Goal: Task Accomplishment & Management: Manage account settings

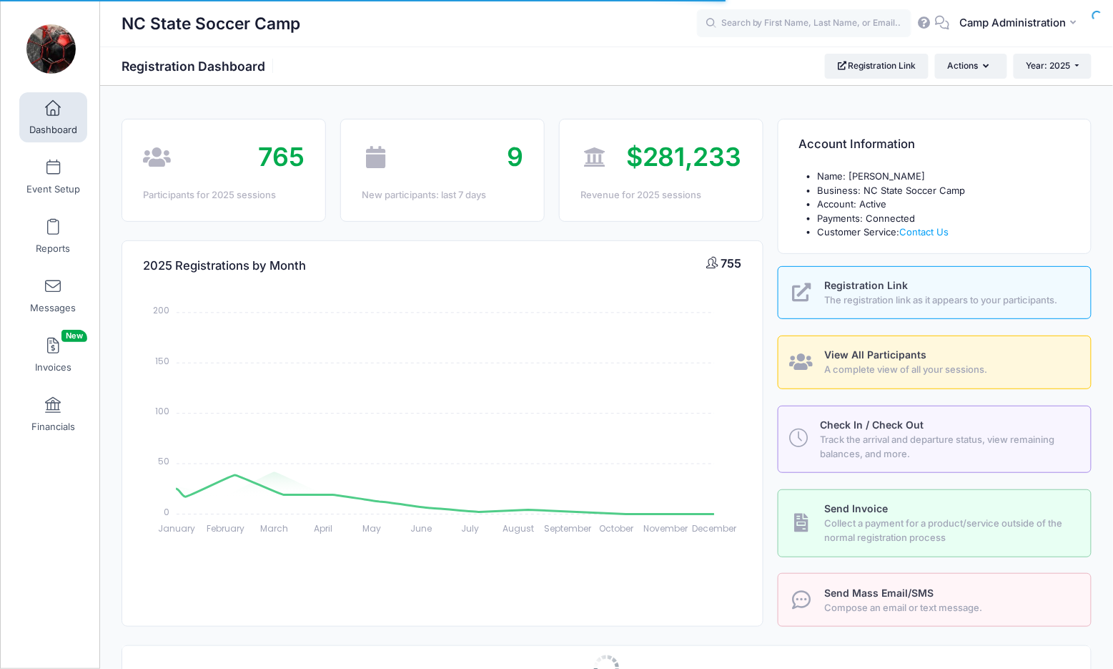
select select
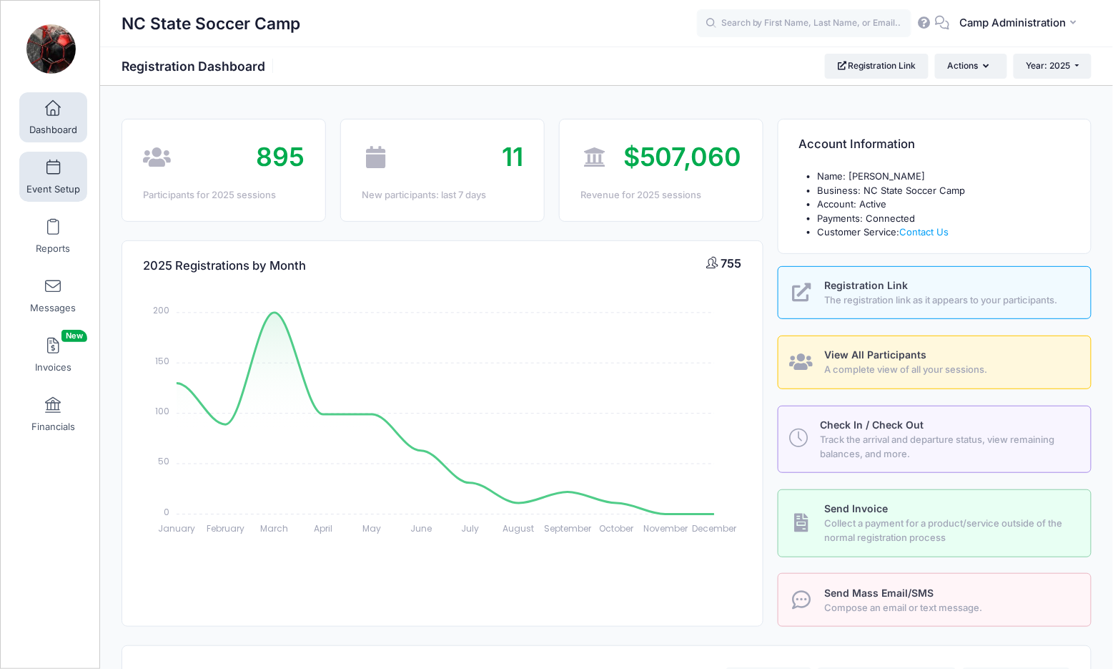
click at [56, 183] on span "Event Setup" at bounding box center [53, 189] width 54 height 12
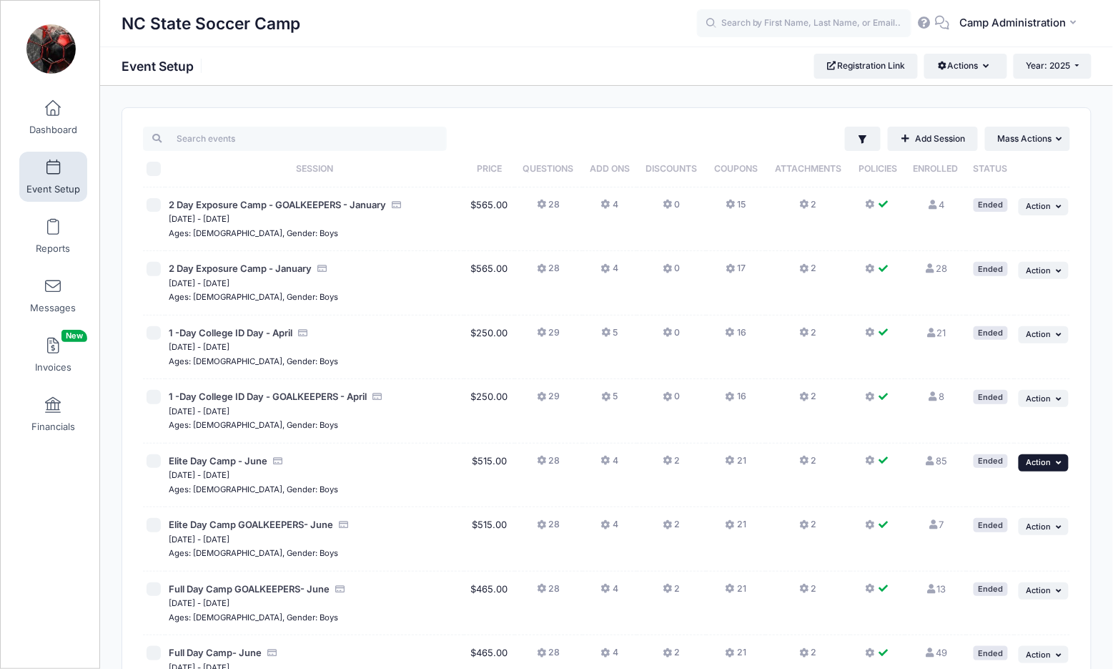
click at [1047, 461] on span "Action" at bounding box center [1039, 462] width 25 height 10
click at [1022, 512] on link "Duplicate Session" at bounding box center [997, 516] width 129 height 27
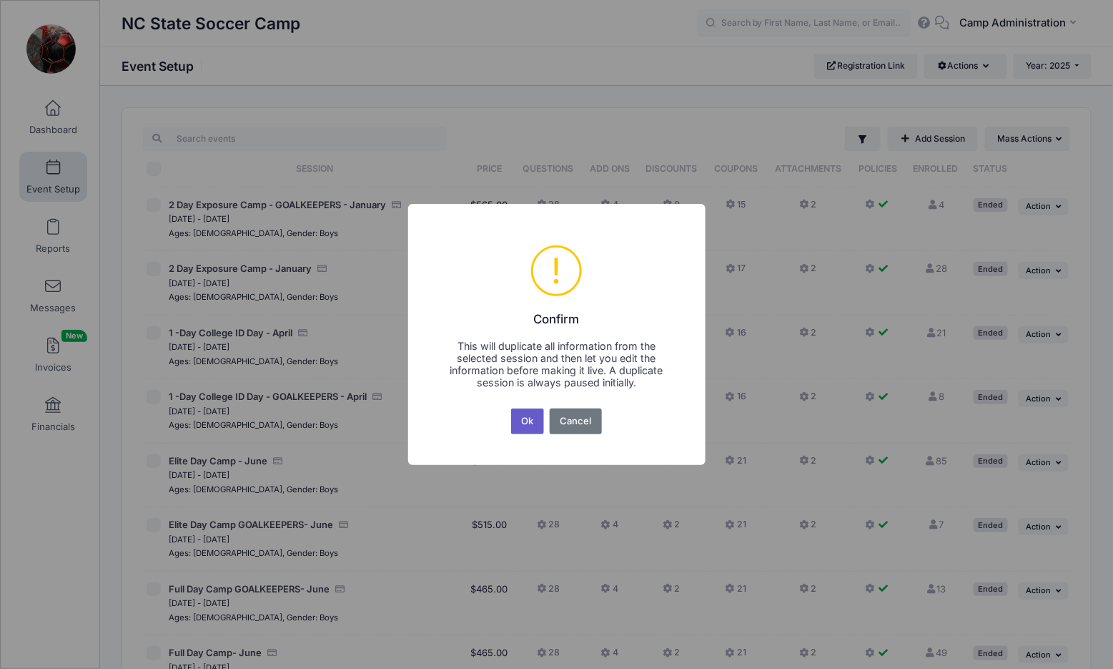
click at [527, 426] on button "Ok" at bounding box center [527, 421] width 33 height 26
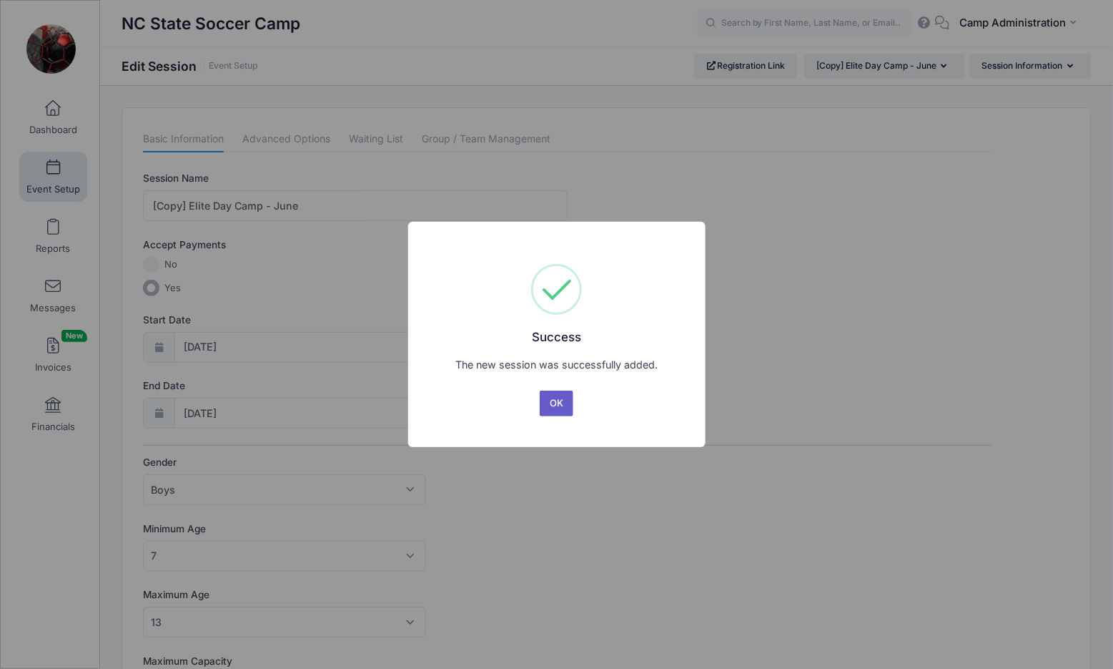
click at [558, 399] on button "OK" at bounding box center [557, 403] width 34 height 26
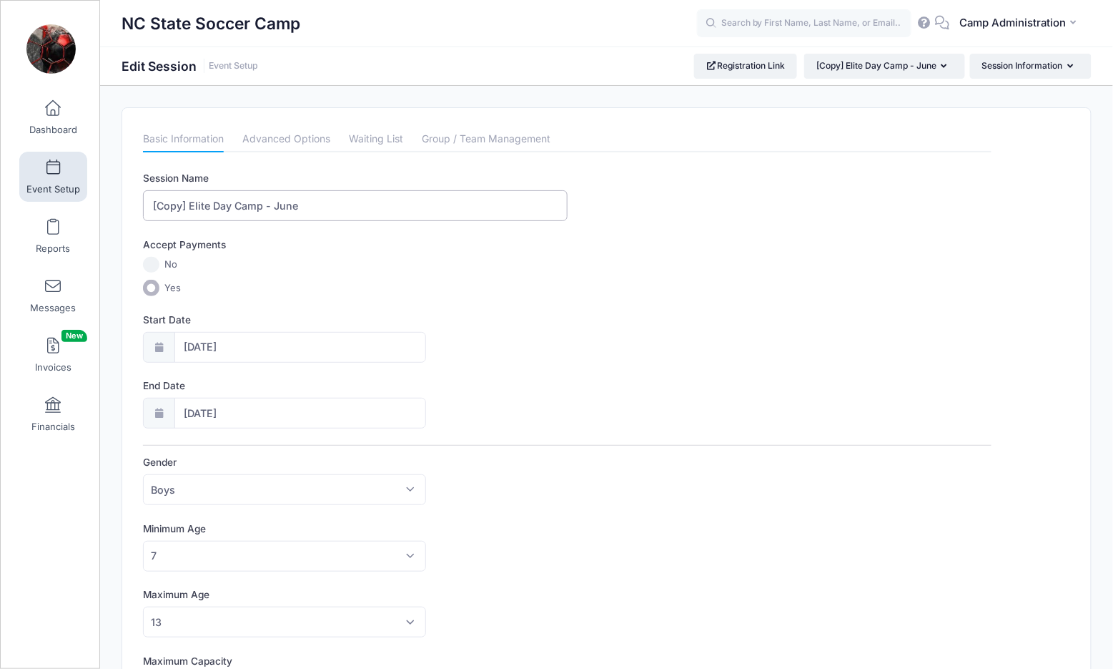
click at [187, 199] on input "[Copy] Elite Day Camp - June" at bounding box center [355, 205] width 424 height 31
type input "Elite Day Camp - June"
click at [542, 352] on div "Start Date 06/16/2025" at bounding box center [567, 337] width 849 height 50
click at [258, 342] on input "06/16/2025" at bounding box center [300, 347] width 252 height 31
click at [325, 378] on span at bounding box center [327, 377] width 10 height 11
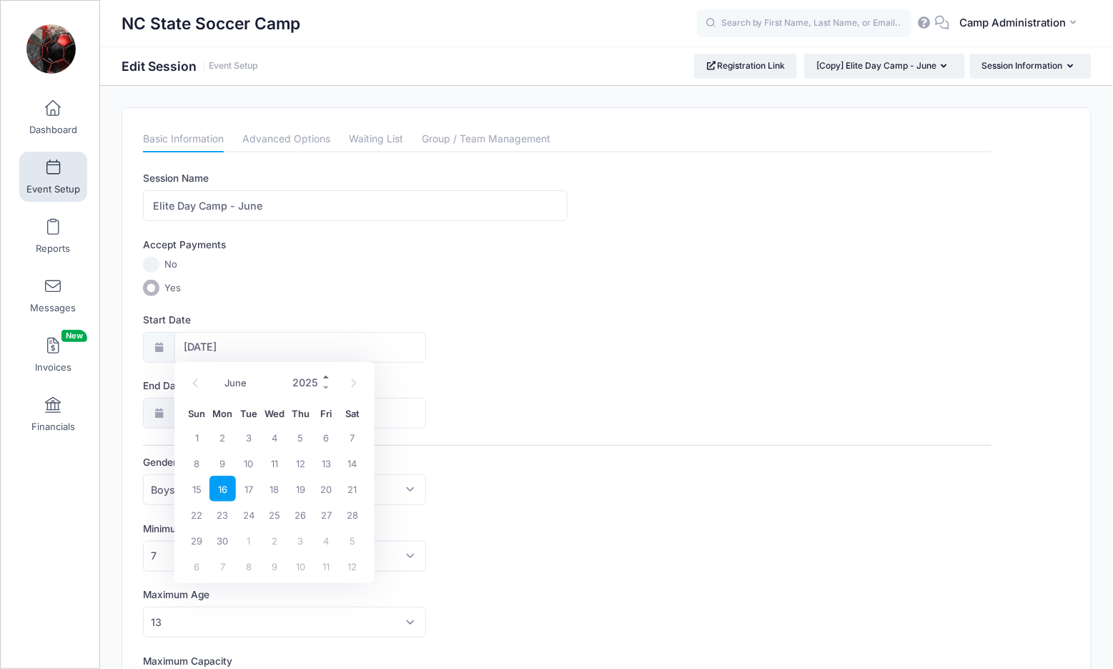
type input "2026"
click at [226, 488] on span "15" at bounding box center [222, 488] width 26 height 26
type input "06/15/2026"
type input "06/16/2026"
type input "2026"
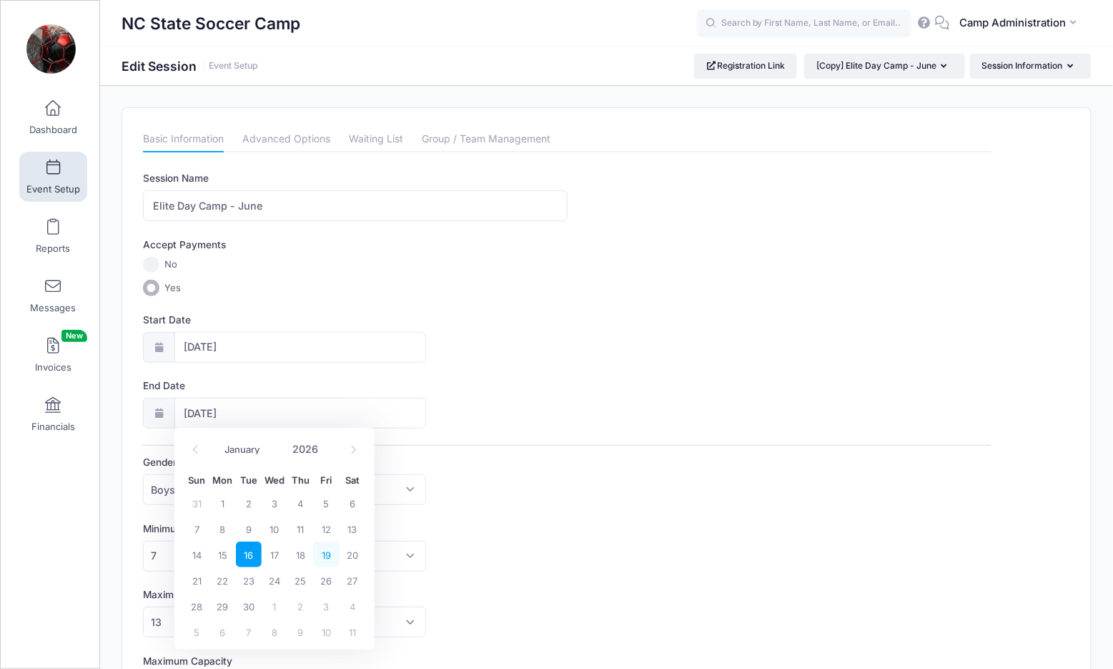
click at [326, 554] on span "19" at bounding box center [326, 554] width 26 height 26
click at [287, 406] on input "06/19/2026" at bounding box center [300, 413] width 252 height 31
click at [305, 548] on span "18" at bounding box center [300, 554] width 26 height 26
type input "06/18/2026"
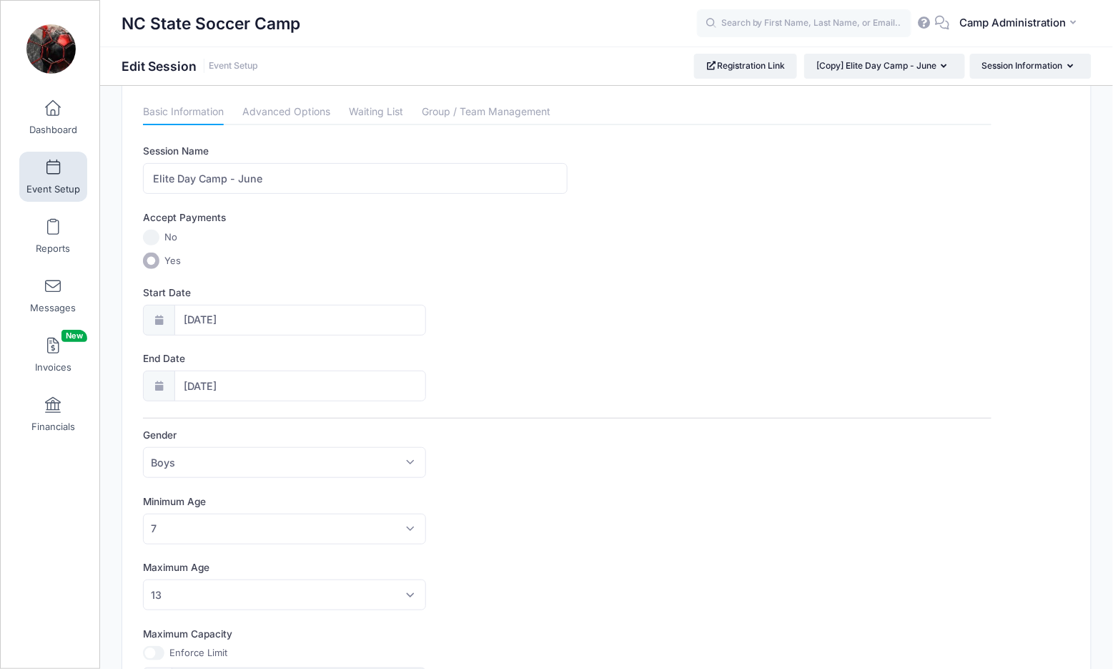
scroll to position [26, 0]
click at [160, 174] on input "Elite Day Camp - June" at bounding box center [355, 179] width 424 height 31
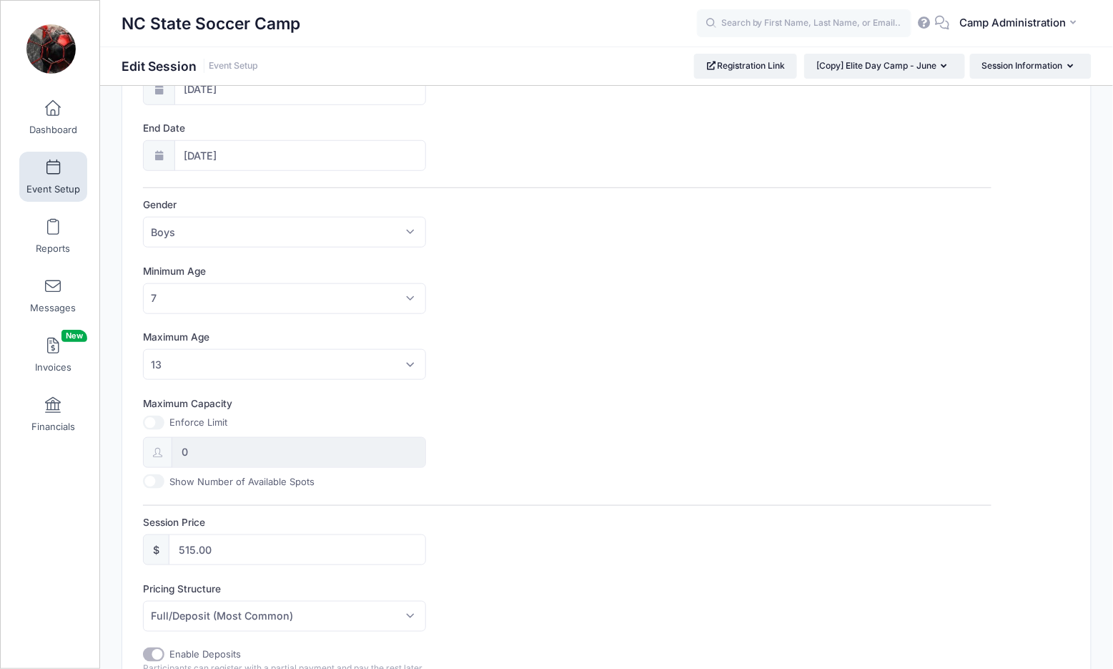
scroll to position [283, 0]
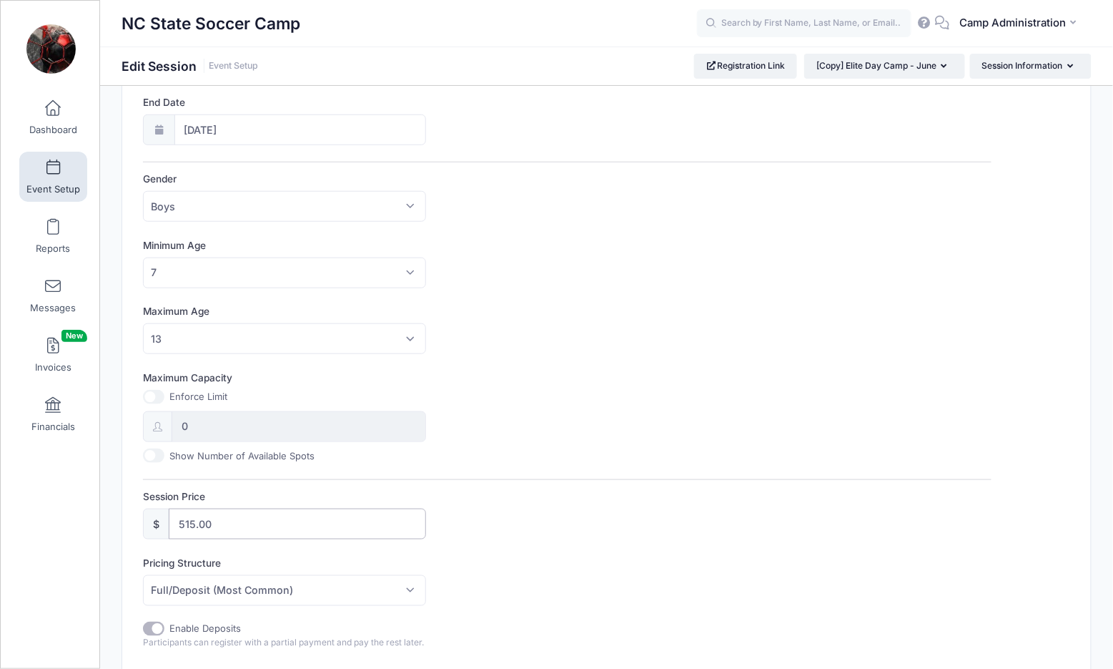
click at [196, 517] on input "515.00" at bounding box center [297, 523] width 257 height 31
type input "565.00"
click at [480, 546] on div "Session Name Elite Day Camp - June Accept Payments No Yes Start Date 06/15/2026…" at bounding box center [567, 502] width 849 height 1228
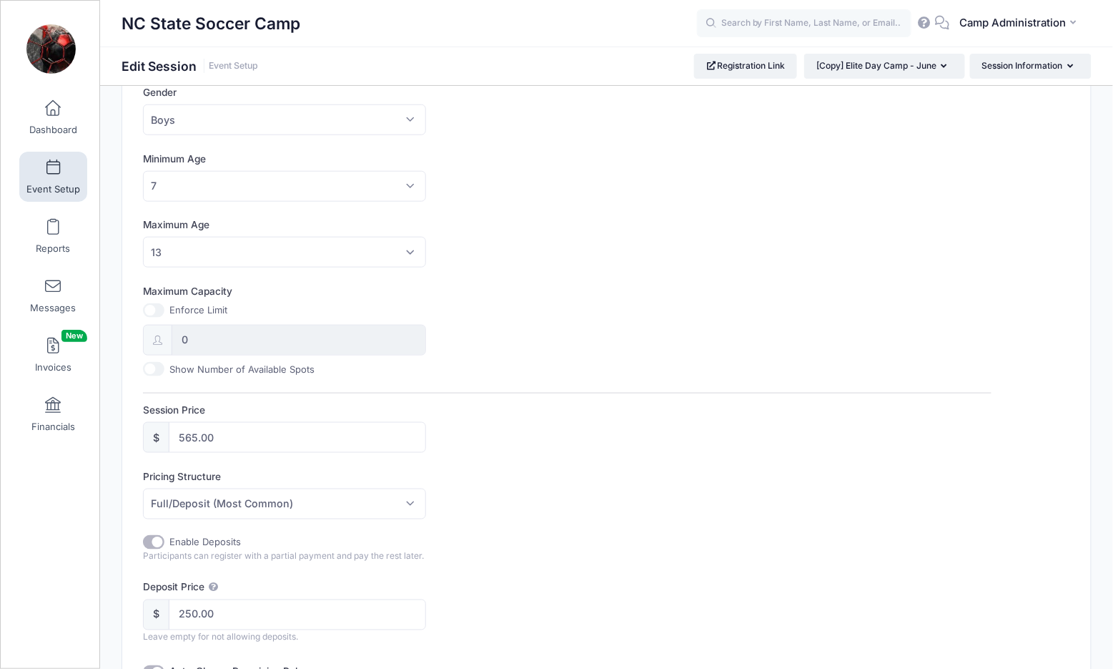
scroll to position [407, 0]
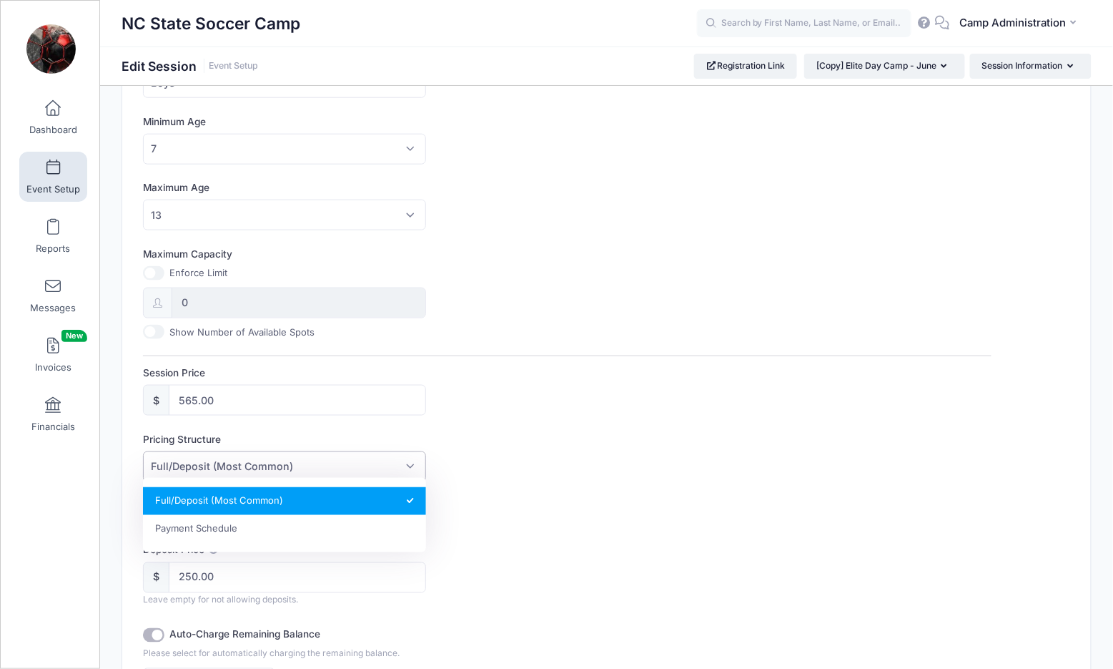
click at [373, 459] on span "Full/Deposit (Most Common)" at bounding box center [284, 466] width 283 height 31
click at [537, 508] on div "Enable Deposits Participants can register with a partial payment and pay the re…" at bounding box center [355, 512] width 424 height 29
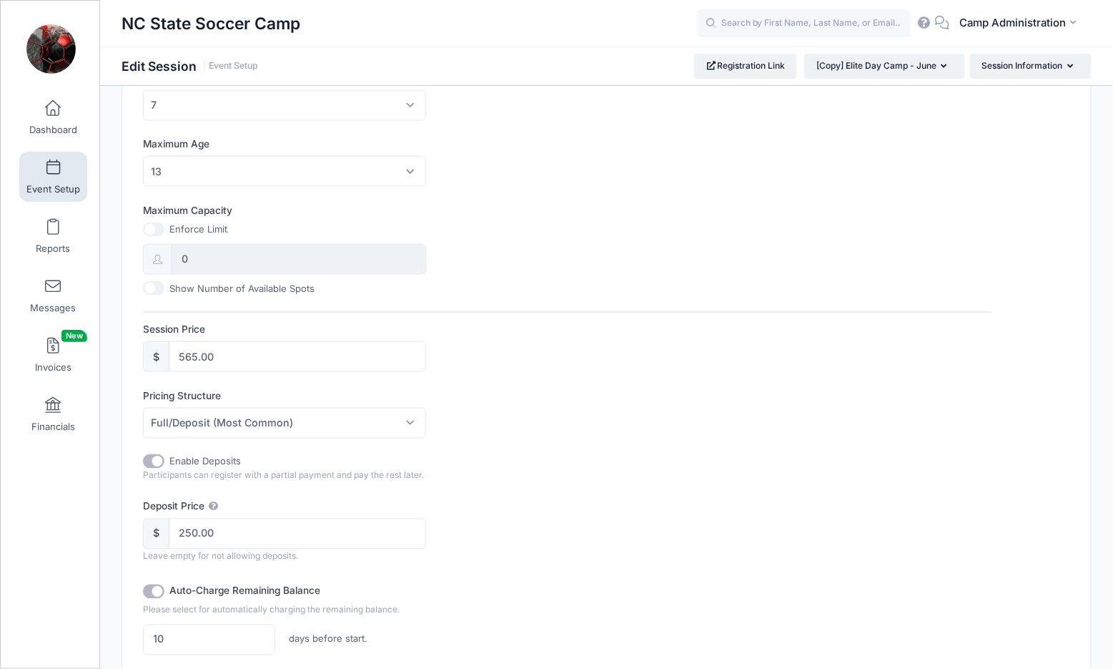
scroll to position [453, 0]
click at [198, 525] on input "250.00" at bounding box center [297, 530] width 257 height 31
type input "0.00"
checkbox input "false"
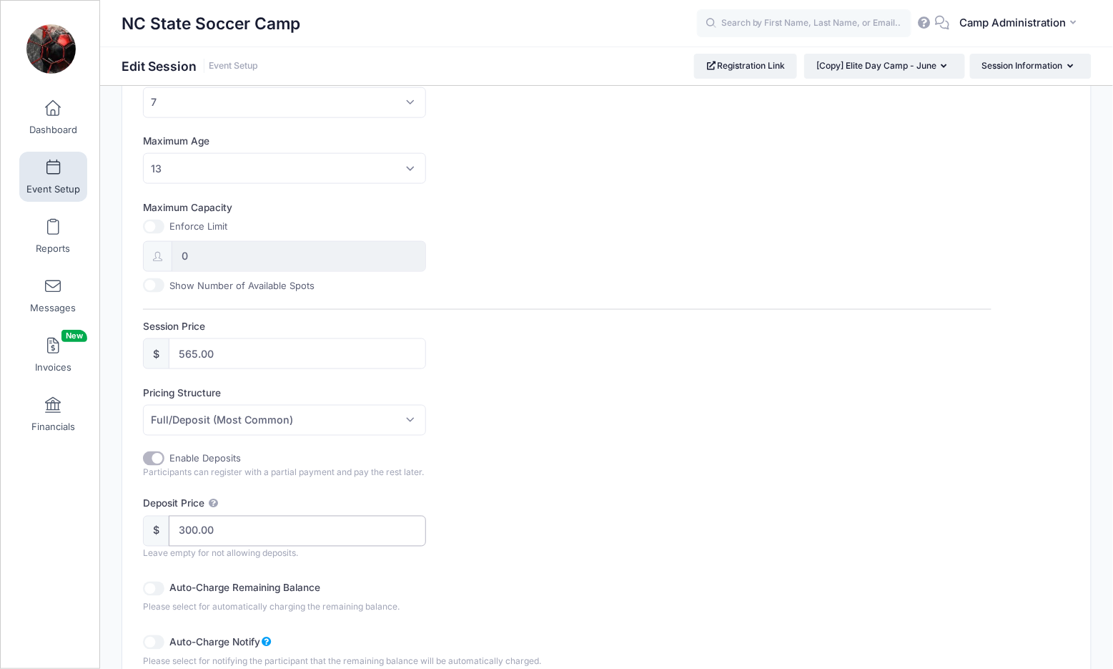
type input "300.00"
click at [455, 559] on div "Enable Deposits Participants can register with a partial payment and pay the re…" at bounding box center [567, 559] width 849 height 217
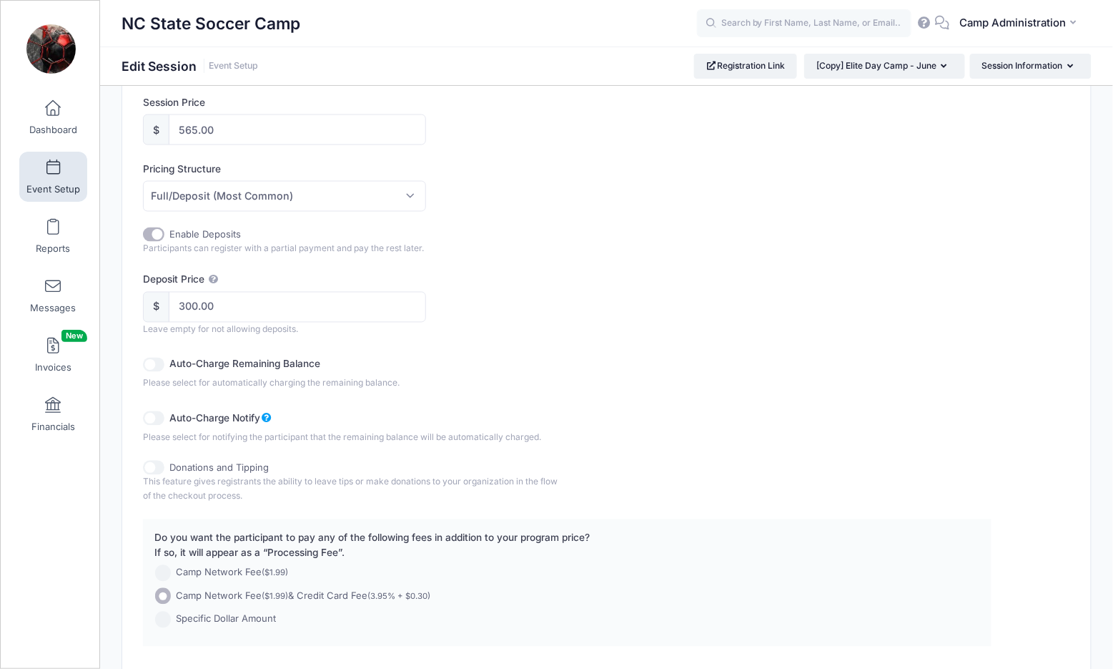
scroll to position [709, 0]
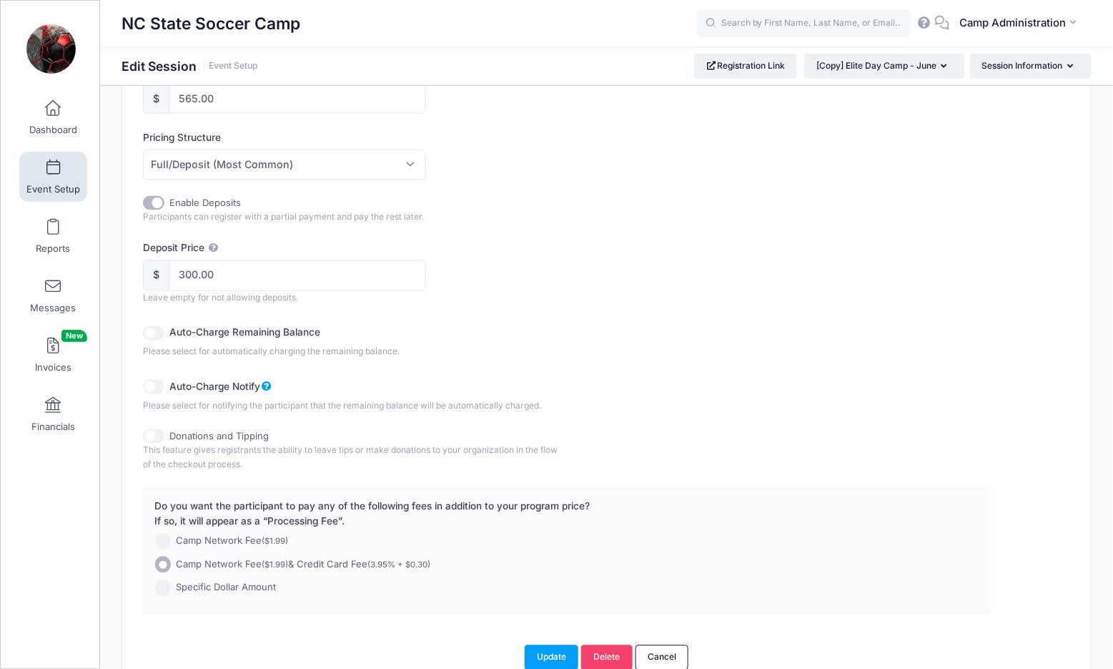
click at [160, 384] on input "Auto-Charge Notify" at bounding box center [153, 387] width 21 height 14
click at [160, 380] on input "Auto-Charge Notify" at bounding box center [153, 387] width 21 height 14
checkbox input "false"
click at [154, 196] on input "Enable Deposits" at bounding box center [153, 203] width 21 height 14
checkbox input "false"
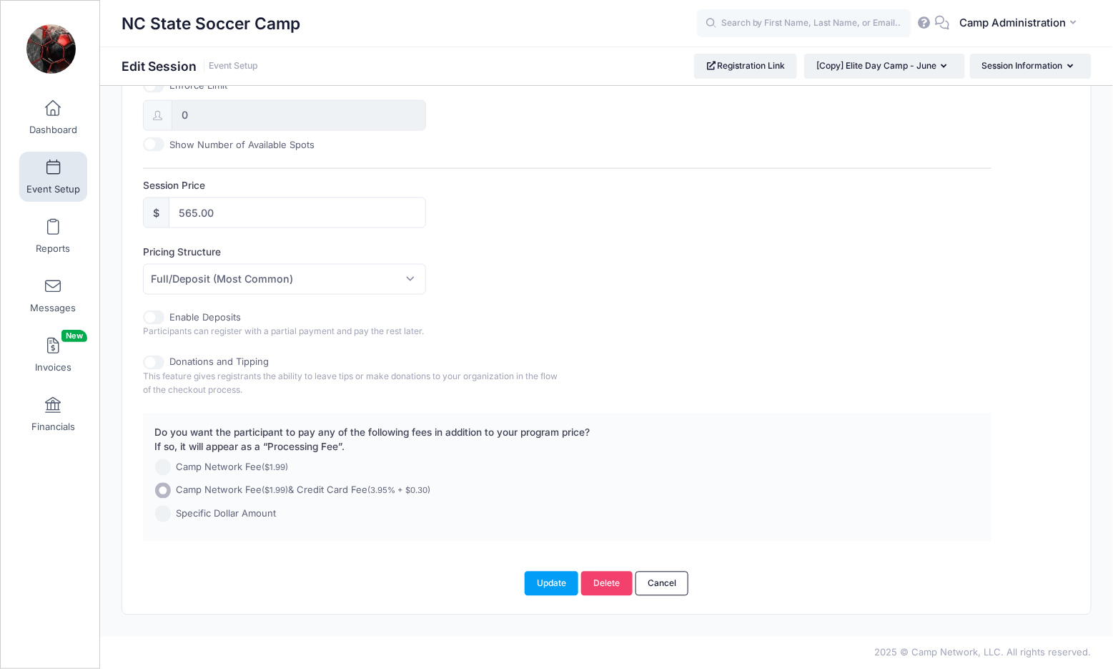
scroll to position [588, 0]
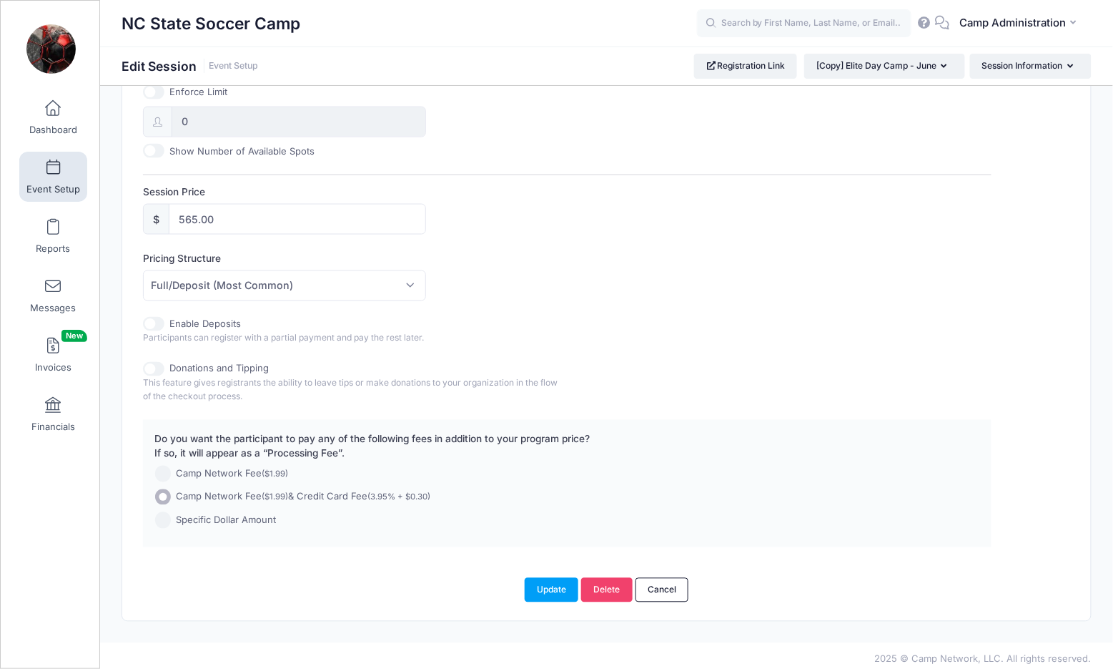
click at [162, 322] on input "Enable Deposits" at bounding box center [153, 324] width 21 height 14
checkbox input "true"
type input "300.00"
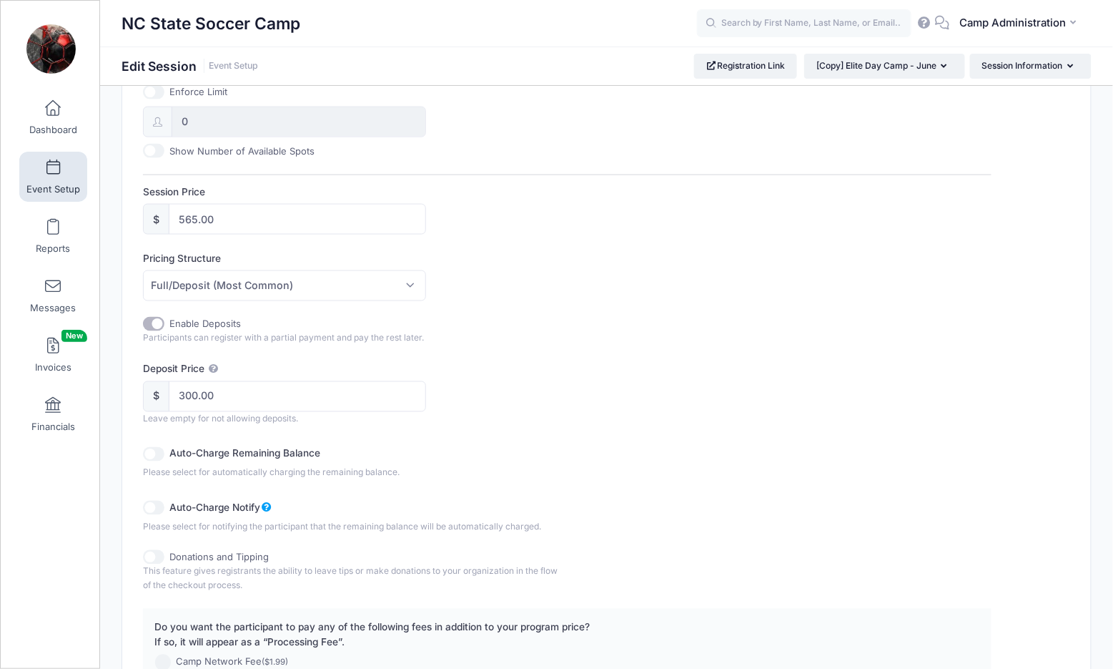
click at [164, 447] on div "Auto-Charge Remaining Balance" at bounding box center [355, 454] width 424 height 24
click at [153, 447] on input "Auto-Charge Remaining Balance" at bounding box center [153, 454] width 21 height 14
checkbox input "true"
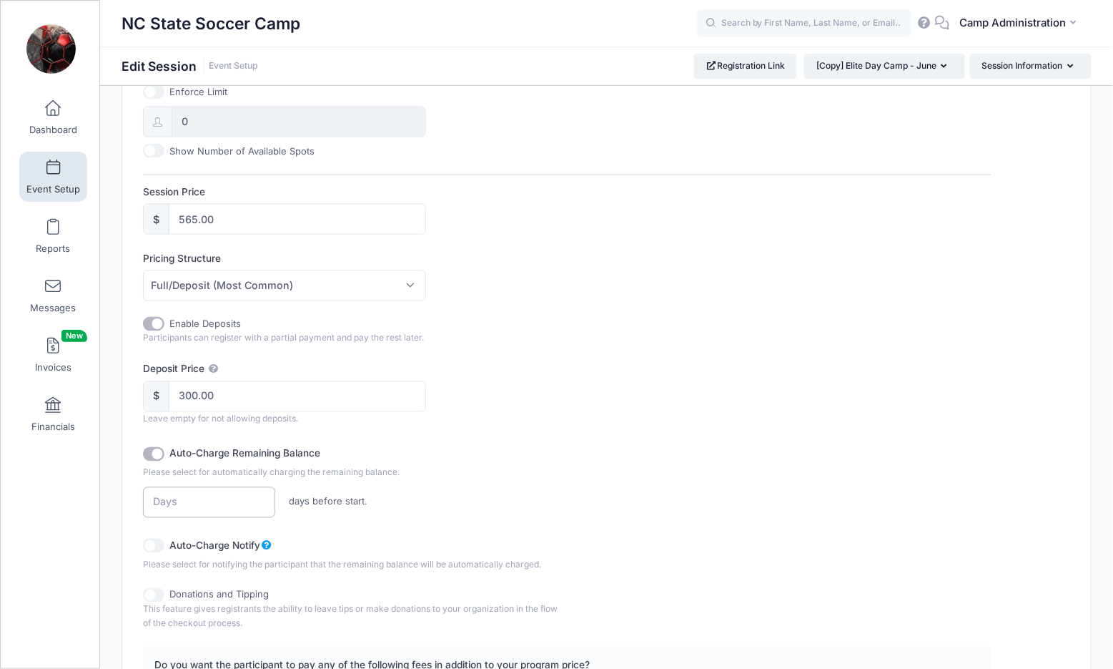
click at [234, 495] on input "number" at bounding box center [209, 502] width 132 height 31
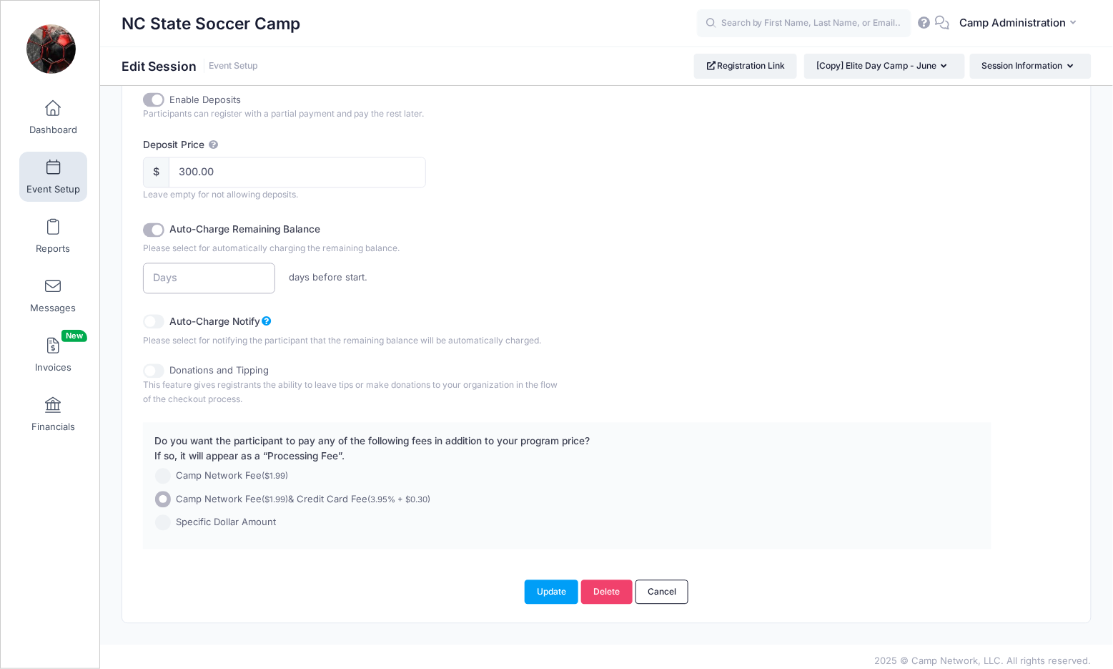
scroll to position [731, 0]
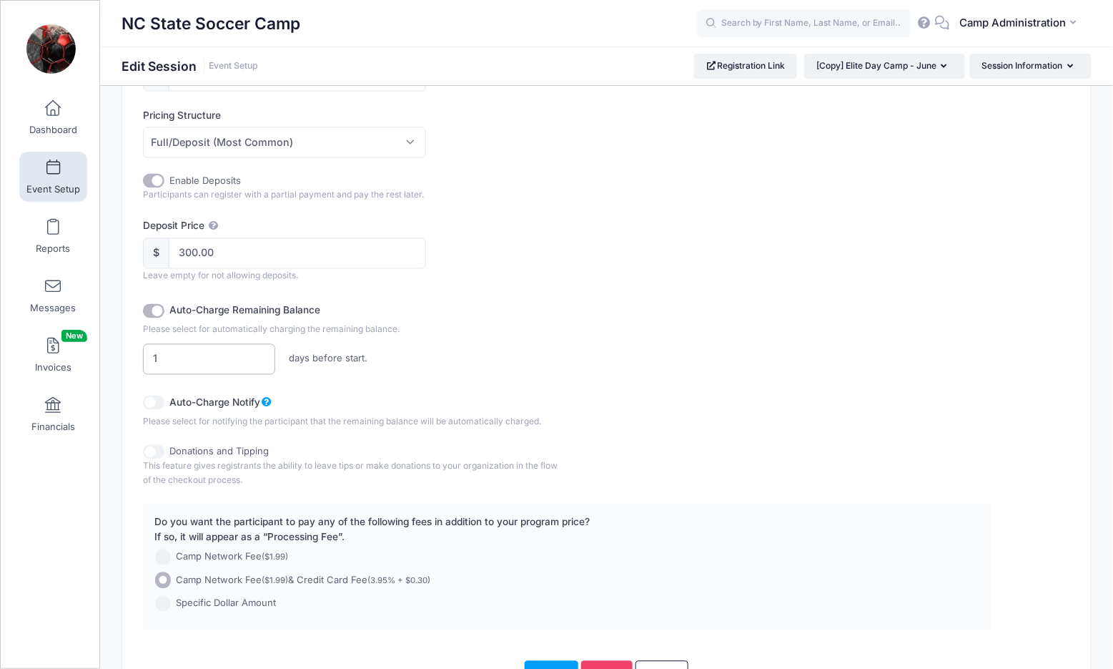
click at [261, 350] on input "1" at bounding box center [209, 359] width 132 height 31
click at [261, 350] on input "2" at bounding box center [209, 359] width 132 height 31
click at [261, 350] on input "3" at bounding box center [209, 359] width 132 height 31
click at [261, 350] on input "4" at bounding box center [209, 359] width 132 height 31
click at [261, 350] on input "5" at bounding box center [209, 359] width 132 height 31
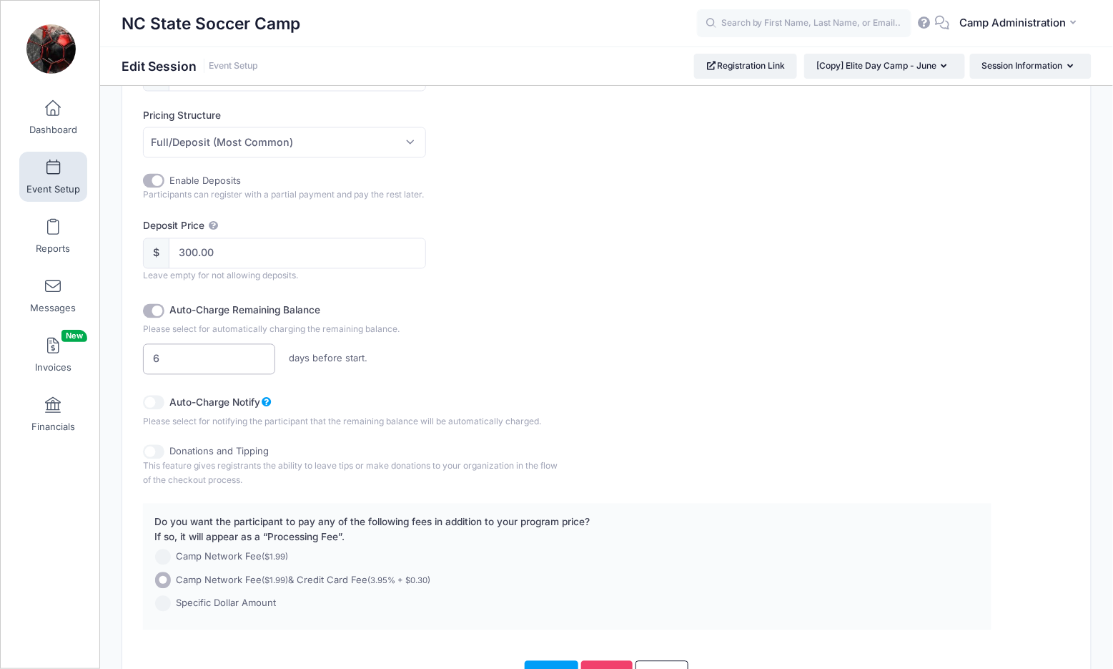
click at [261, 350] on input "6" at bounding box center [209, 359] width 132 height 31
click at [261, 350] on input "7" at bounding box center [209, 359] width 132 height 31
click at [261, 350] on input "8" at bounding box center [209, 359] width 132 height 31
click at [261, 350] on input "9" at bounding box center [209, 359] width 132 height 31
click at [261, 350] on input "10" at bounding box center [209, 359] width 132 height 31
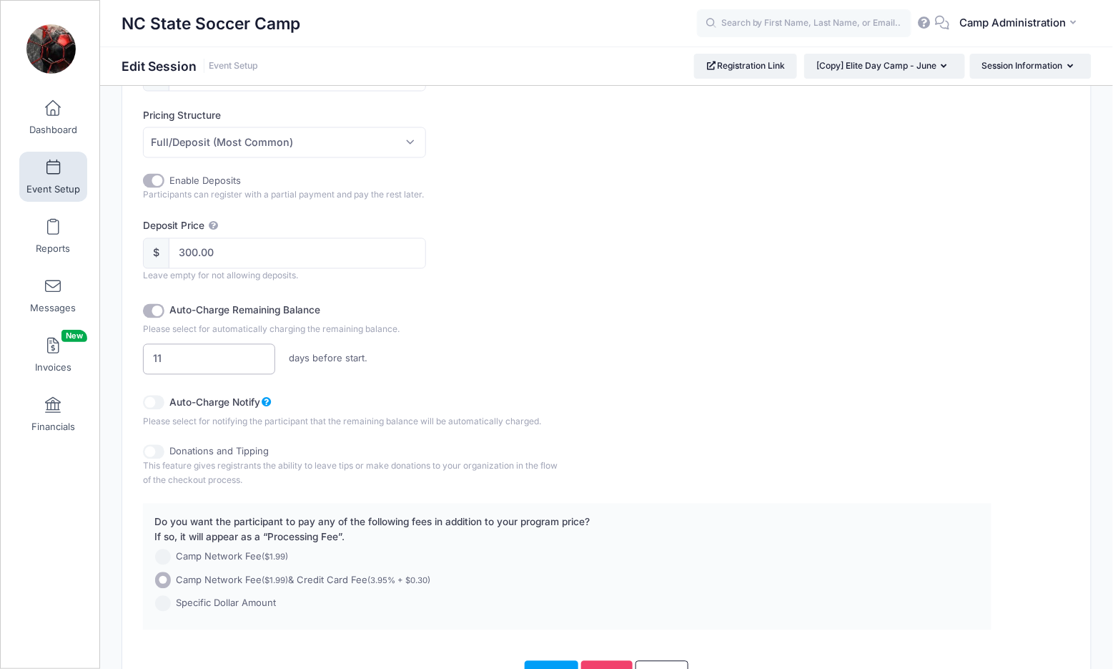
click at [261, 350] on input "11" at bounding box center [209, 359] width 132 height 31
click at [261, 350] on input "12" at bounding box center [209, 359] width 132 height 31
click at [261, 350] on input "13" at bounding box center [209, 359] width 132 height 31
click at [261, 350] on input "14" at bounding box center [209, 359] width 132 height 31
click at [261, 350] on input "15" at bounding box center [209, 359] width 132 height 31
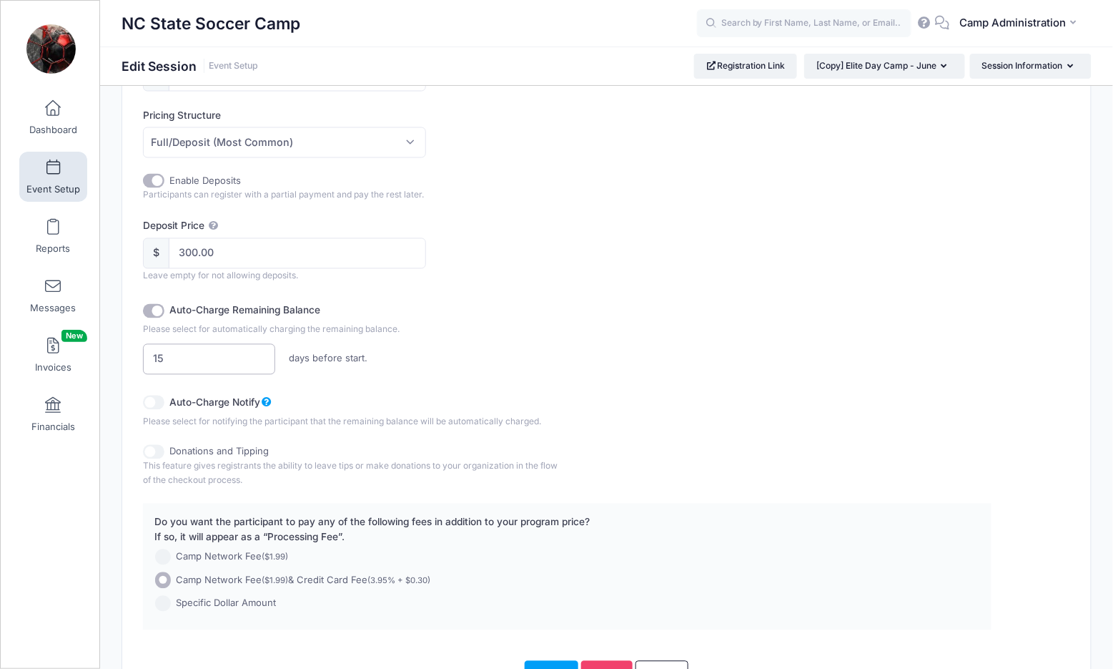
click at [262, 358] on input "15" at bounding box center [209, 359] width 132 height 31
click at [320, 380] on div "Auto-Charge Remaining Balance Please select for automatically charging the rema…" at bounding box center [567, 363] width 849 height 129
type input "14"
click at [257, 355] on input "14" at bounding box center [209, 359] width 132 height 31
click at [339, 390] on label "Auto-Charge Notify" at bounding box center [328, 399] width 318 height 19
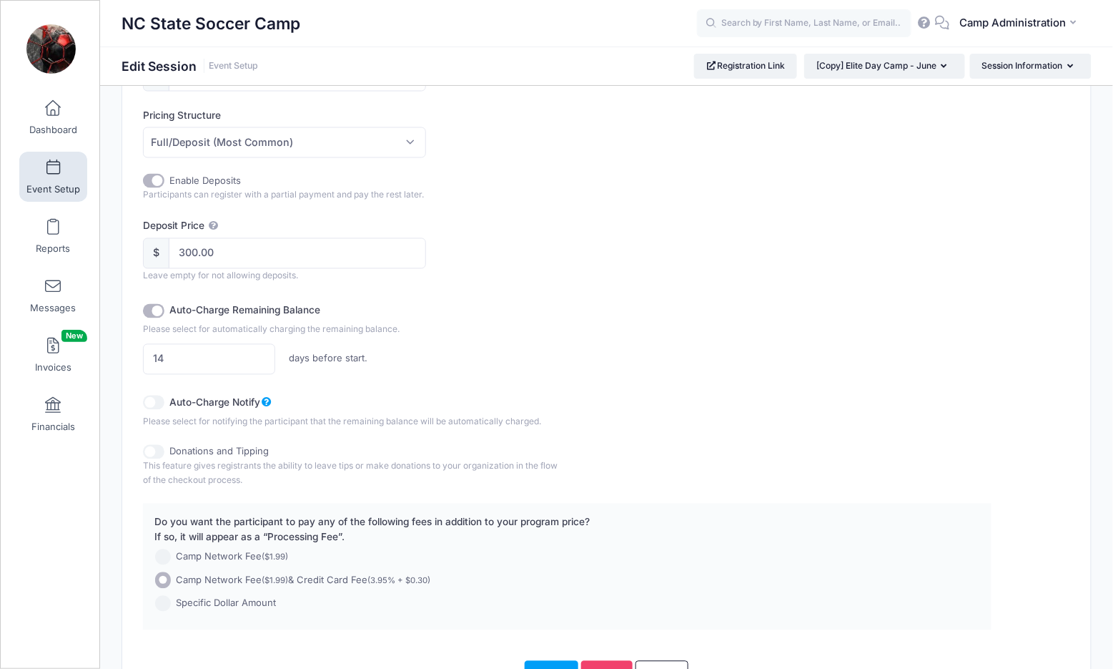
click at [164, 395] on input "Auto-Charge Notify" at bounding box center [153, 402] width 21 height 14
checkbox input "true"
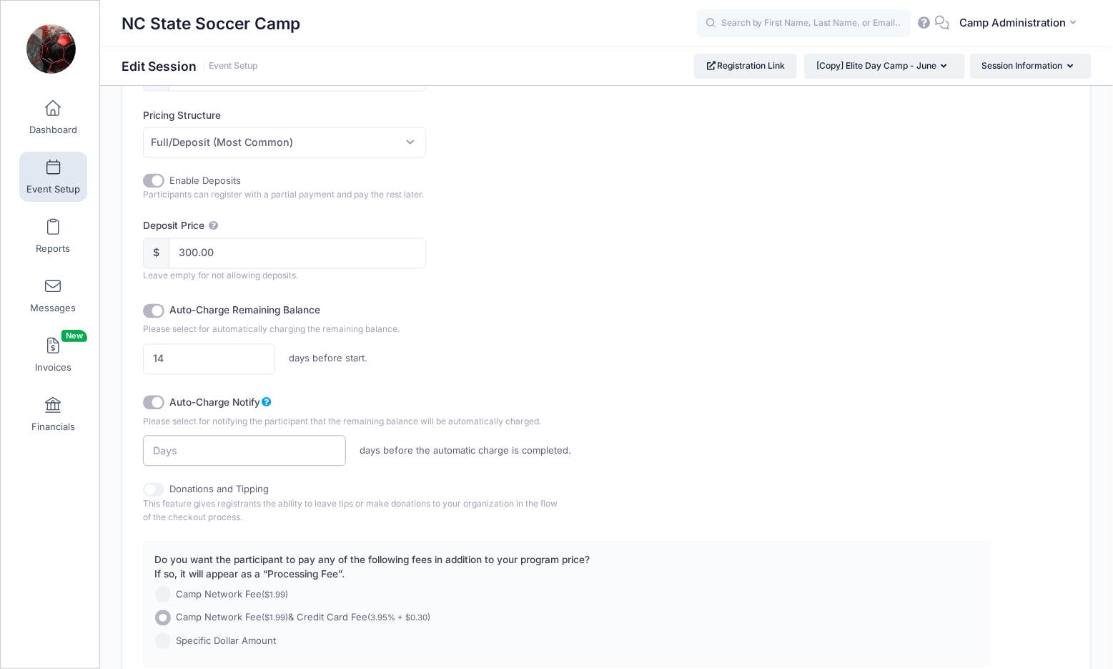
click at [284, 443] on input "number" at bounding box center [244, 450] width 203 height 31
click at [332, 438] on input "number" at bounding box center [244, 450] width 203 height 31
click at [332, 447] on input "-1" at bounding box center [244, 450] width 203 height 31
type input "-2"
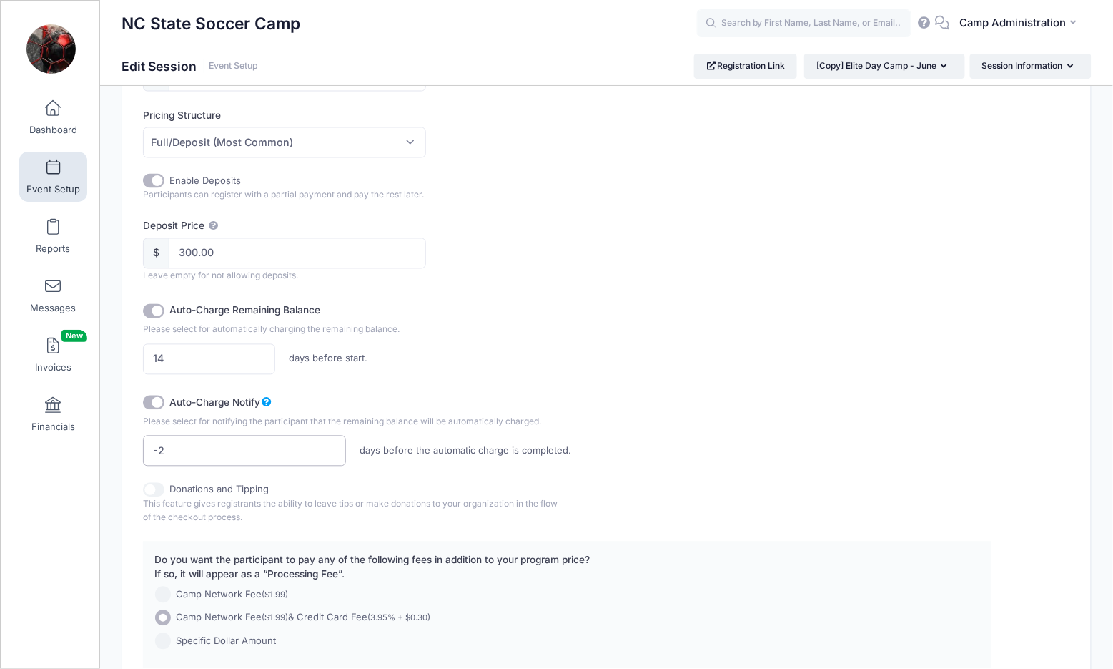
click at [332, 447] on input "-2" at bounding box center [244, 450] width 203 height 31
click at [328, 435] on input "-2" at bounding box center [244, 450] width 203 height 31
click at [330, 438] on input "-2" at bounding box center [244, 450] width 203 height 31
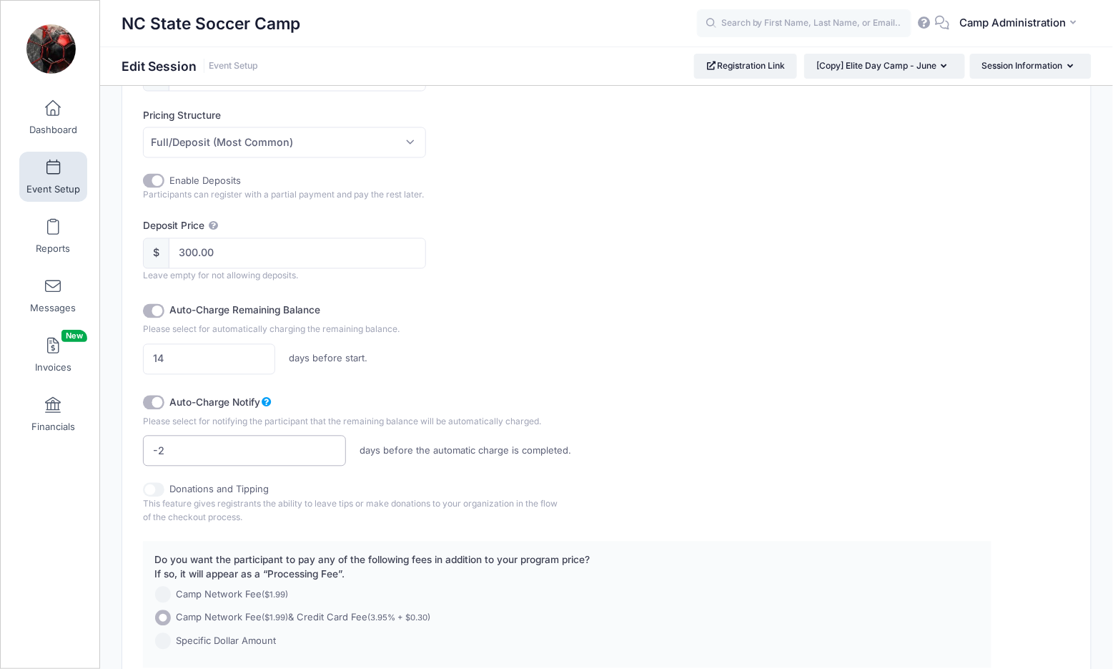
click at [330, 438] on input "-2" at bounding box center [244, 450] width 203 height 31
click at [275, 449] on input "-2" at bounding box center [244, 450] width 203 height 31
click at [331, 441] on input "1" at bounding box center [244, 450] width 203 height 31
click at [331, 441] on input "2" at bounding box center [244, 450] width 203 height 31
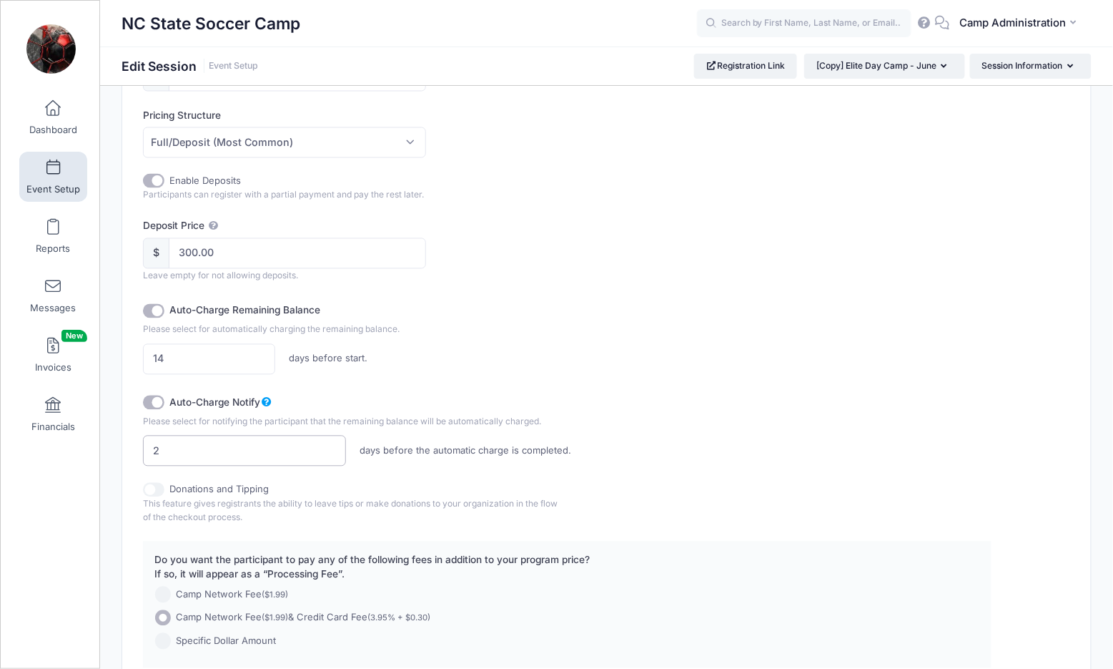
type input "3"
click at [331, 441] on input "3" at bounding box center [244, 450] width 203 height 31
click at [417, 483] on div "Donations and Tipping" at bounding box center [355, 490] width 424 height 14
click at [377, 510] on div "Donations and Tipping This feature gives registrants the ability to leave tips …" at bounding box center [355, 504] width 424 height 42
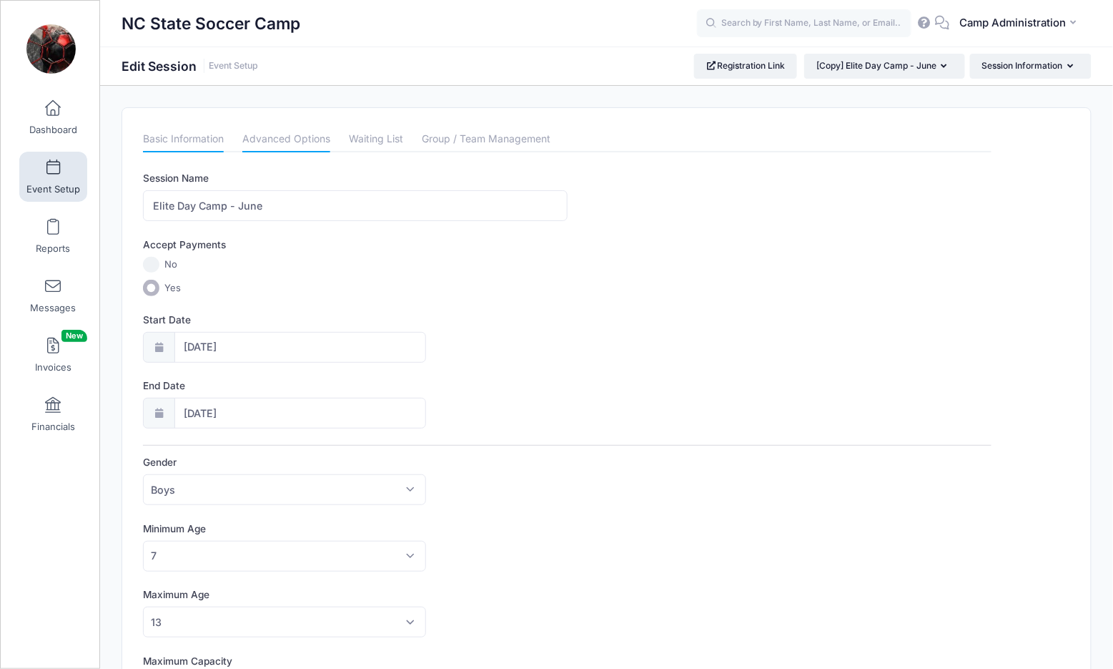
scroll to position [0, 0]
click at [292, 140] on link "Advanced Options" at bounding box center [286, 140] width 88 height 26
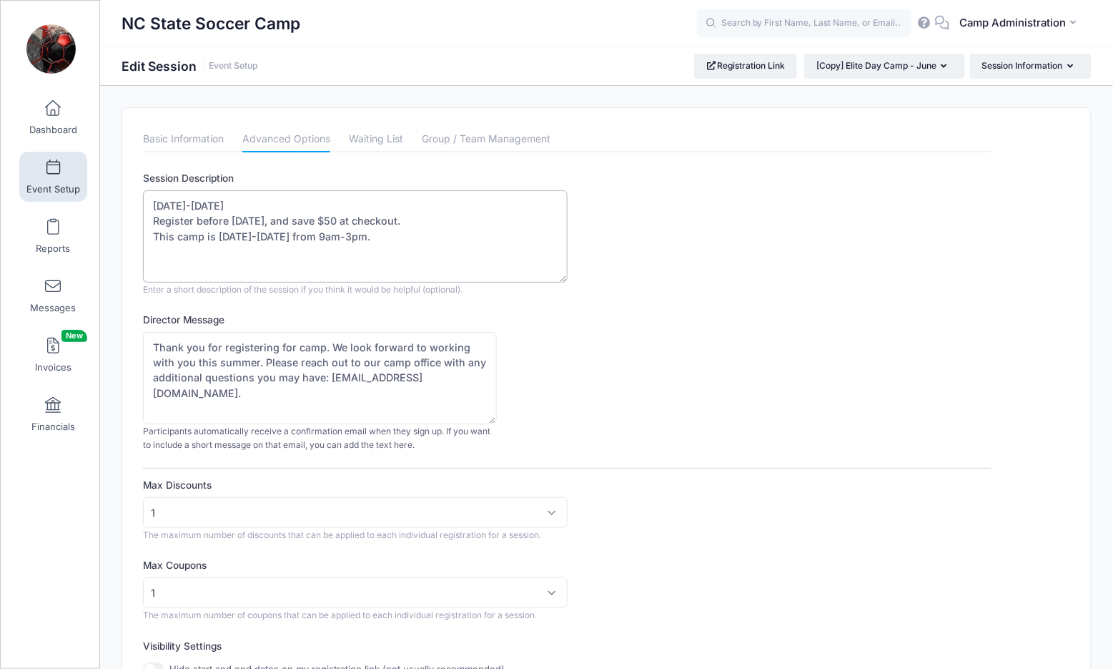
click at [189, 202] on textarea "June 16-19th, 2025 Register before April 1, 2025, and save $50 at checkout. Thi…" at bounding box center [355, 236] width 424 height 92
drag, startPoint x: 357, startPoint y: 212, endPoint x: 384, endPoint y: 217, distance: 27.6
click at [384, 217] on textarea "June 16-19th, 2025 Register before April 1, 2025, and save $50 at checkout. Thi…" at bounding box center [355, 236] width 424 height 92
click at [455, 242] on textarea "June 16-19th, 2025 Register before April 1, 2025, and save $50 at checkout. Thi…" at bounding box center [355, 236] width 424 height 92
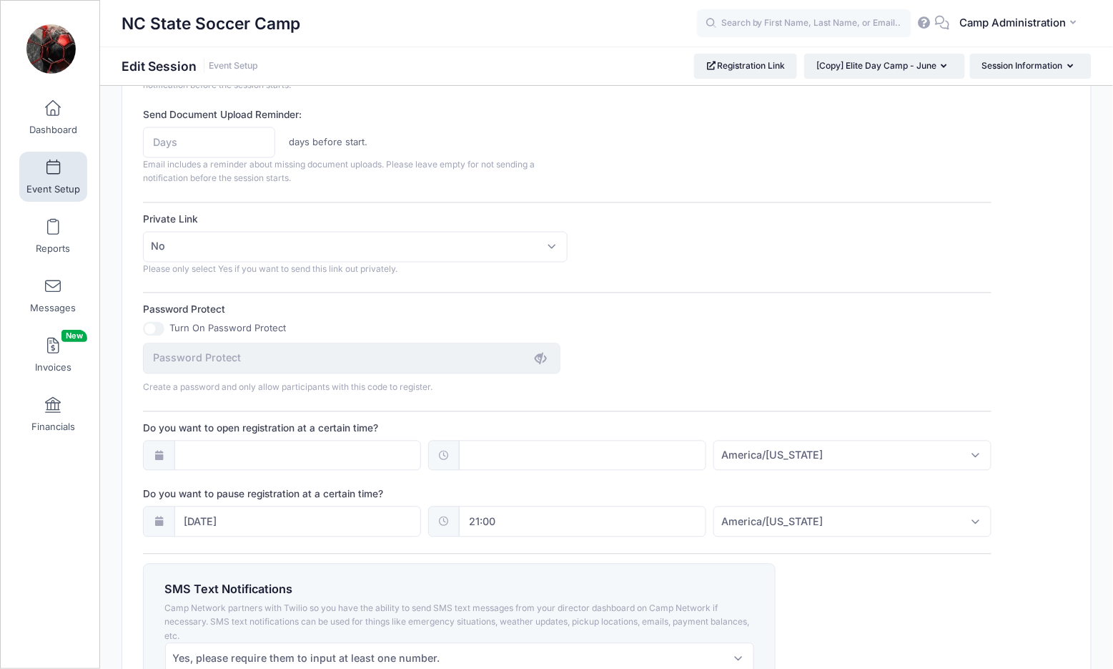
scroll to position [774, 0]
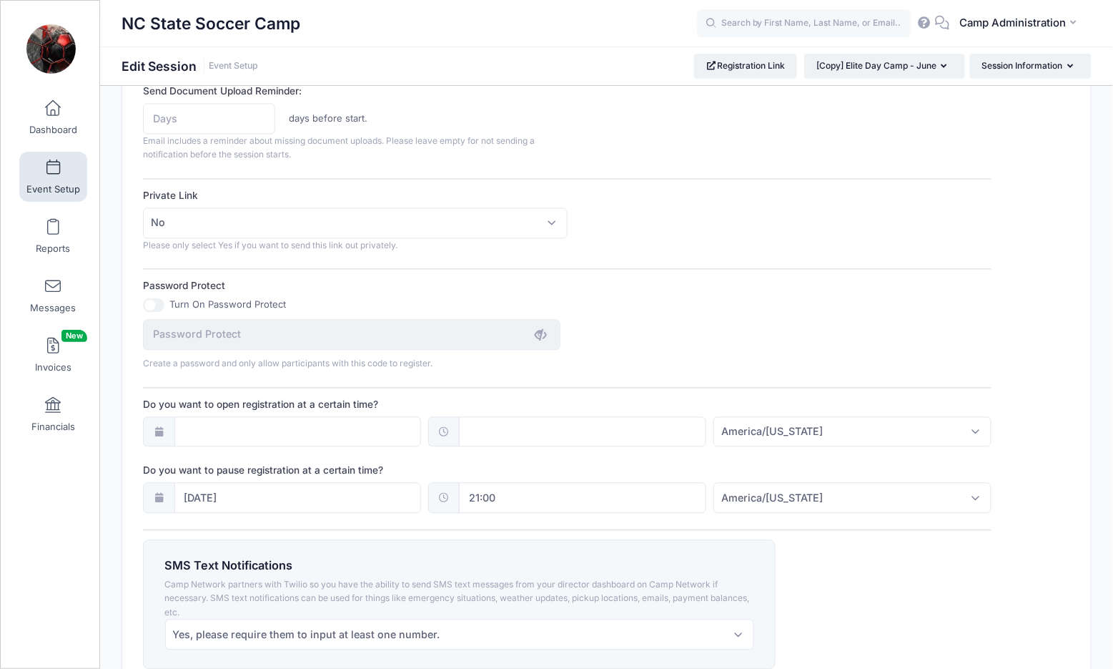
type textarea "June 15-18th, 2026 Register before March 31, 2026, and save at checkout. This c…"
click at [355, 483] on input "06/13/2025" at bounding box center [297, 498] width 247 height 31
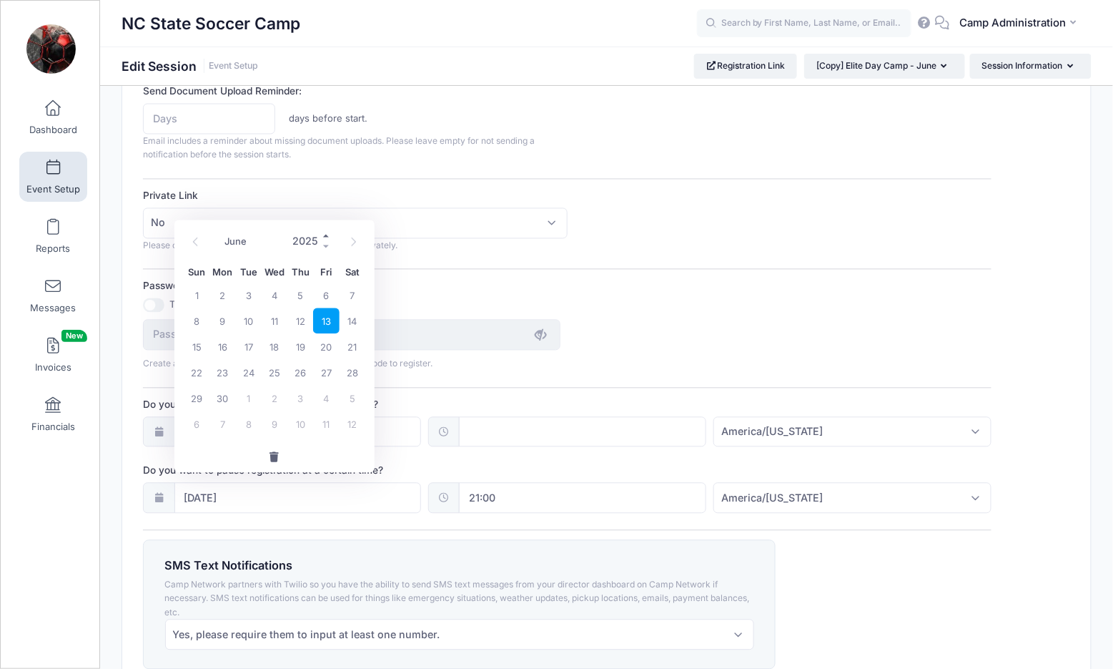
click at [325, 236] on span at bounding box center [327, 235] width 10 height 11
type input "2026"
click at [330, 322] on span "12" at bounding box center [326, 321] width 26 height 26
type input "06/12/2026"
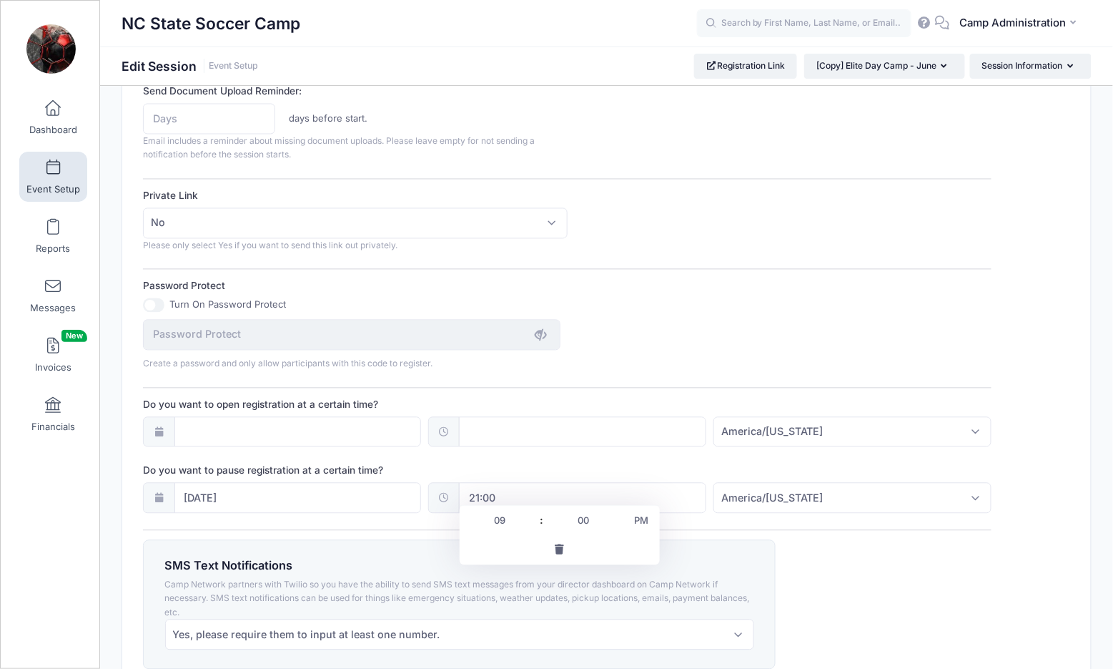
click at [522, 491] on input "21:00" at bounding box center [582, 498] width 247 height 31
click at [825, 560] on div "SMS Text Notifications Camp Network partners with Twilio so you have the abilit…" at bounding box center [568, 604] width 862 height 129
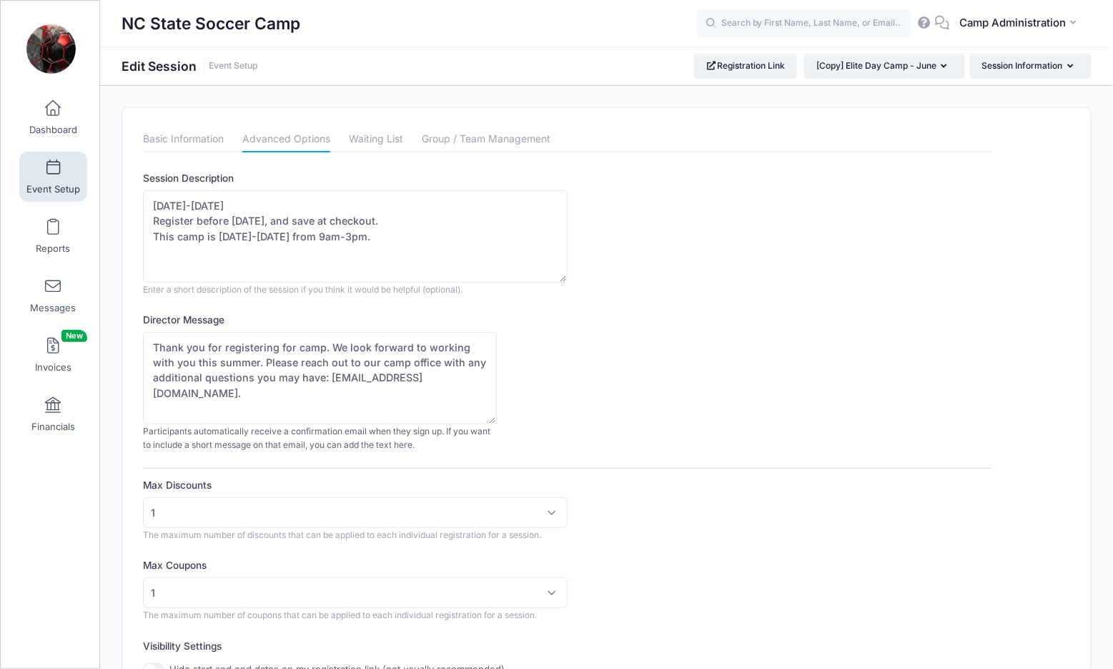
scroll to position [0, 0]
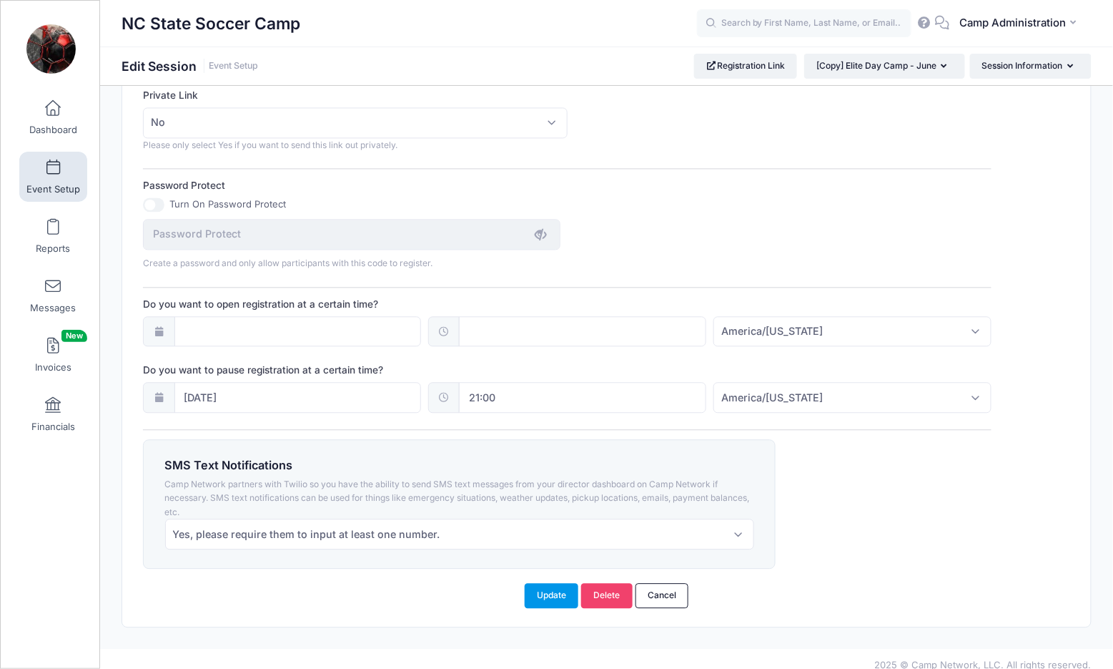
click at [551, 583] on button "Update" at bounding box center [552, 595] width 54 height 24
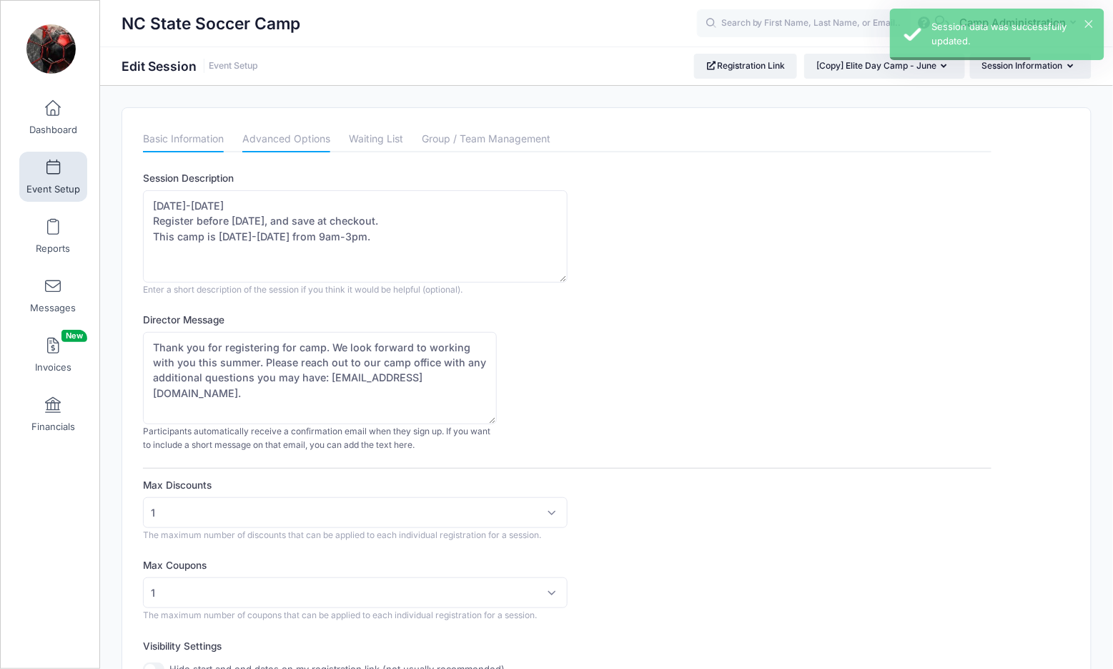
click at [199, 149] on link "Basic Information" at bounding box center [183, 140] width 81 height 26
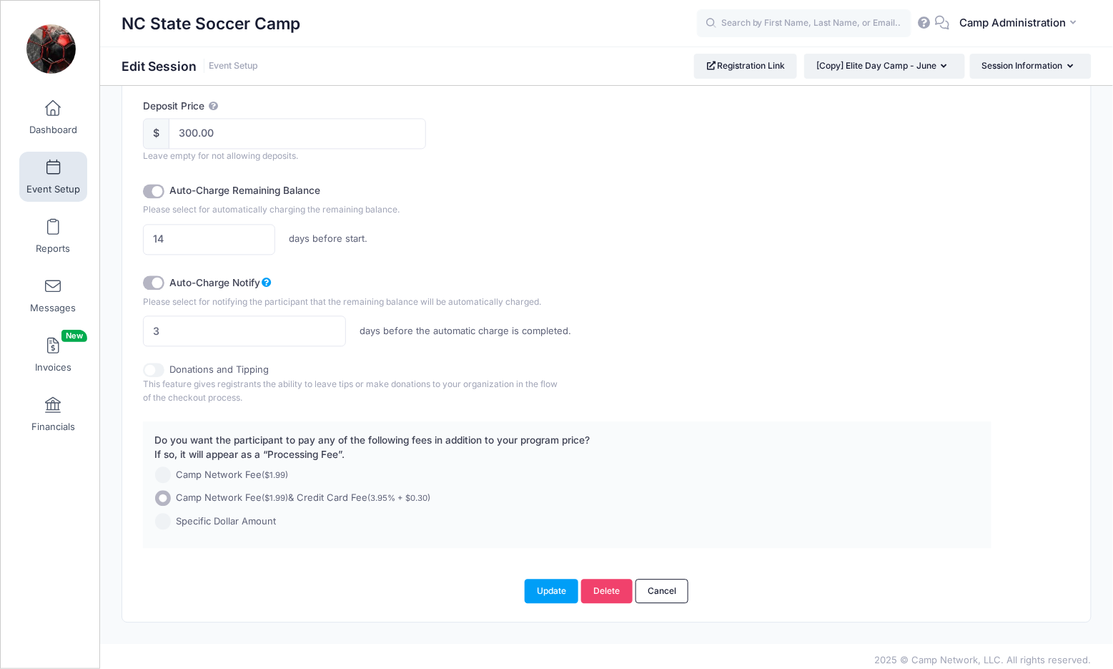
scroll to position [849, 0]
click at [536, 580] on button "Update" at bounding box center [552, 592] width 54 height 24
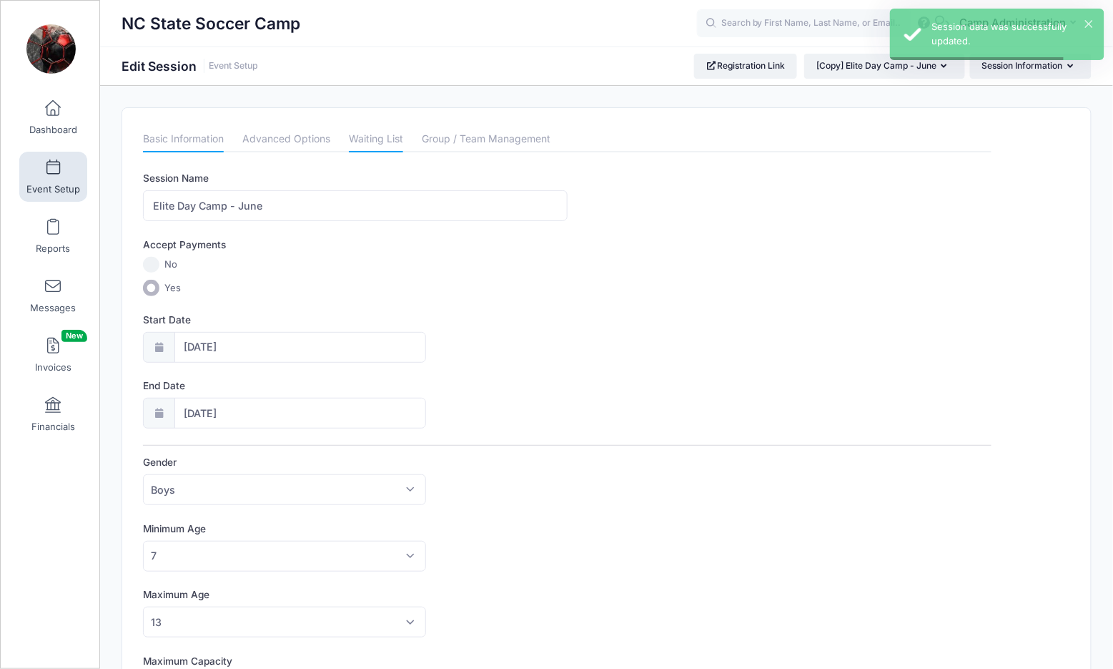
scroll to position [0, 0]
click at [375, 140] on link "Waiting List" at bounding box center [376, 140] width 54 height 26
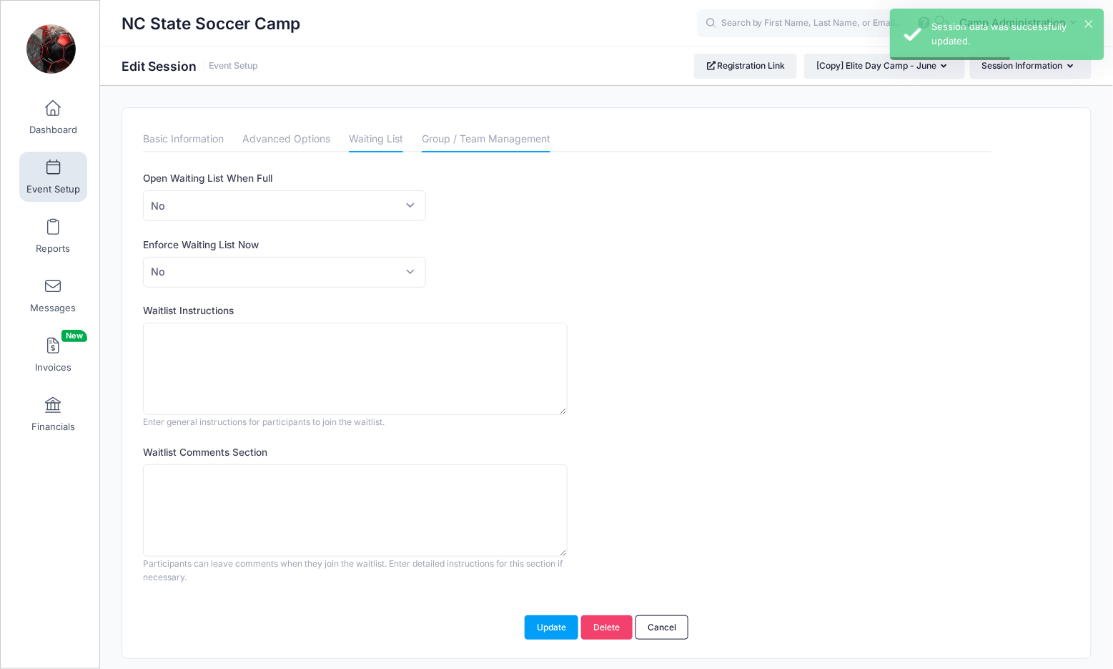
click at [459, 141] on link "Group / Team Management" at bounding box center [486, 140] width 129 height 26
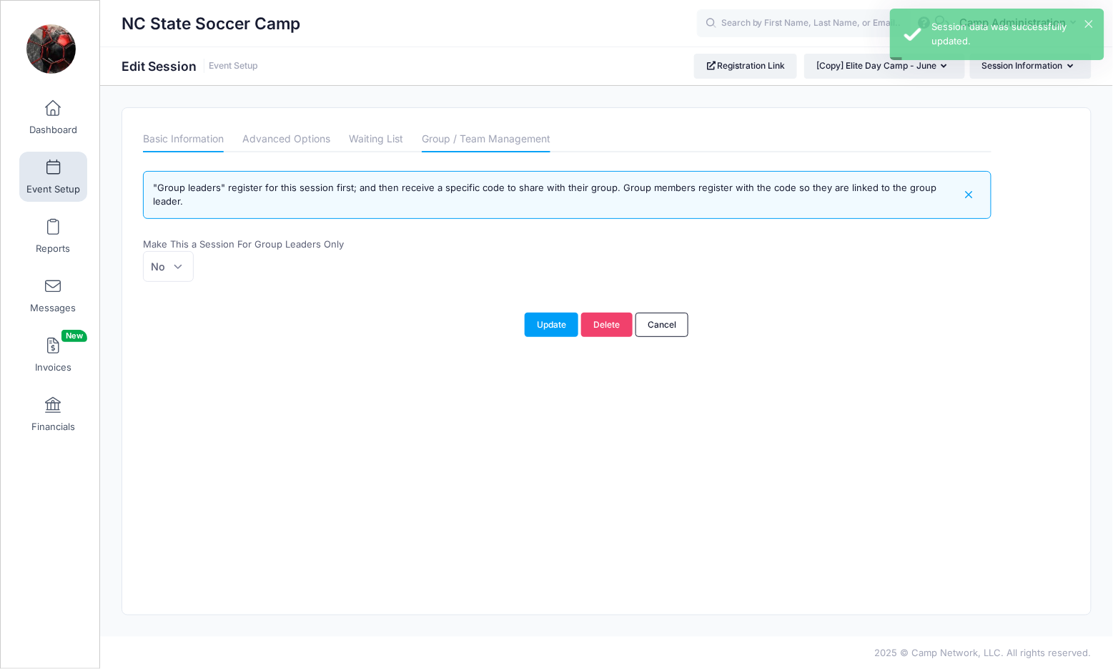
click at [194, 134] on link "Basic Information" at bounding box center [183, 140] width 81 height 26
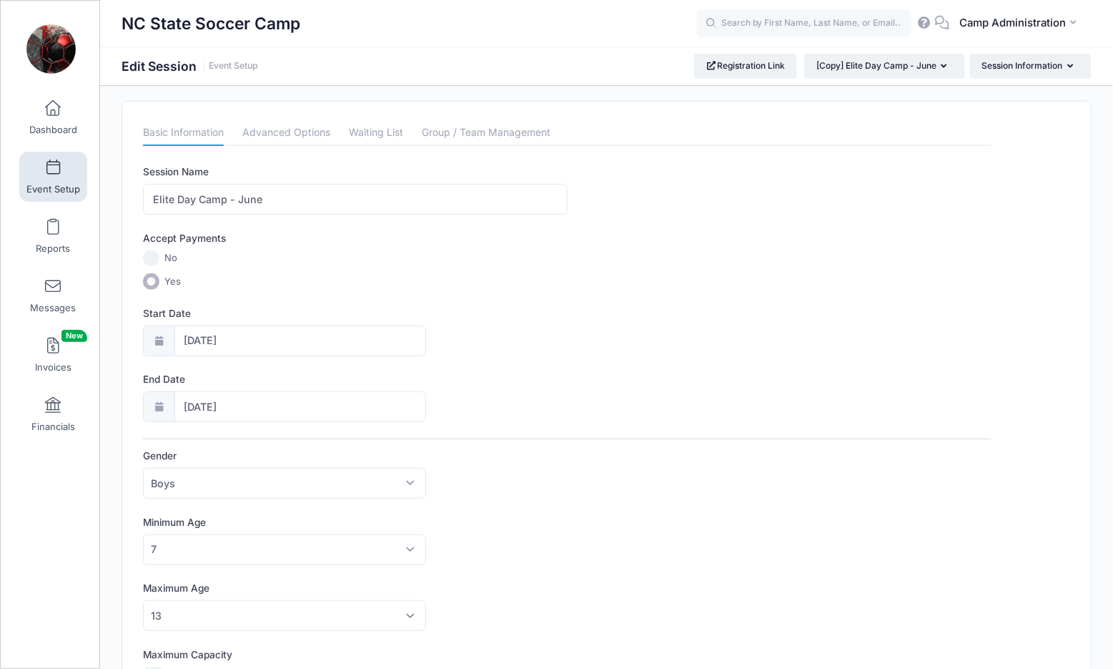
scroll to position [9, 0]
click at [1004, 77] on button "Session Information" at bounding box center [1031, 66] width 122 height 24
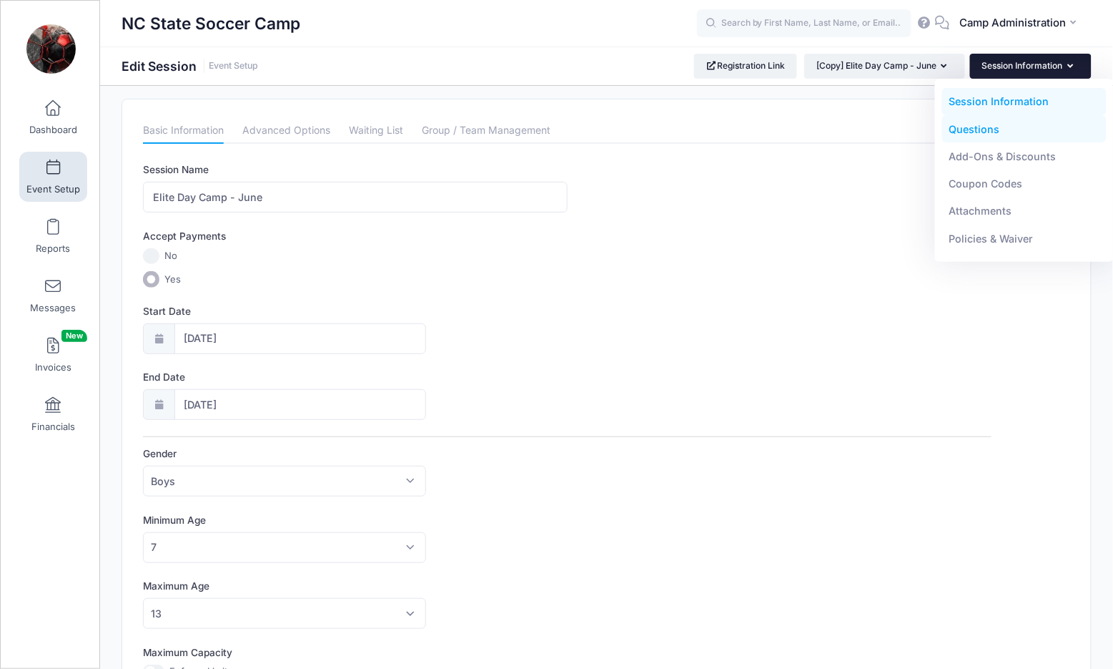
click at [986, 122] on link "Questions" at bounding box center [1024, 128] width 165 height 27
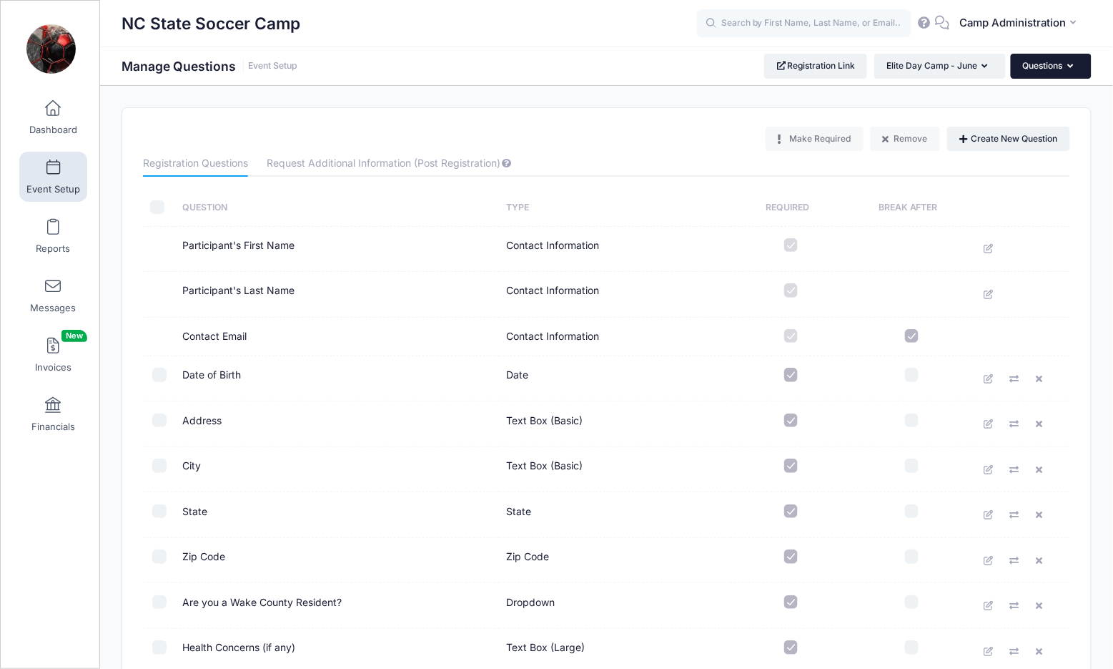
click at [1047, 67] on button "Questions" at bounding box center [1051, 66] width 81 height 24
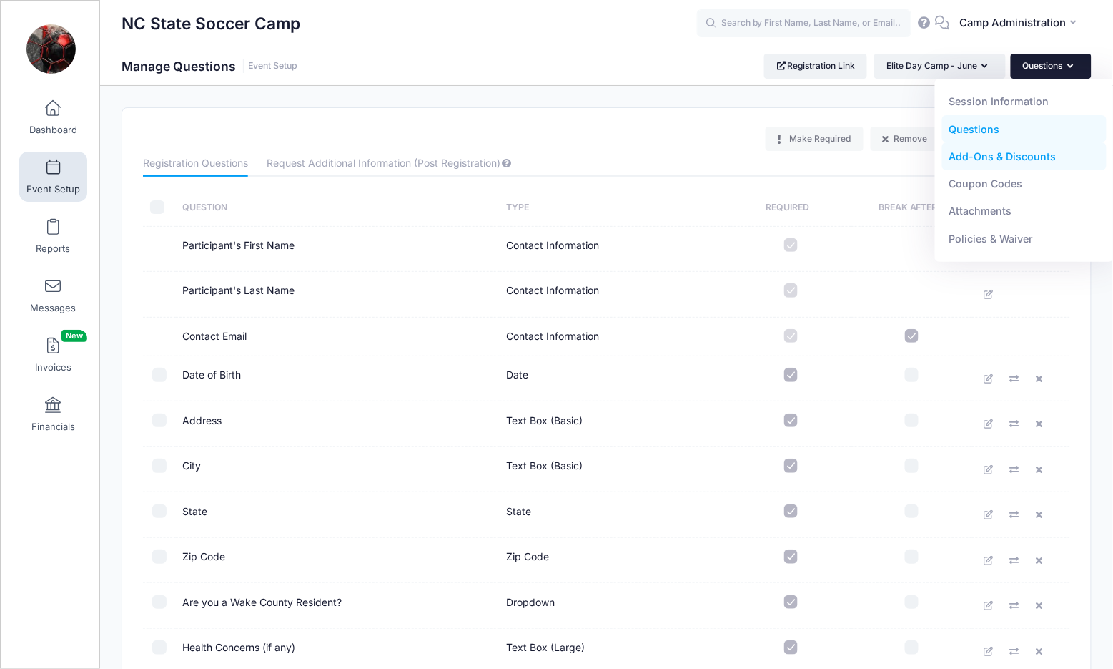
click at [1014, 150] on link "Add-Ons & Discounts" at bounding box center [1024, 156] width 165 height 27
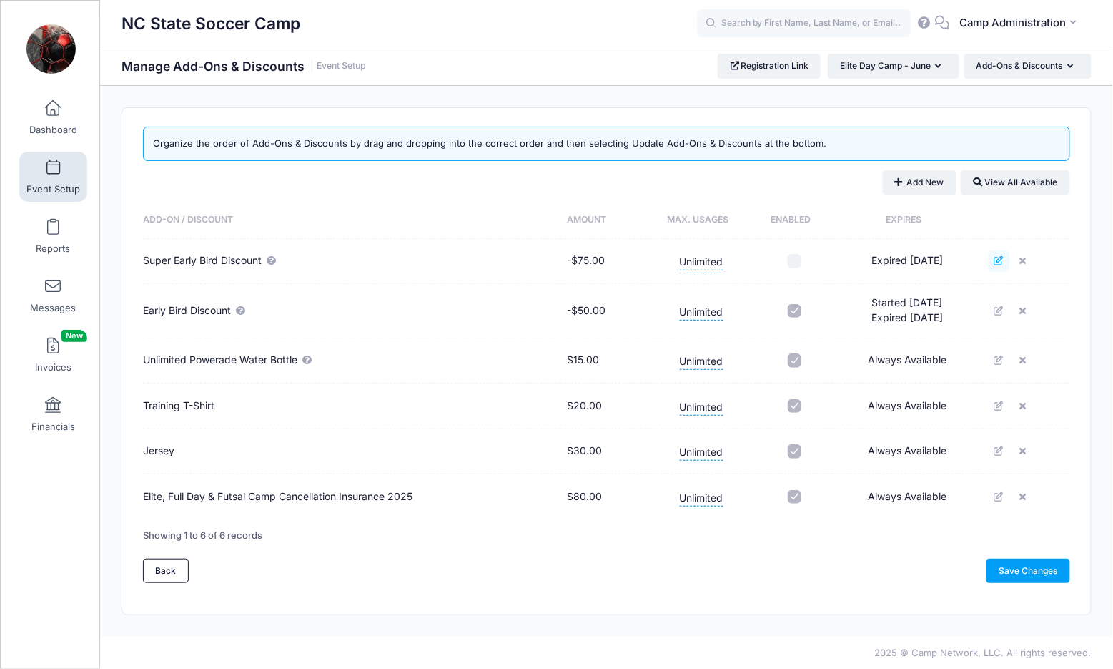
click at [1005, 262] on icon at bounding box center [999, 260] width 11 height 9
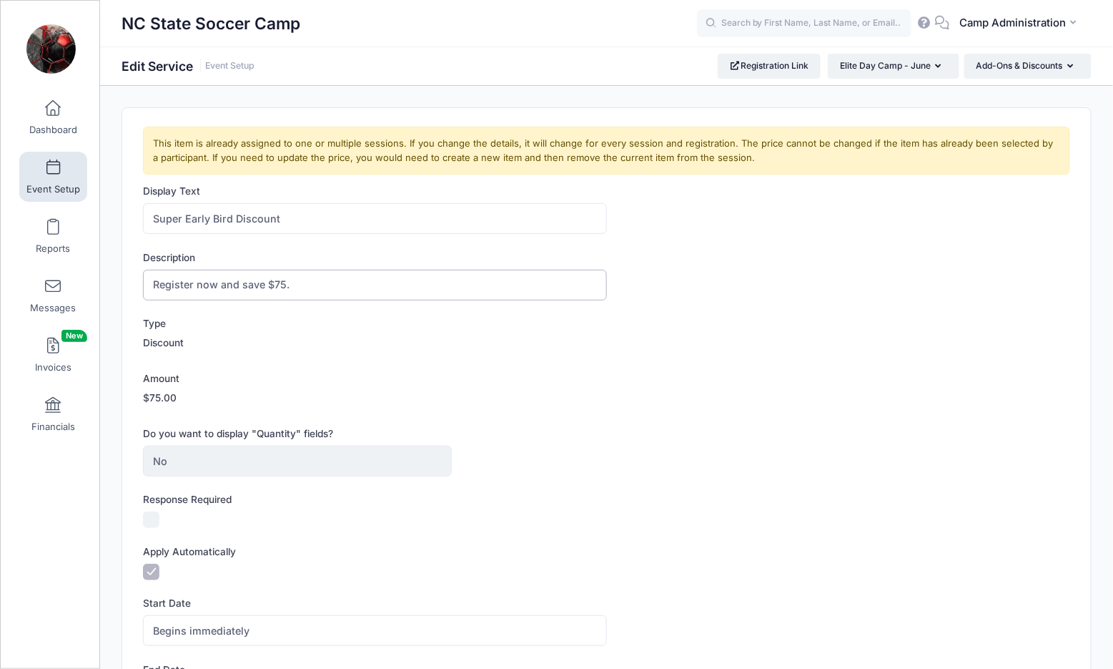
click at [317, 282] on input "Register now and save $75." at bounding box center [374, 285] width 463 height 31
type input "Register now and save $100."
click at [648, 375] on div "Amount $75.00" at bounding box center [606, 390] width 927 height 39
click at [165, 392] on label "$75.00" at bounding box center [160, 397] width 34 height 14
click at [163, 342] on label "Discount" at bounding box center [163, 342] width 41 height 14
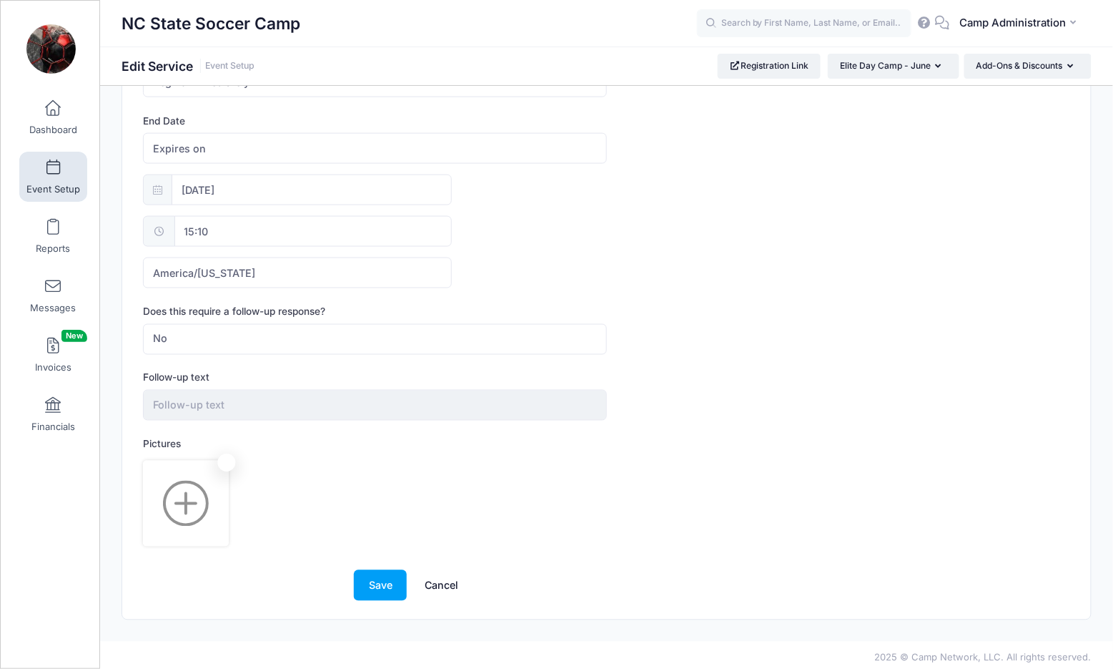
scroll to position [547, 0]
click at [455, 580] on link "Cancel" at bounding box center [441, 586] width 63 height 31
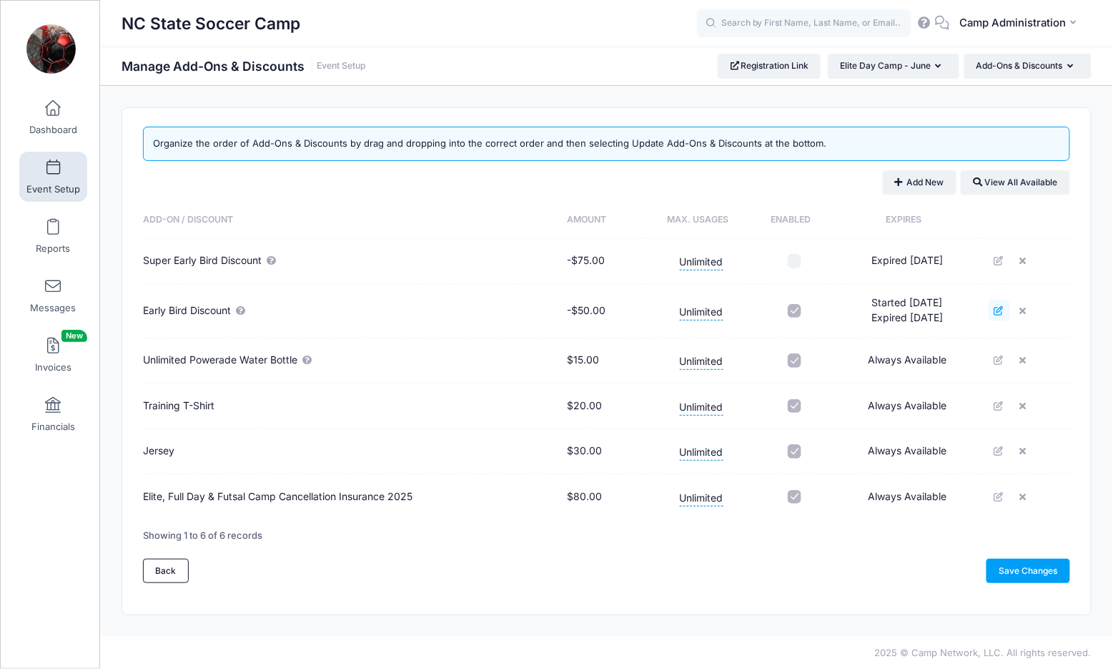
click at [1005, 312] on icon at bounding box center [999, 310] width 11 height 9
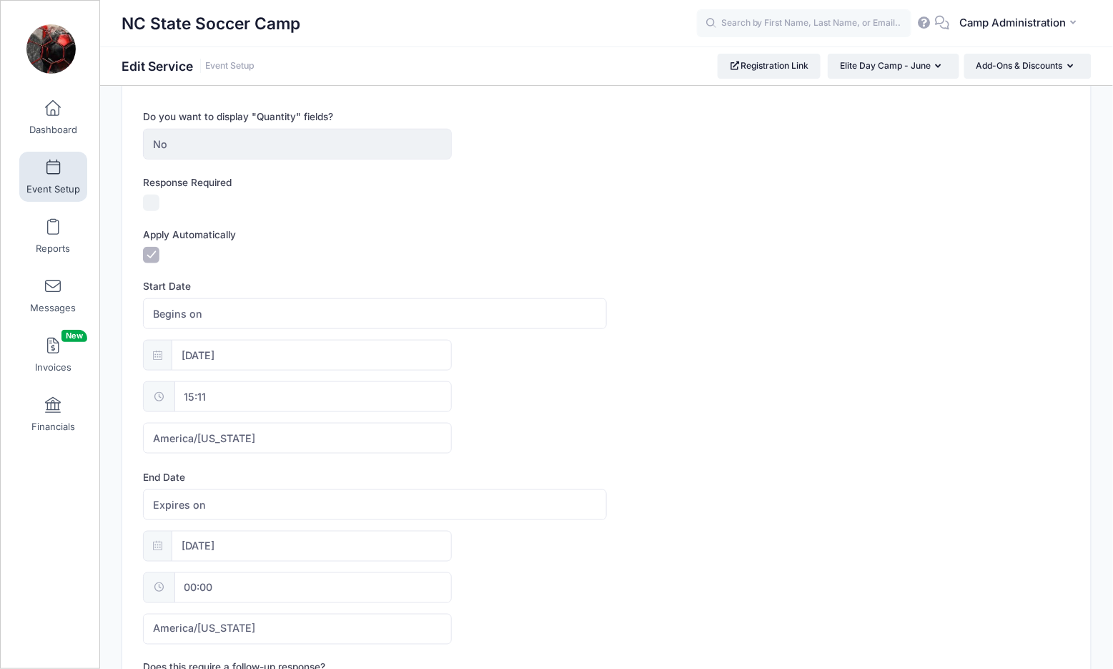
scroll to position [341, 0]
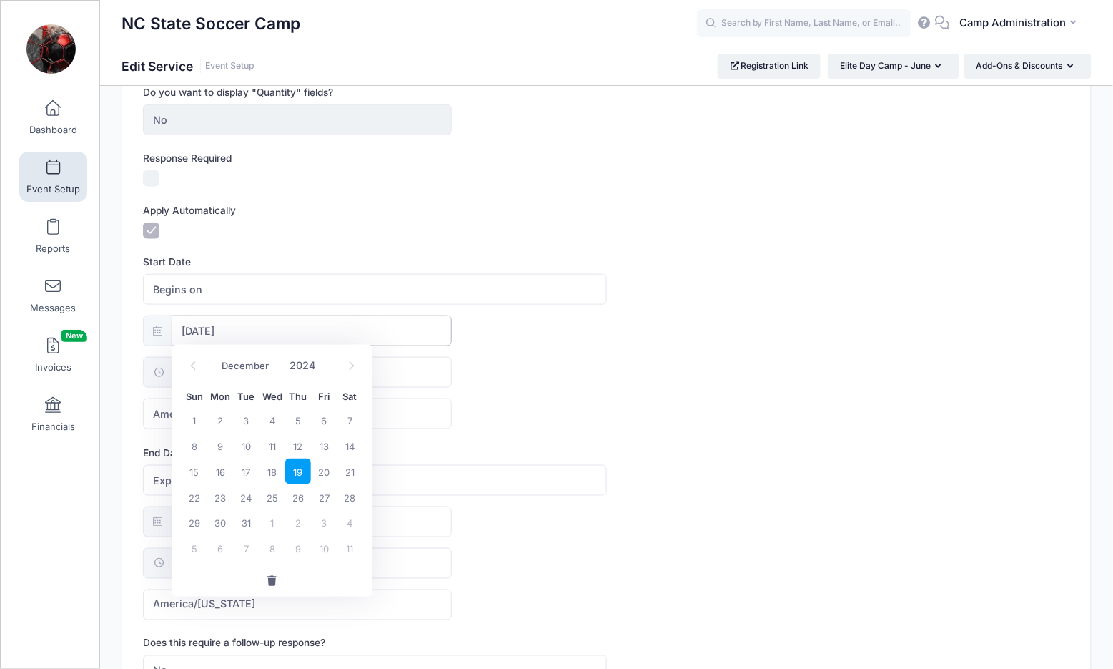
click at [228, 322] on input "12/19/2024" at bounding box center [312, 330] width 280 height 31
click at [326, 359] on span at bounding box center [325, 360] width 10 height 11
type input "2025"
click at [289, 521] on span "1" at bounding box center [298, 523] width 26 height 26
type input "01/01/2026"
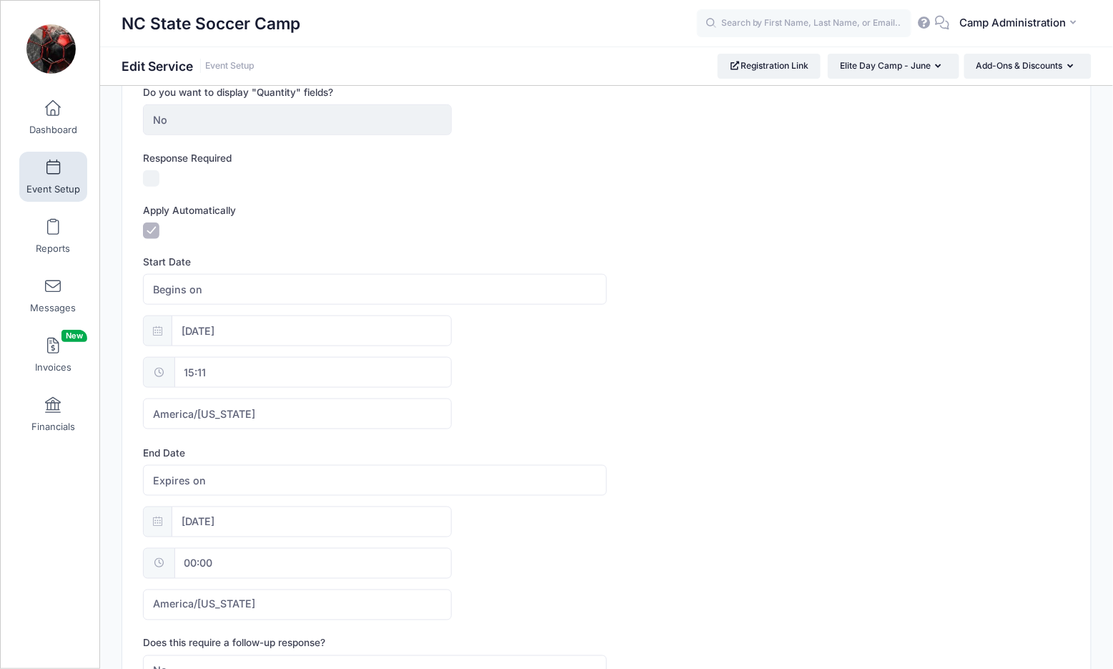
click at [258, 373] on input "15:11" at bounding box center [313, 372] width 278 height 31
type input "12"
type input "12:11"
click at [299, 401] on input "11" at bounding box center [299, 401] width 80 height 29
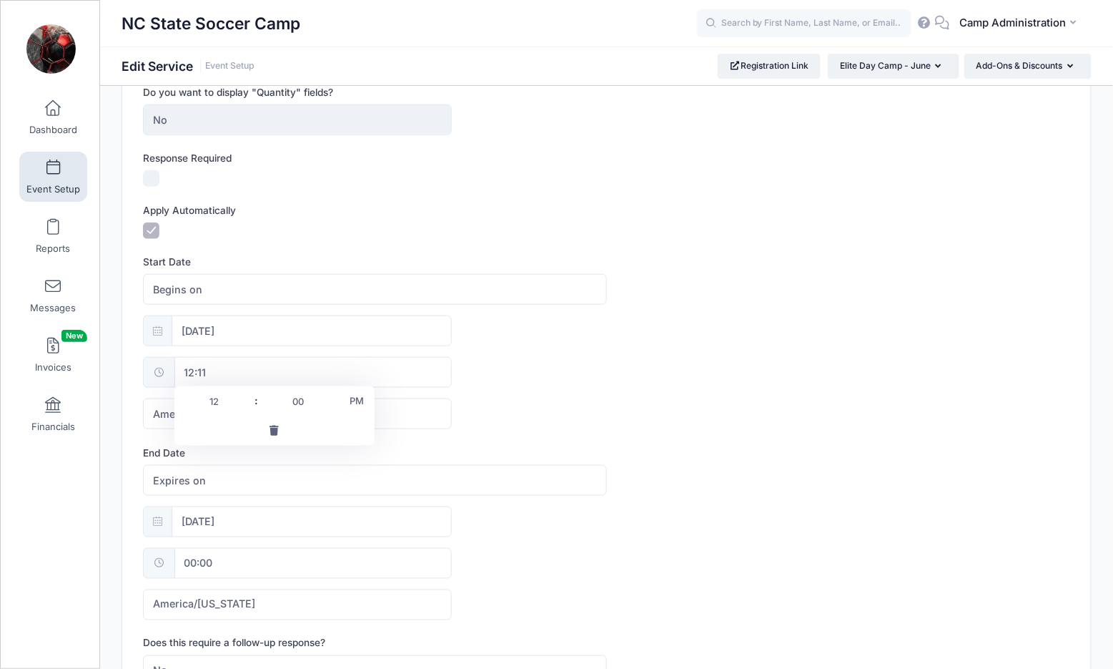
type input "00"
click at [355, 400] on span "PM" at bounding box center [357, 400] width 36 height 29
click at [355, 400] on span "AM" at bounding box center [357, 400] width 36 height 29
click at [355, 400] on span "PM" at bounding box center [357, 400] width 36 height 29
type input "00:00"
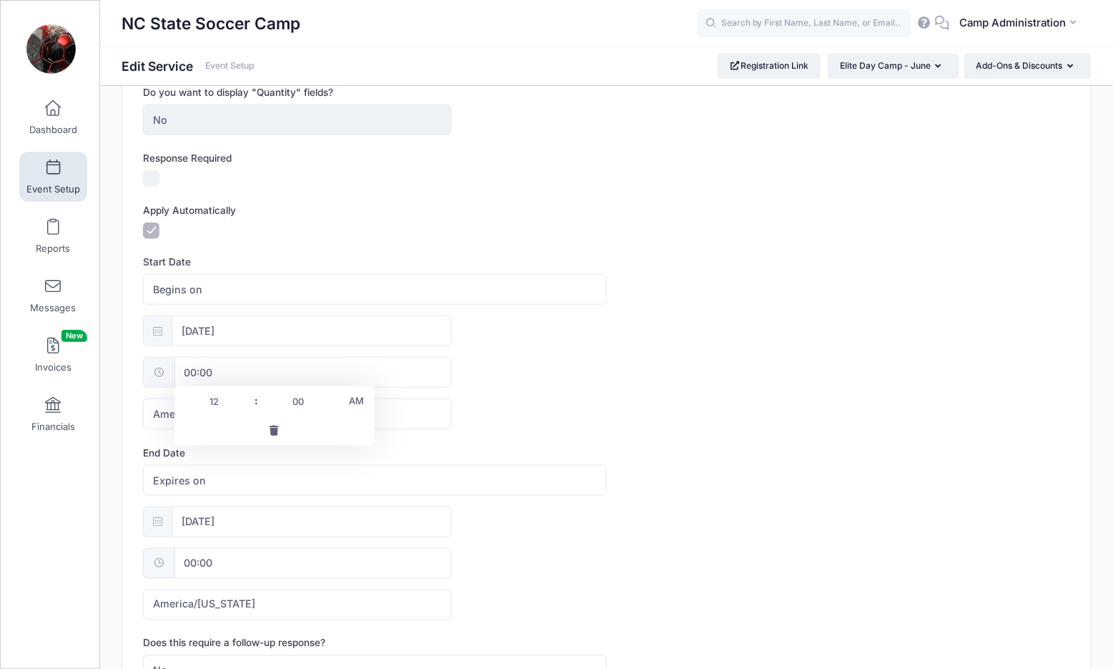
click at [681, 428] on form "Display Text Early Bird Discount Description Register before April 1, 2025 and …" at bounding box center [606, 388] width 927 height 1090
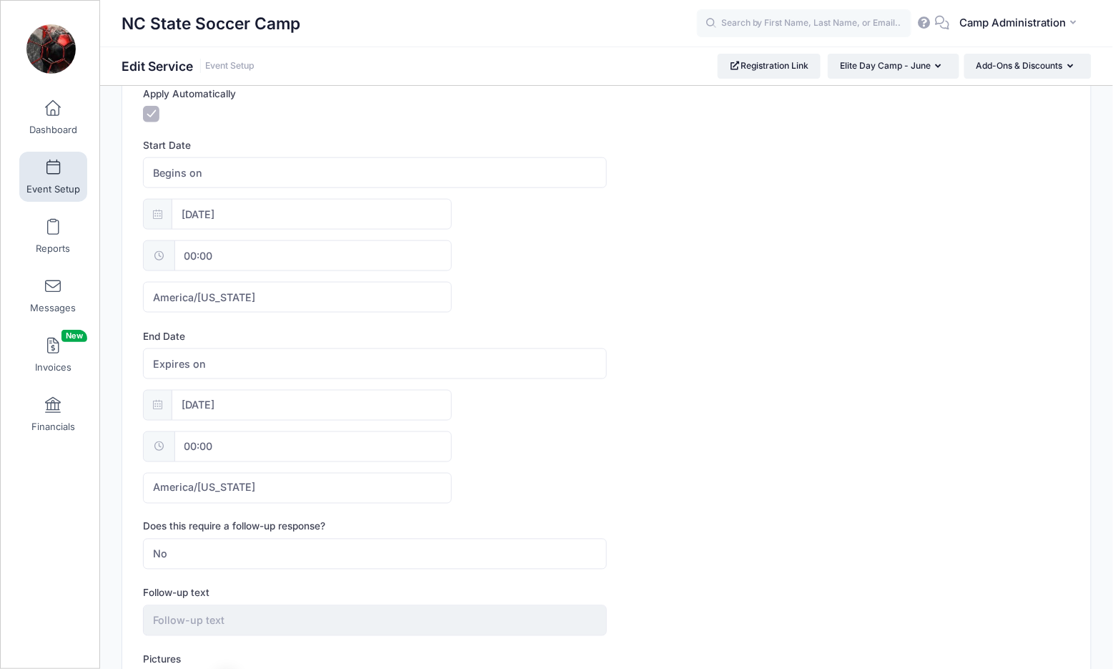
scroll to position [500, 0]
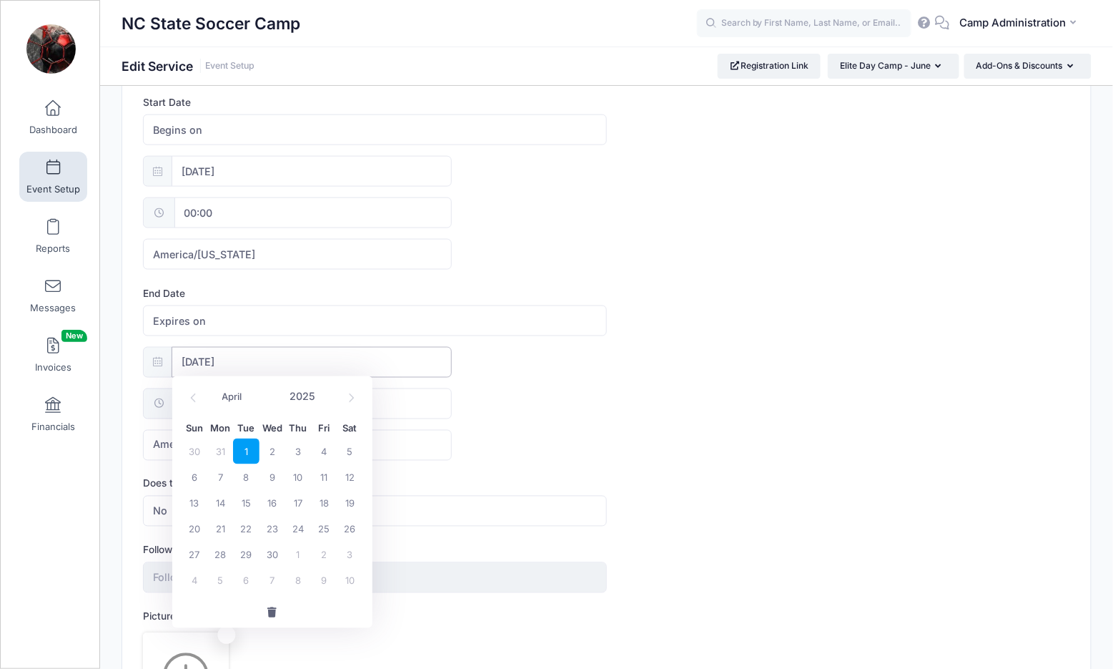
click at [226, 357] on input "04/01/2025" at bounding box center [312, 362] width 280 height 31
click at [197, 393] on icon at bounding box center [193, 397] width 9 height 9
select select "2"
click at [222, 576] on span "31" at bounding box center [220, 580] width 26 height 26
type input "03/31/2025"
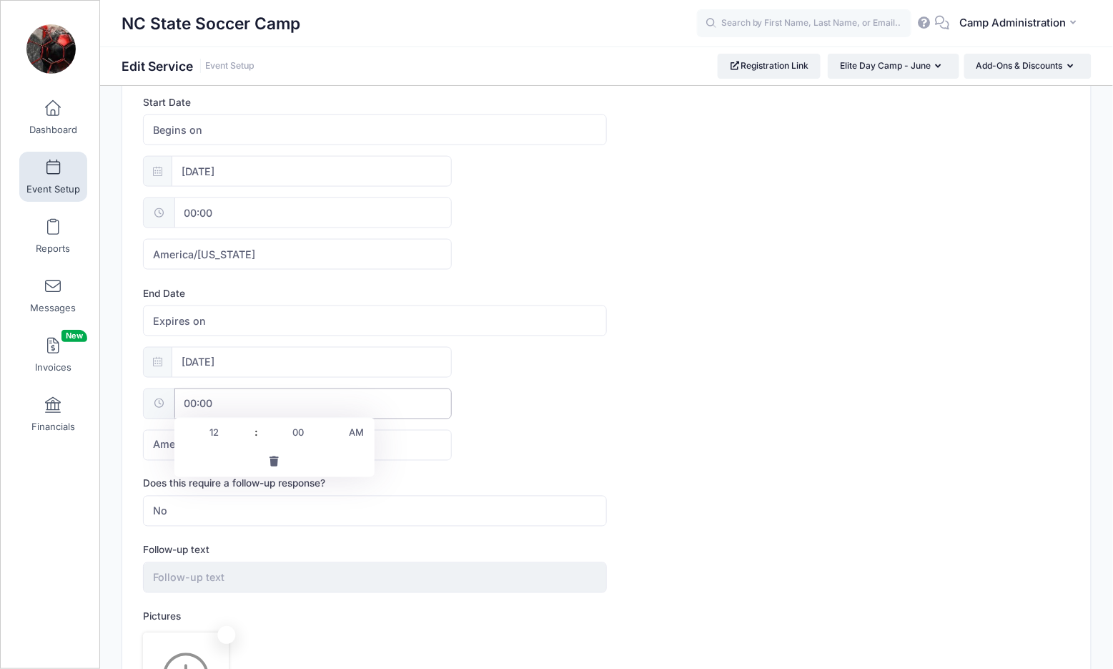
click at [240, 393] on input "00:00" at bounding box center [313, 403] width 278 height 31
click at [297, 431] on input "00" at bounding box center [299, 432] width 80 height 29
click at [222, 436] on input "12" at bounding box center [214, 432] width 80 height 29
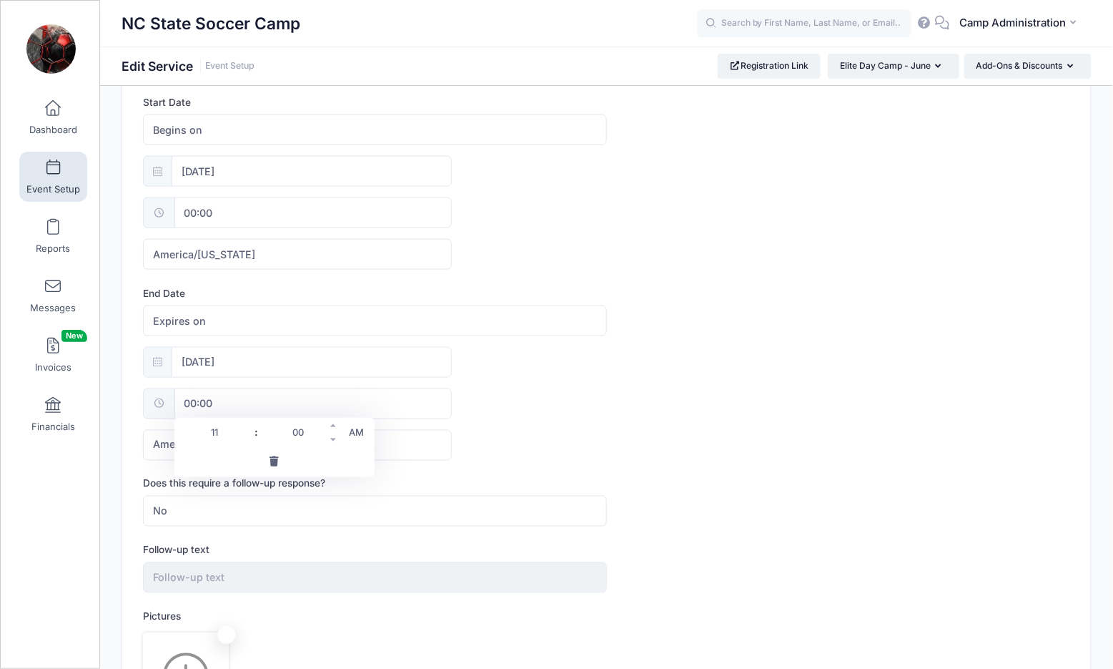
type input "11"
type input "11:00"
click at [290, 435] on input "00" at bounding box center [299, 432] width 80 height 29
type input "59"
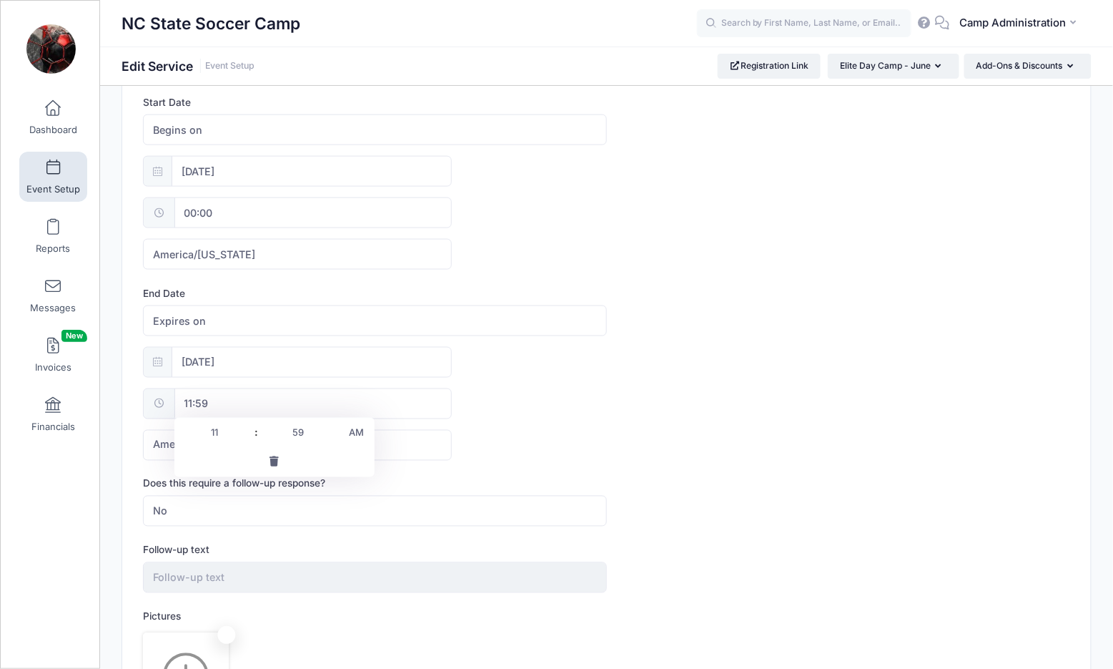
click at [366, 432] on span "AM" at bounding box center [357, 432] width 36 height 29
type input "23:59"
click at [744, 425] on div "03/31/2025 23:59 America/New York America/Los Angeles America/Chicago America/D…" at bounding box center [606, 404] width 927 height 114
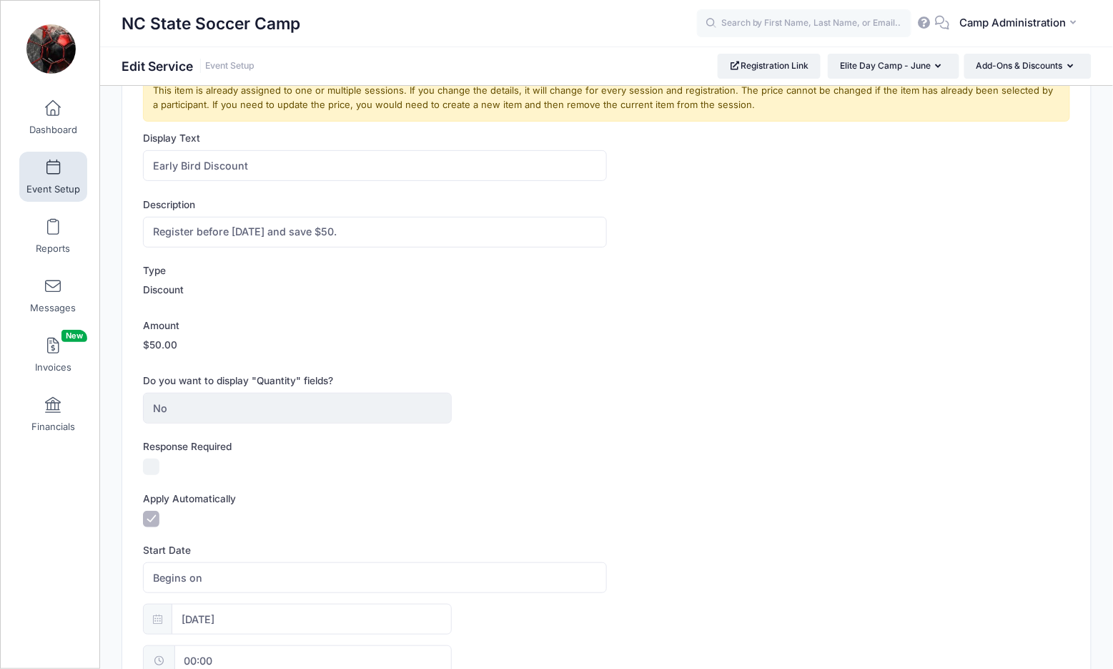
scroll to position [26, 0]
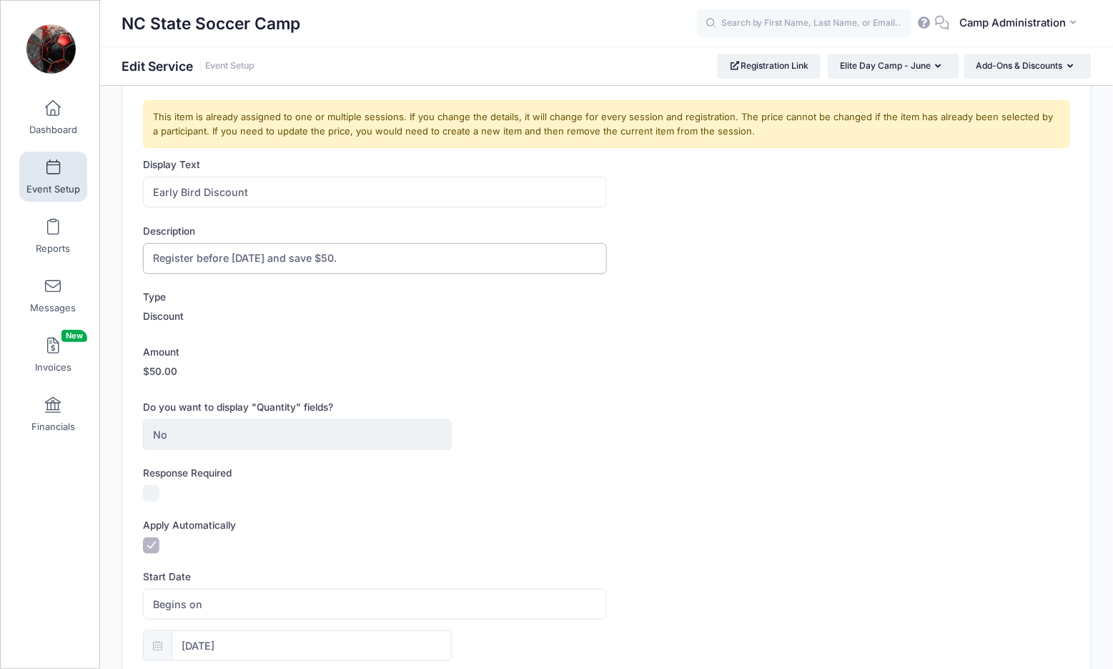
click at [240, 260] on input "Register before April 1, 2025 and save $50." at bounding box center [374, 258] width 463 height 31
click at [304, 250] on input "Register before March 31, 2025 and save $50." at bounding box center [374, 258] width 463 height 31
type input "Register before March 31, 2026 and save $50."
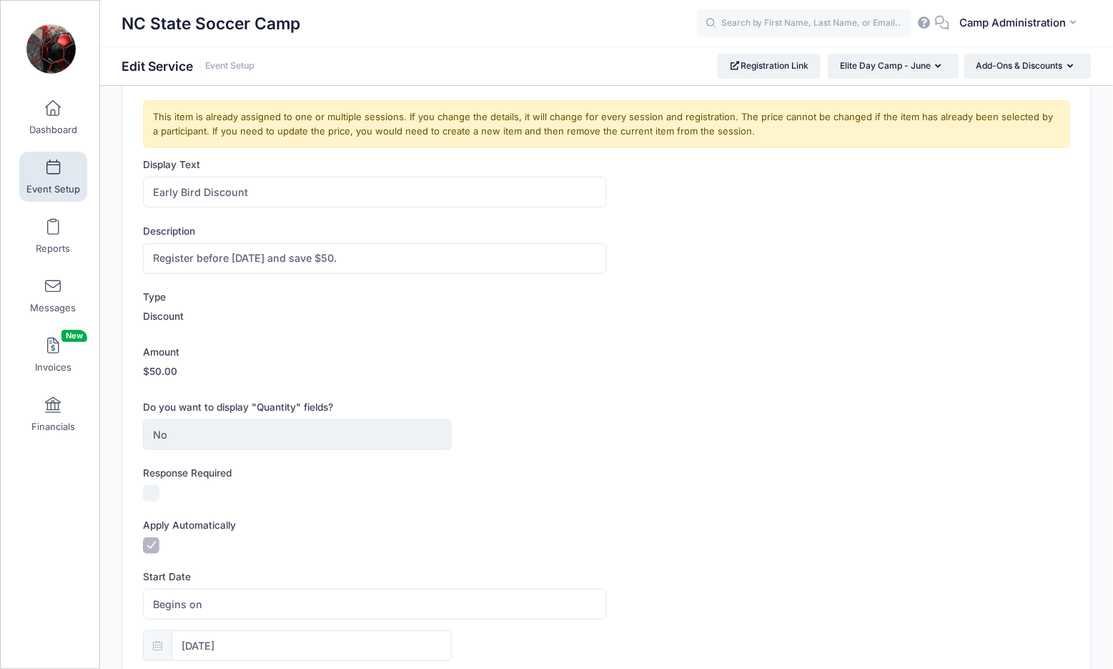
click at [546, 322] on div "Type Discount" at bounding box center [606, 309] width 927 height 39
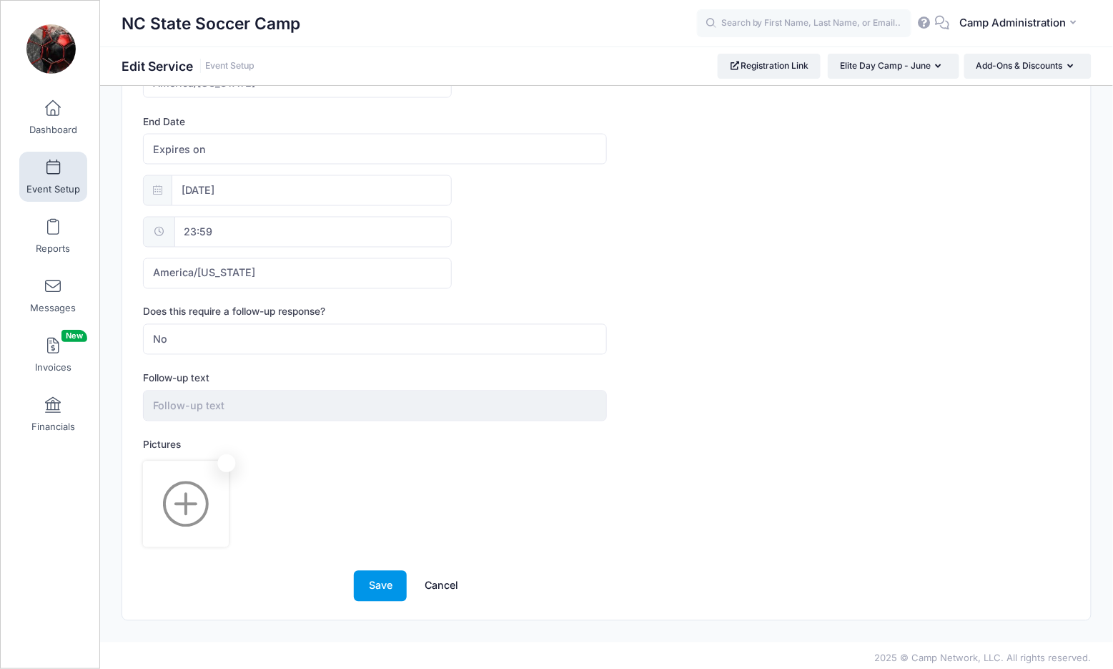
click at [383, 578] on button "Save" at bounding box center [380, 586] width 53 height 31
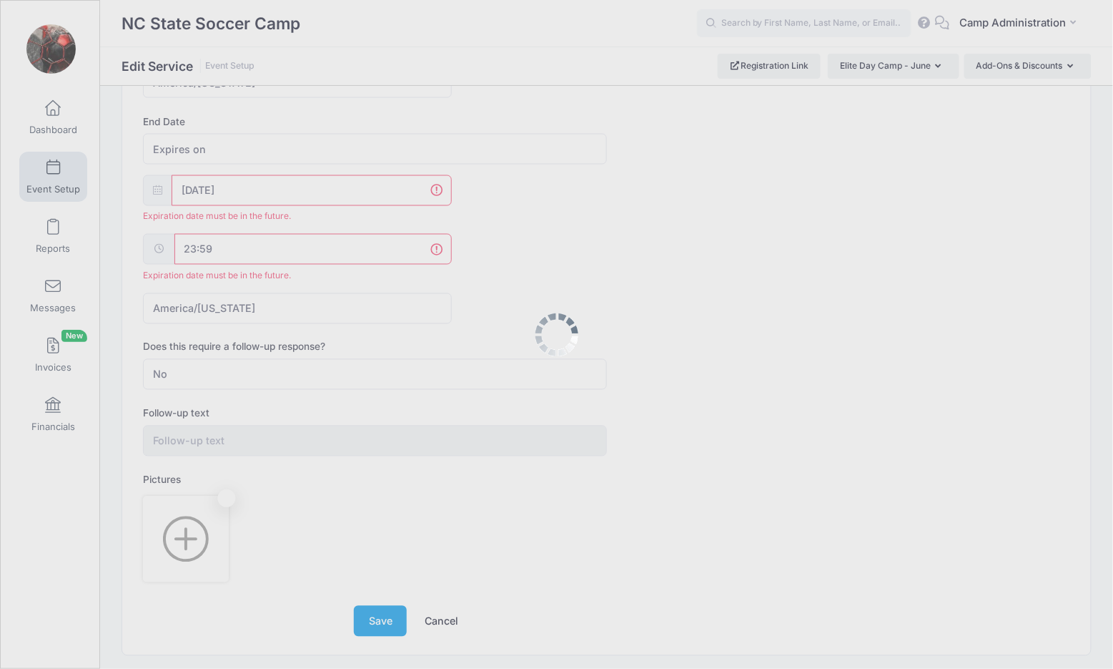
scroll to position [706, 0]
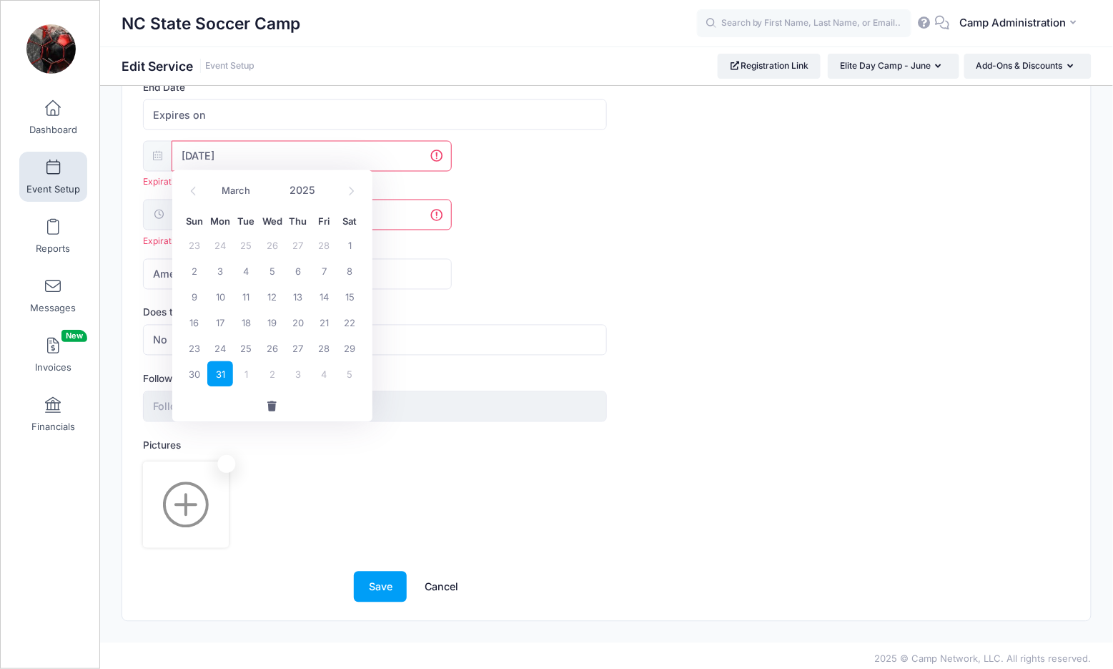
click at [275, 156] on input "03/31/2025" at bounding box center [312, 156] width 280 height 31
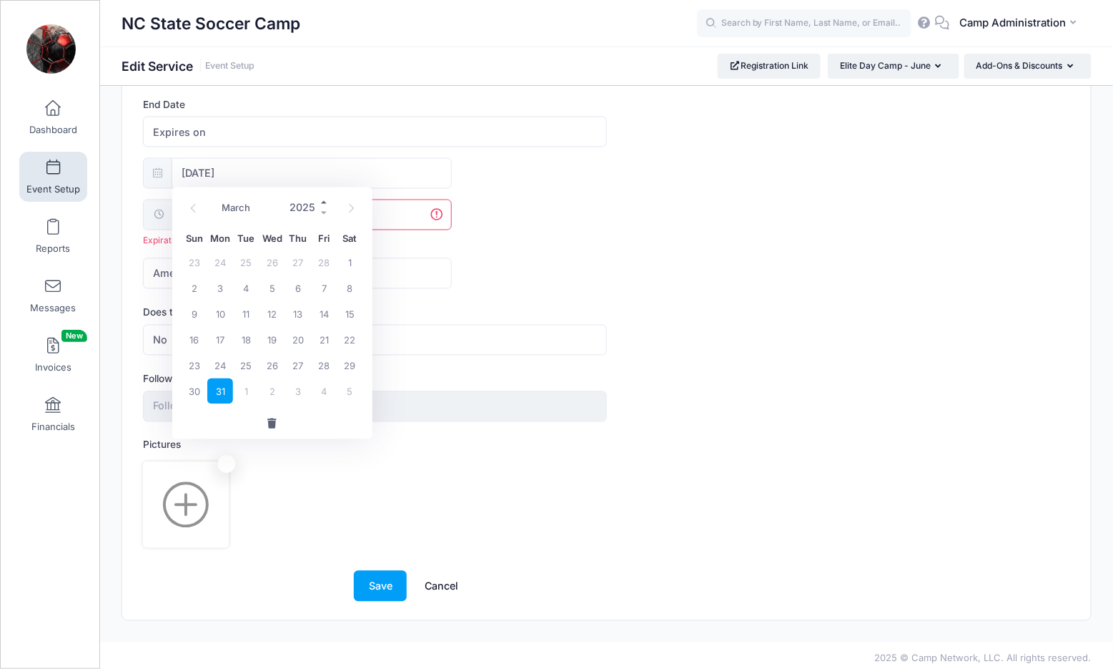
click at [325, 197] on span at bounding box center [325, 202] width 10 height 11
type input "2026"
click at [246, 361] on span "31" at bounding box center [246, 365] width 26 height 26
type input "03/31/2026"
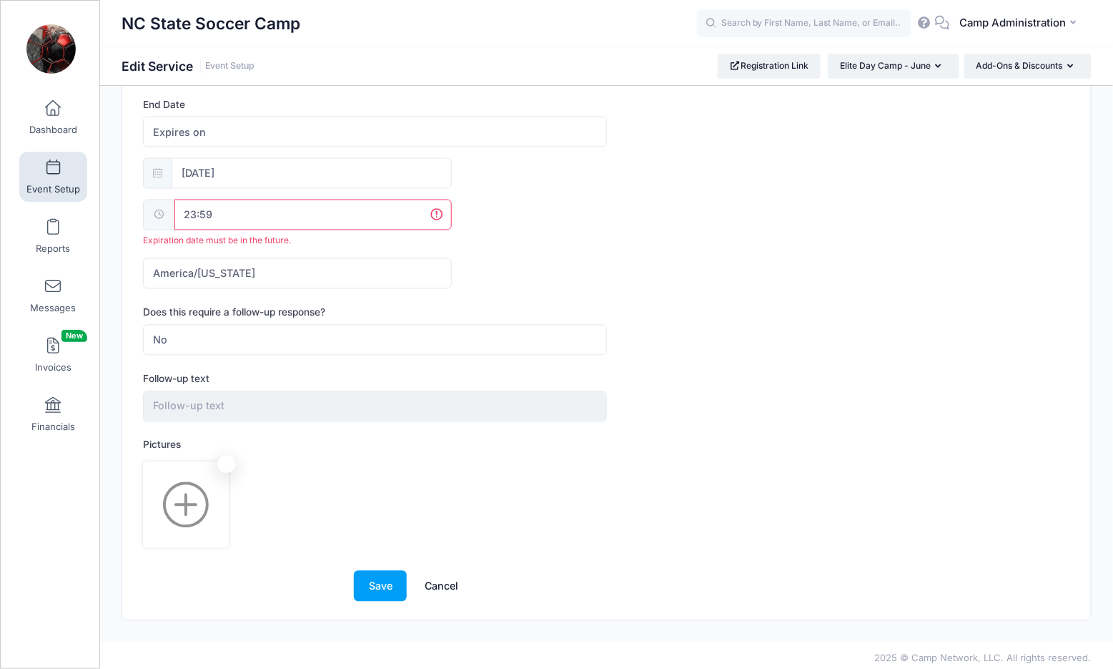
click at [700, 365] on form "Display Text Early Bird Discount Description Register before March 31, 2026 and…" at bounding box center [606, 48] width 927 height 1107
click at [215, 205] on div "03/31/2026 23:59 Expiration date must be in the future. America/New York Americ…" at bounding box center [606, 223] width 927 height 131
click at [586, 293] on form "Display Text Early Bird Discount Description Register before March 31, 2026 and…" at bounding box center [606, 57] width 927 height 1090
click at [380, 571] on button "Save" at bounding box center [380, 586] width 53 height 31
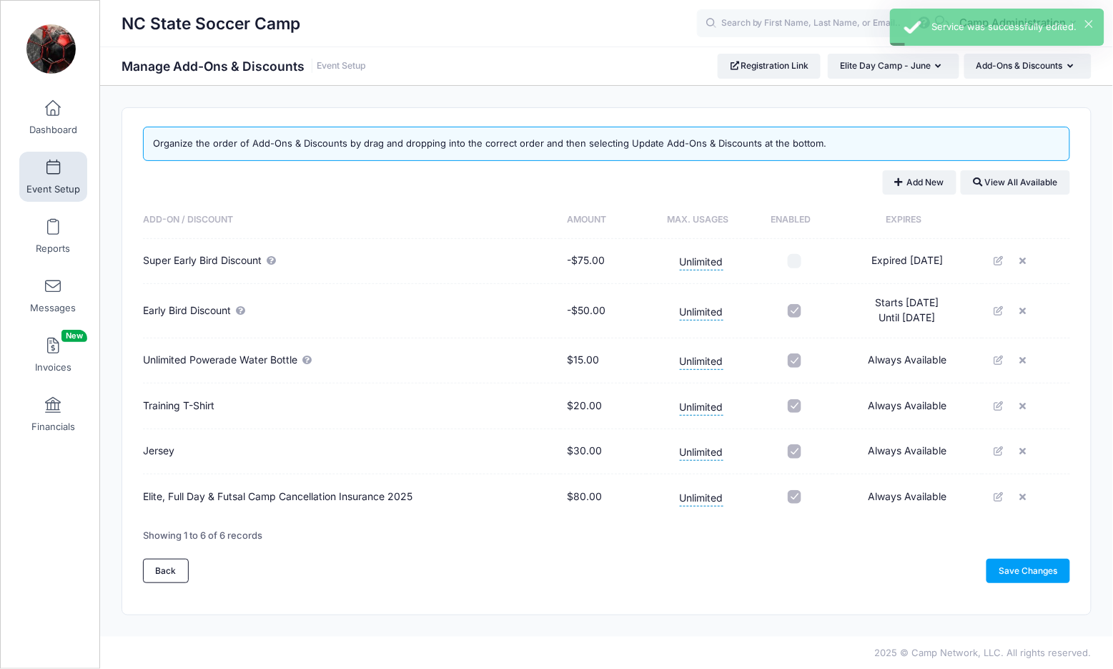
click at [792, 262] on input "checkbox" at bounding box center [795, 261] width 14 height 14
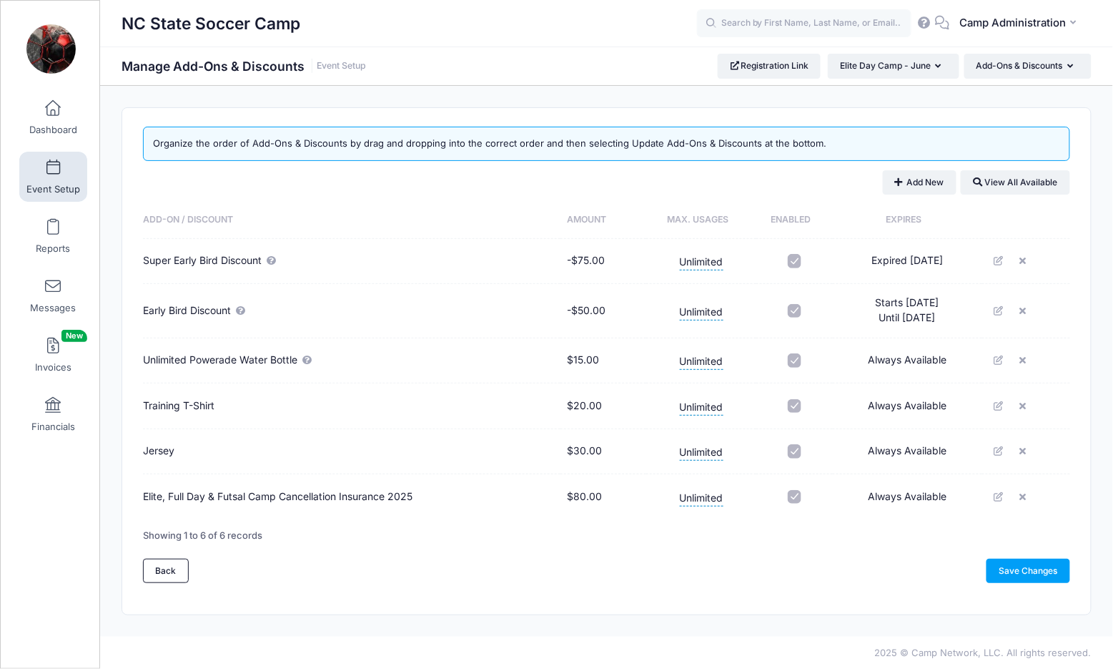
click at [792, 261] on input "checkbox" at bounding box center [795, 261] width 14 height 14
checkbox input "false"
click at [1017, 59] on button "Add-Ons & Discounts" at bounding box center [1028, 66] width 127 height 24
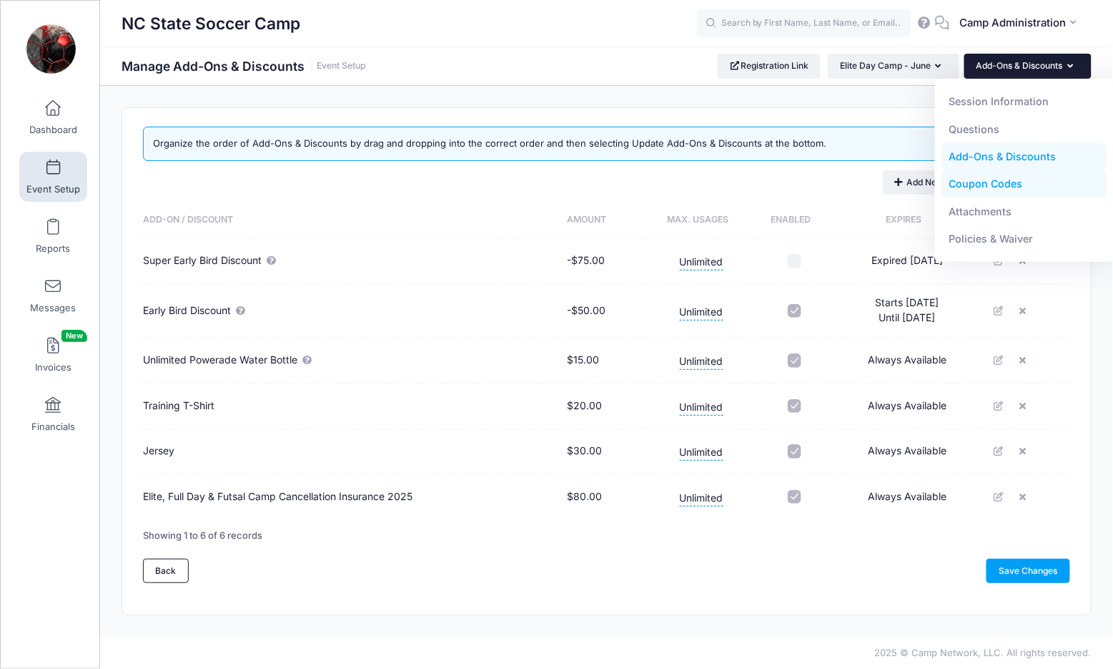
click at [999, 178] on link "Coupon Codes" at bounding box center [1024, 183] width 165 height 27
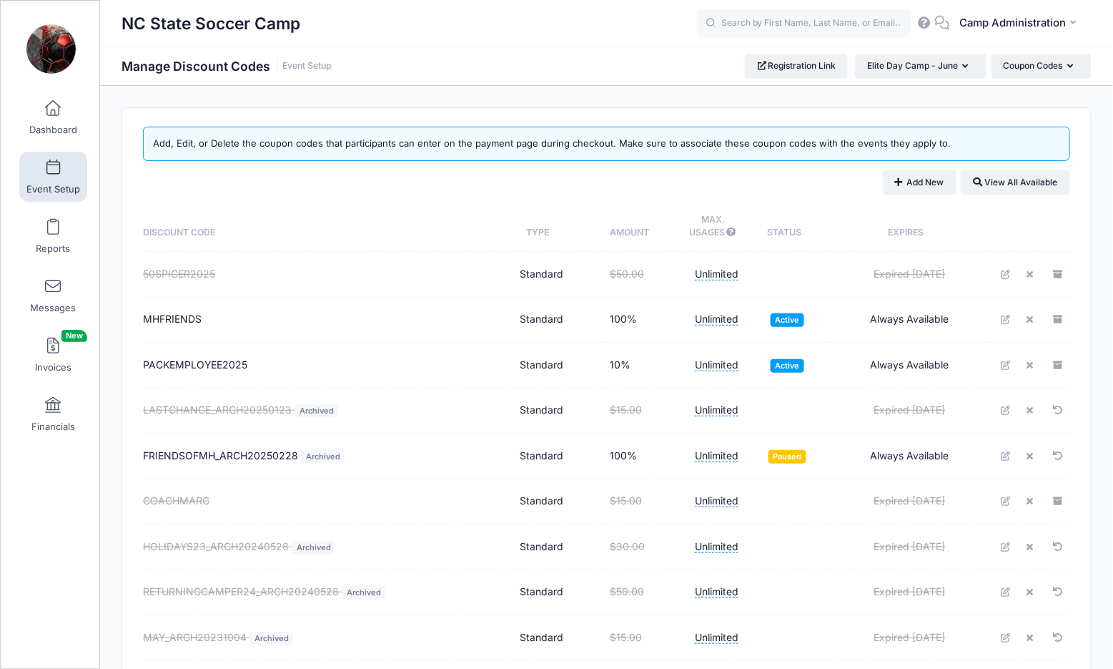
click at [1033, 63] on button "Coupon Codes" at bounding box center [1042, 66] width 100 height 24
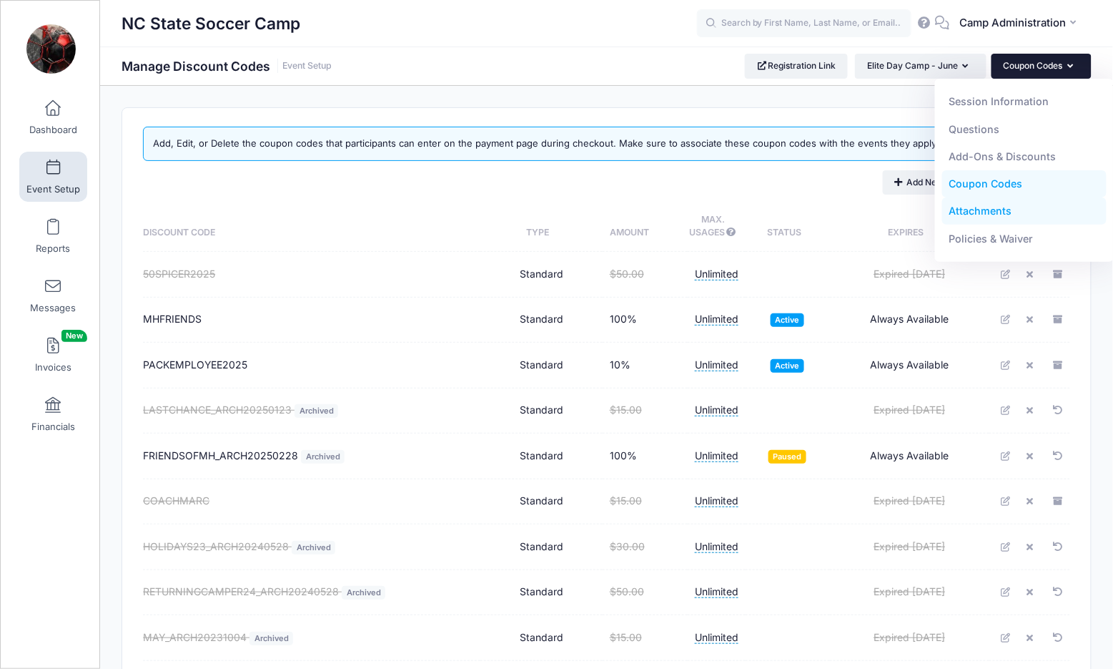
click at [997, 204] on link "Attachments" at bounding box center [1024, 210] width 165 height 27
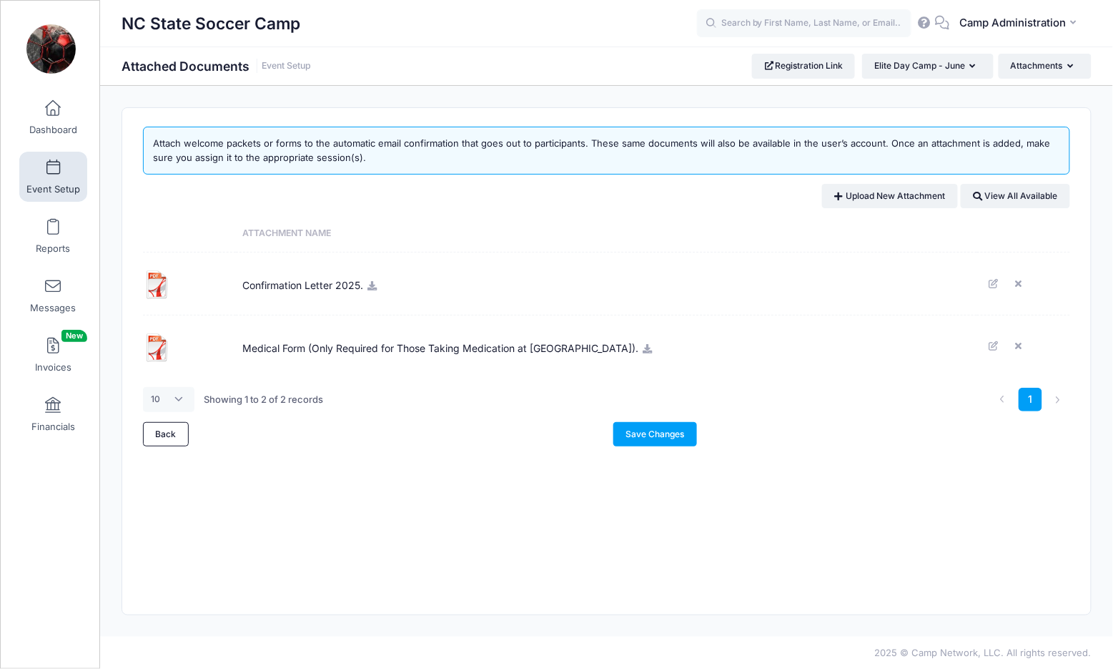
click at [373, 285] on icon at bounding box center [372, 285] width 11 height 9
click at [642, 349] on icon at bounding box center [647, 348] width 11 height 9
click at [1022, 71] on button "Attachments" at bounding box center [1045, 66] width 93 height 24
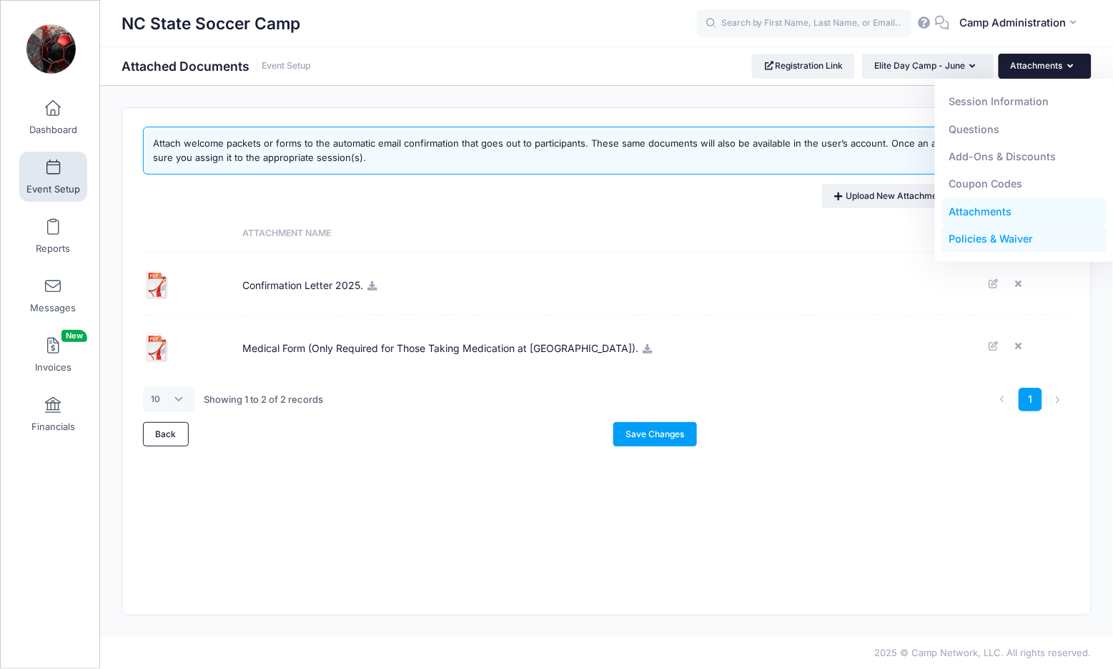
click at [971, 228] on link "Policies & Waiver" at bounding box center [1024, 238] width 165 height 27
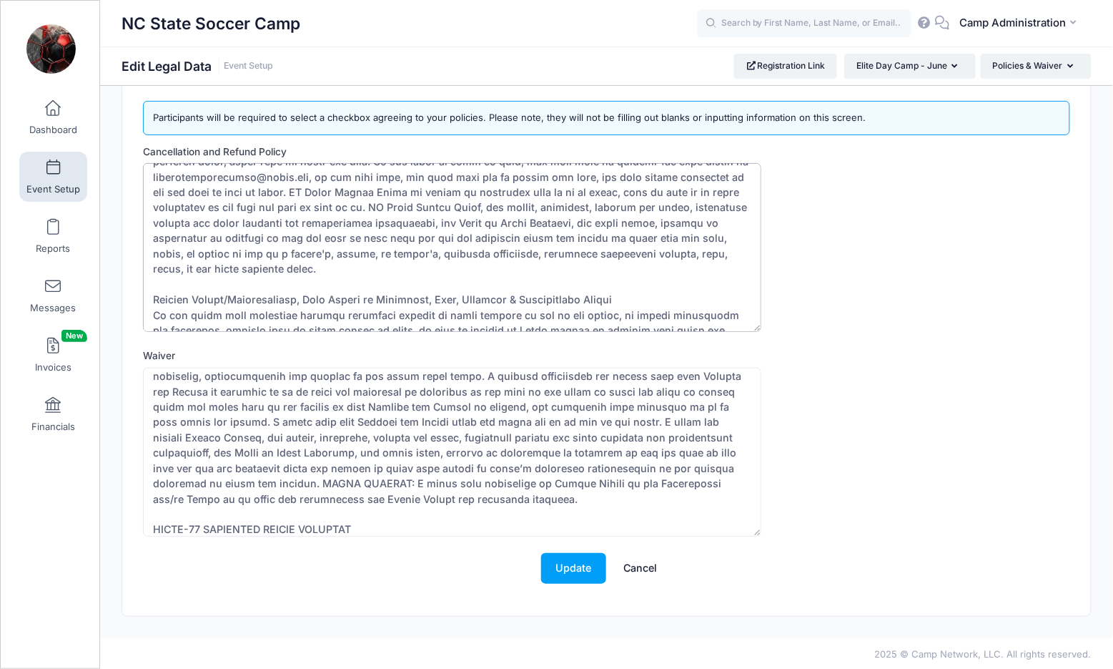
scroll to position [1027, 0]
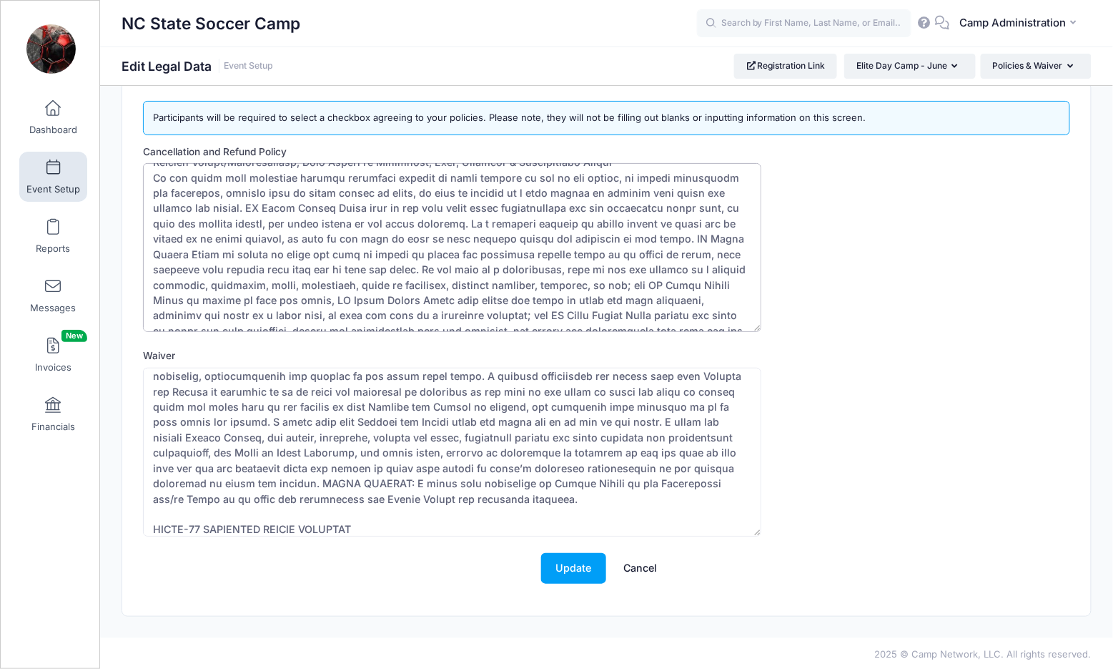
drag, startPoint x: 149, startPoint y: 177, endPoint x: 441, endPoint y: 490, distance: 427.5
click at [441, 490] on form "Cancellation and Refund Policy Waiver Update Cancel" at bounding box center [606, 370] width 927 height 453
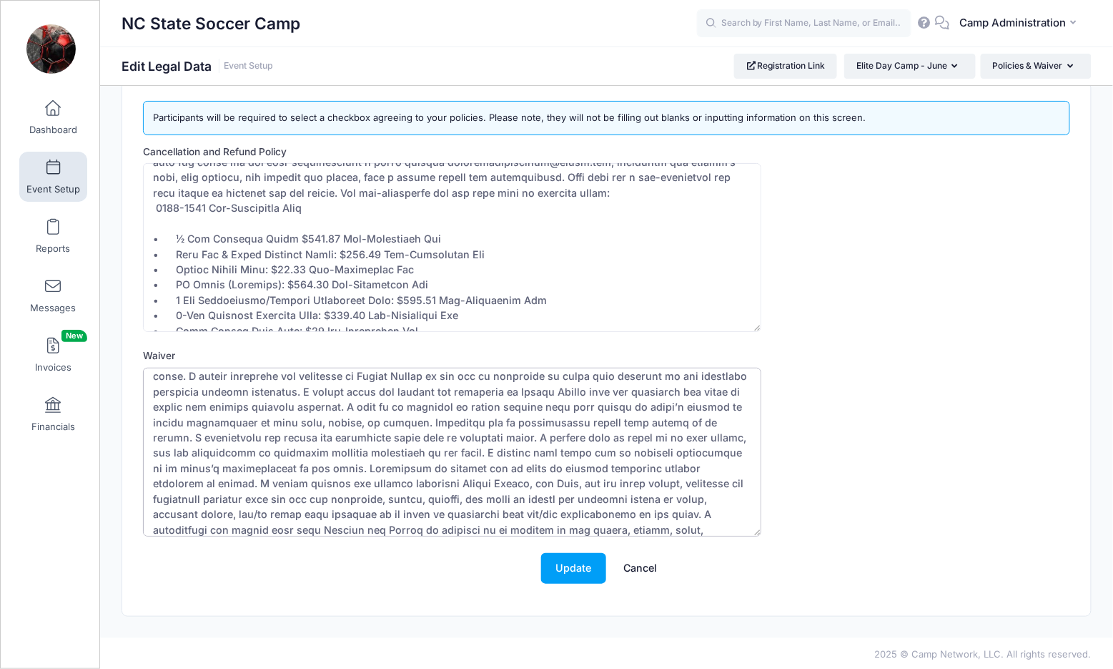
scroll to position [0, 0]
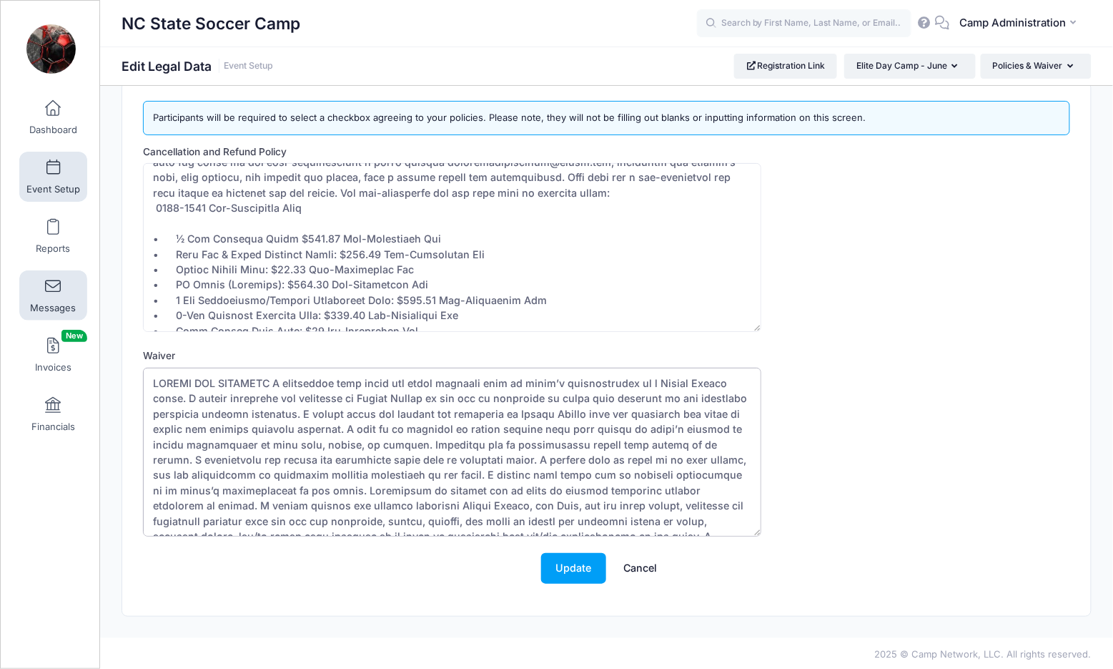
drag, startPoint x: 591, startPoint y: 517, endPoint x: 19, endPoint y: 293, distance: 614.2
click at [19, 293] on div "My Events Dashboard Reports" at bounding box center [556, 322] width 1113 height 696
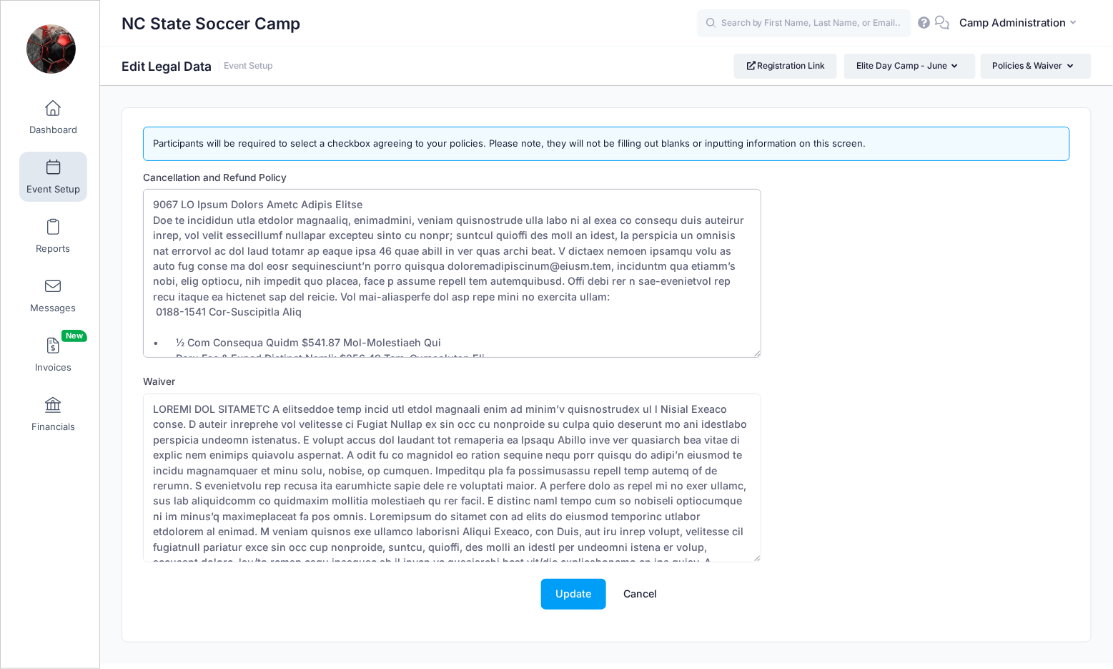
drag, startPoint x: 579, startPoint y: 317, endPoint x: 39, endPoint y: -149, distance: 713.8
click at [39, 0] on html "Processing Request Please wait... Processing Request Please wait... Processing …" at bounding box center [556, 334] width 1113 height 669
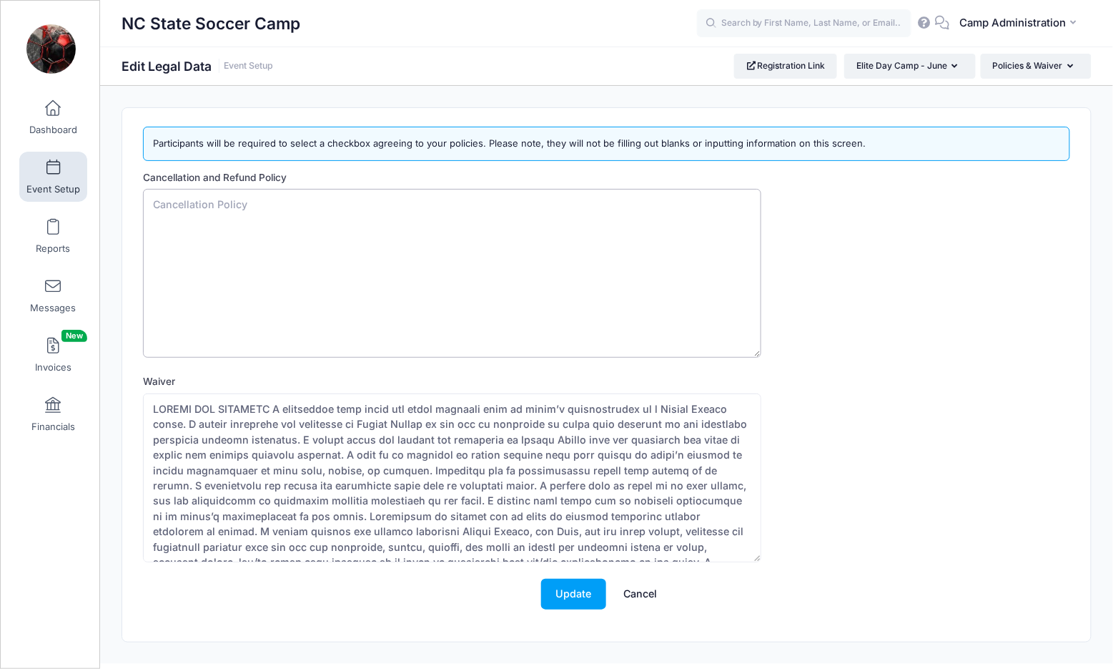
paste textarea "2026 NC State Soccer Camps Refund Policy Due to contracts with service provider…"
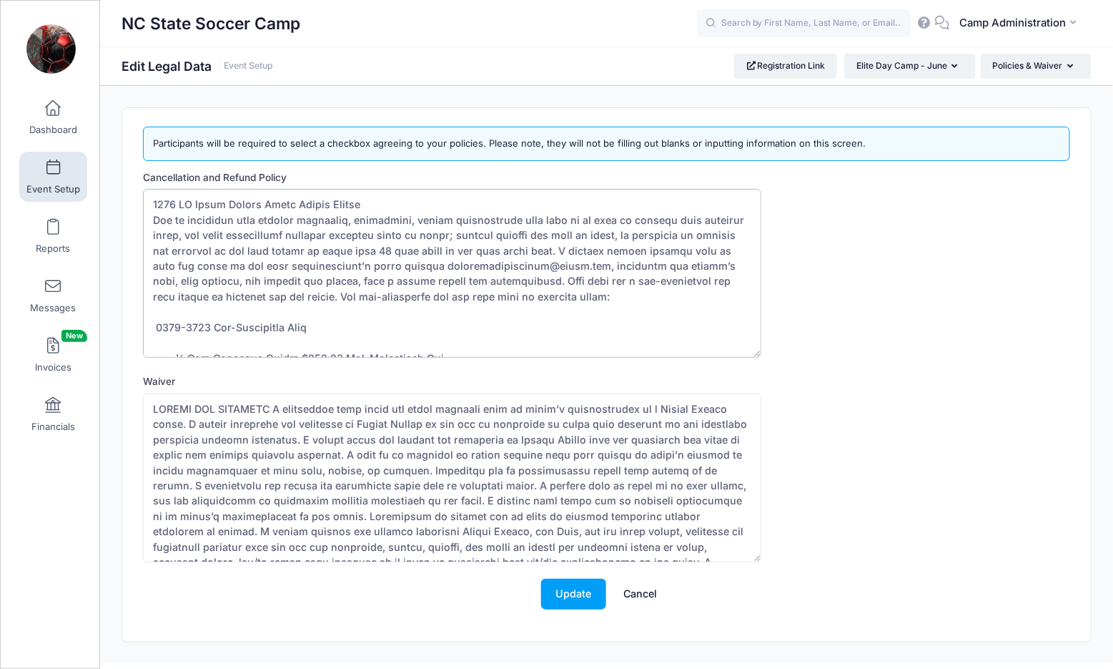
click at [182, 202] on textarea "Cancellation and Refund Policy" at bounding box center [452, 273] width 618 height 169
click at [214, 326] on textarea "Cancellation and Refund Policy" at bounding box center [452, 273] width 618 height 169
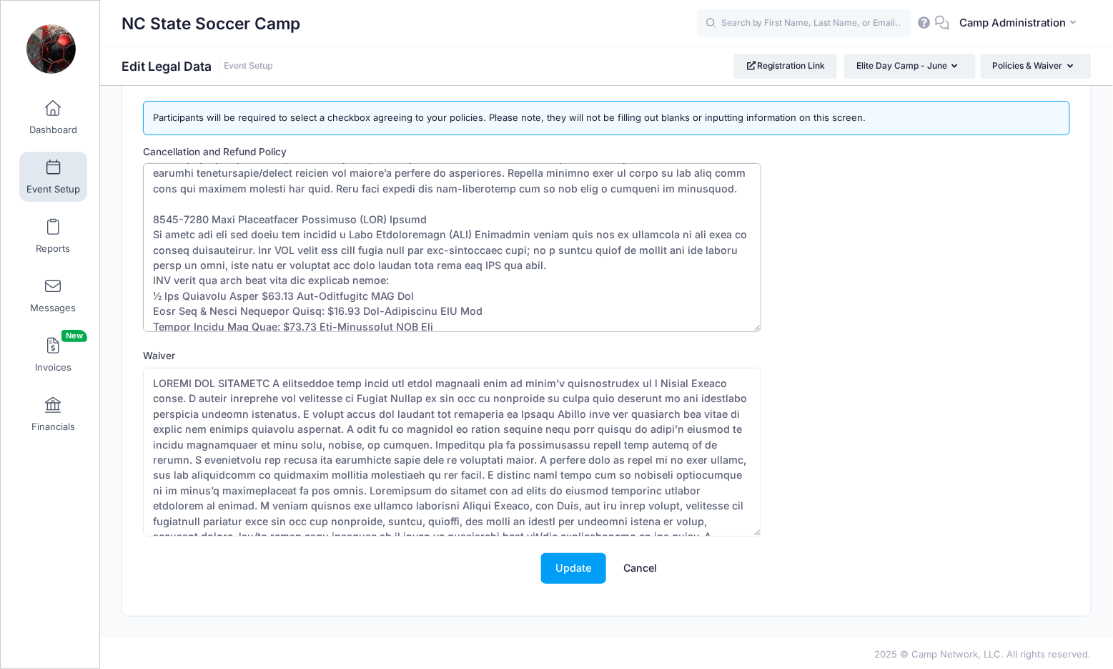
scroll to position [484, 0]
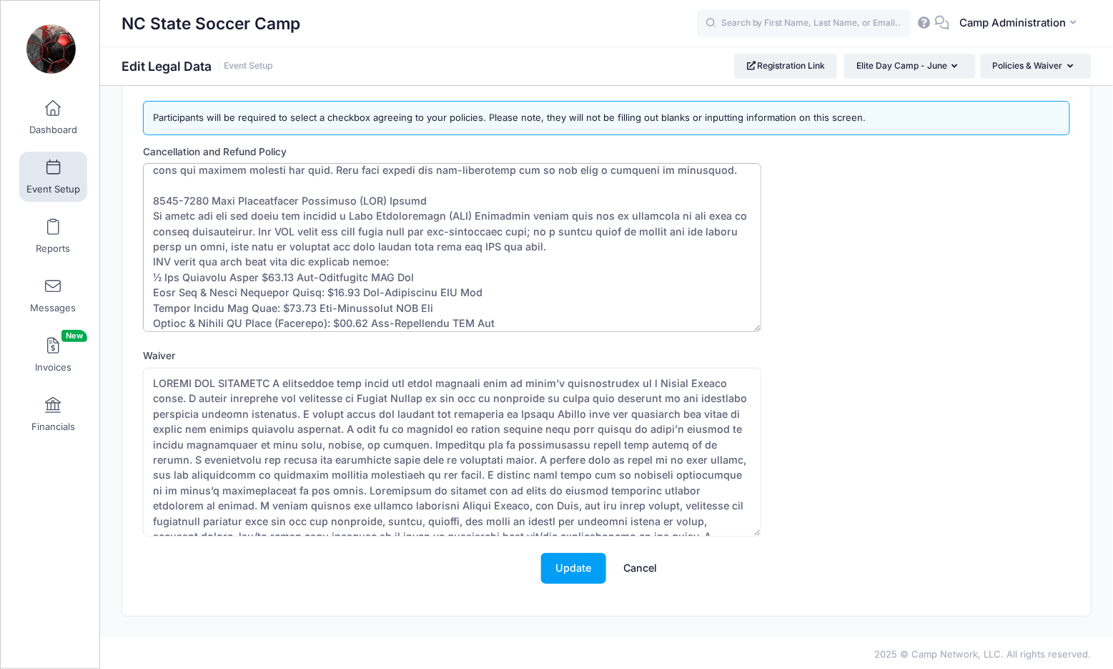
click at [213, 191] on textarea "Cancellation and Refund Policy" at bounding box center [452, 247] width 618 height 169
click at [597, 240] on textarea "Cancellation and Refund Policy" at bounding box center [452, 247] width 618 height 169
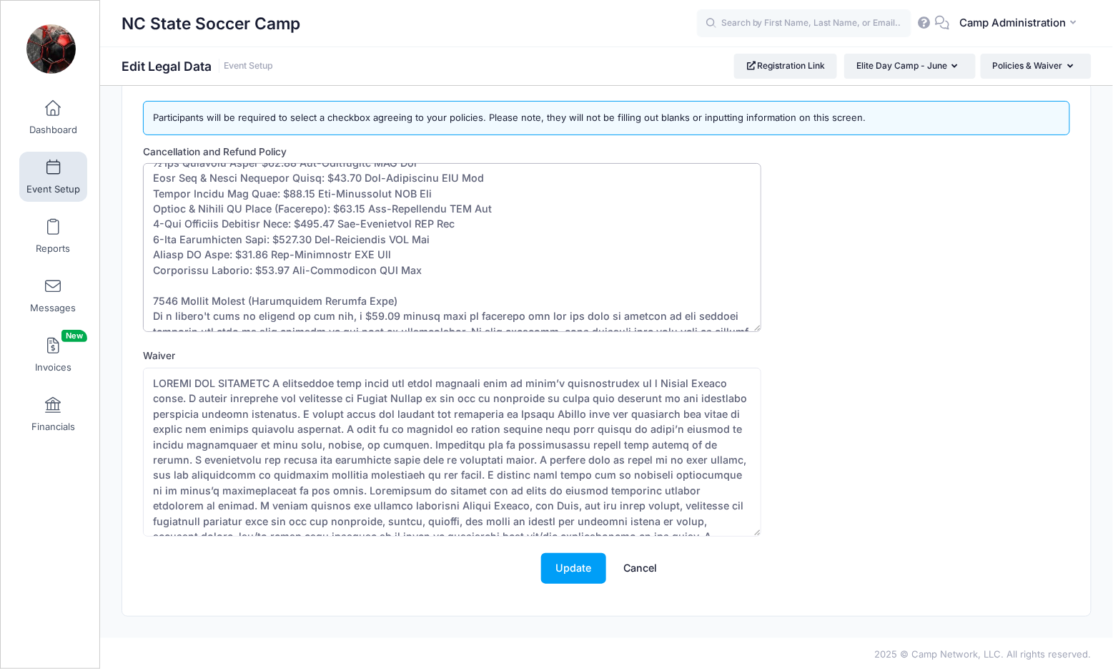
scroll to position [631, 0]
click at [182, 274] on textarea "Cancellation and Refund Policy" at bounding box center [452, 247] width 618 height 169
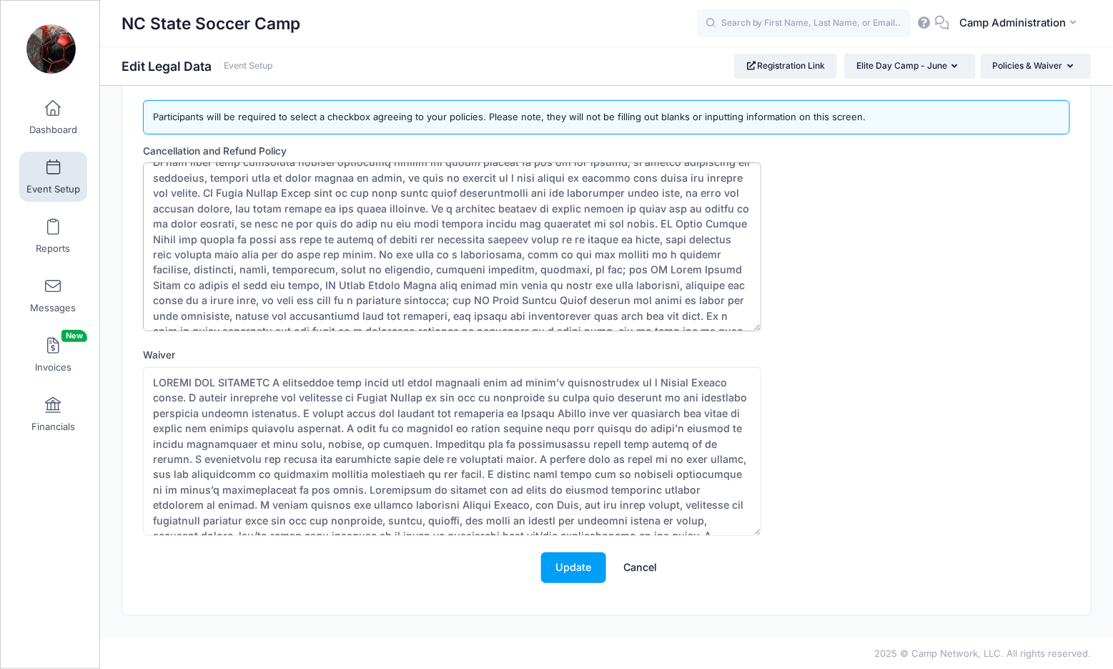
scroll to position [26, 0]
type textarea "NC State Soccer Camps Refund Policy Due to contracts with service providers, fa…"
click at [581, 574] on button "Update" at bounding box center [573, 568] width 65 height 31
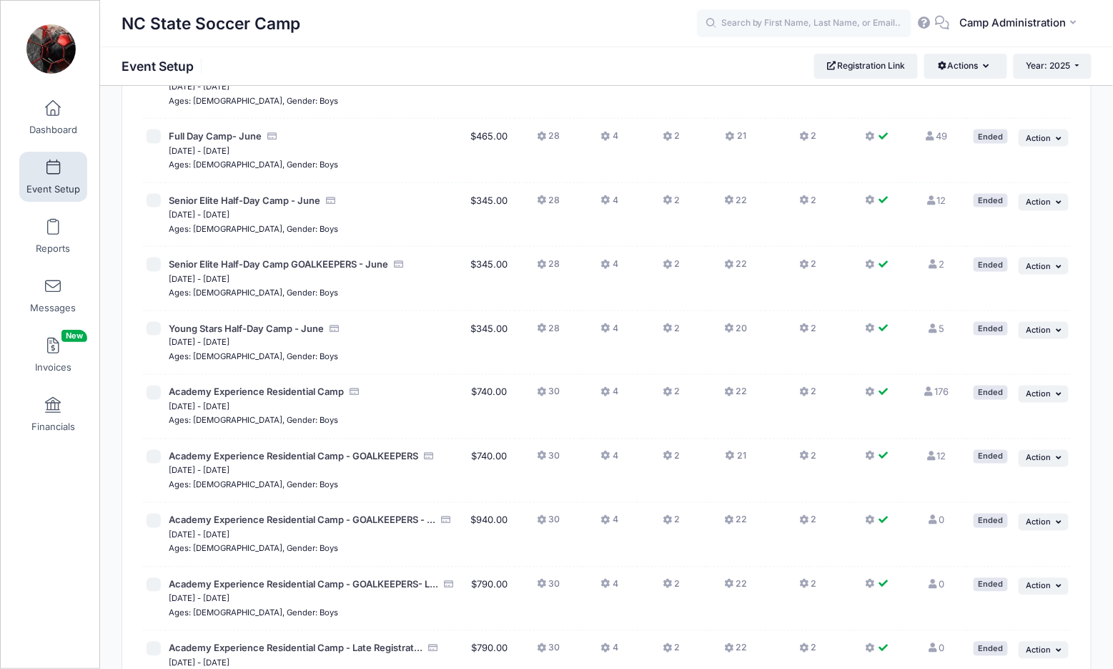
scroll to position [517, 0]
click at [1052, 70] on span "Year: 2025" at bounding box center [1049, 65] width 44 height 11
click at [1052, 92] on link "Year: 2026" at bounding box center [1060, 93] width 93 height 19
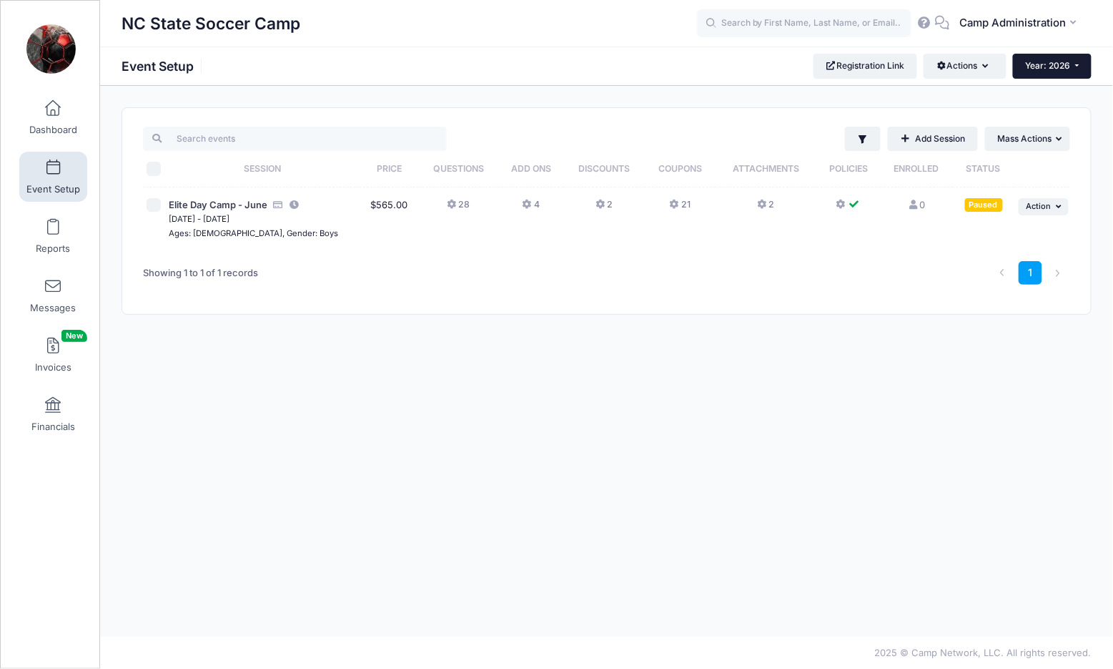
click at [1047, 73] on button "Year: 2026" at bounding box center [1052, 66] width 79 height 24
click at [1046, 107] on link "Year: 2025" at bounding box center [1059, 112] width 93 height 19
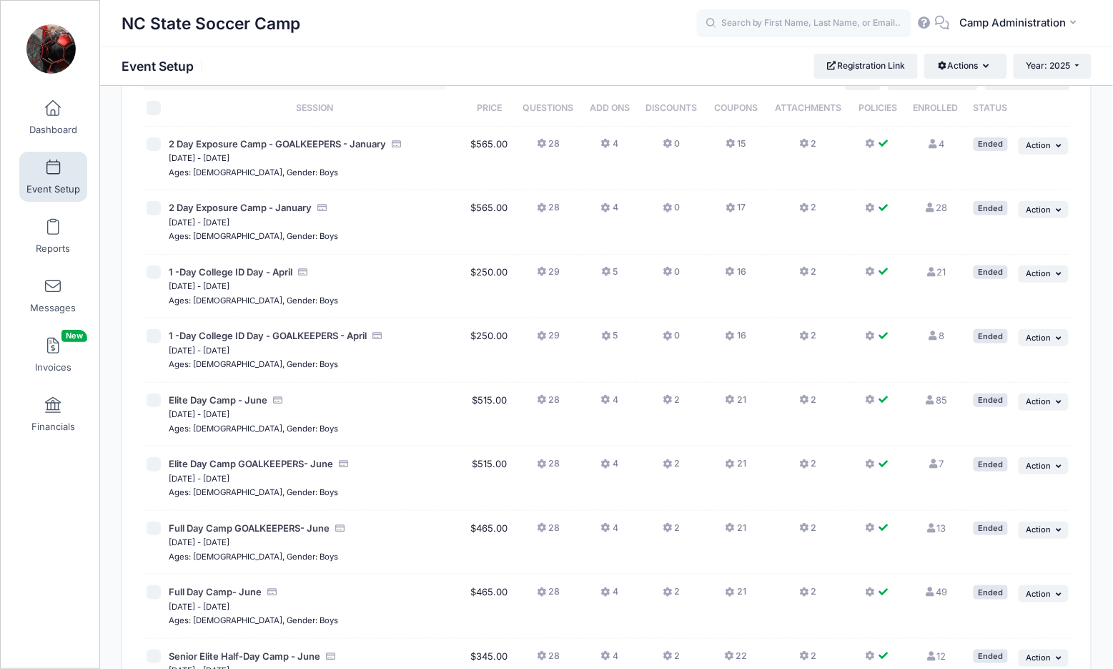
scroll to position [75, 0]
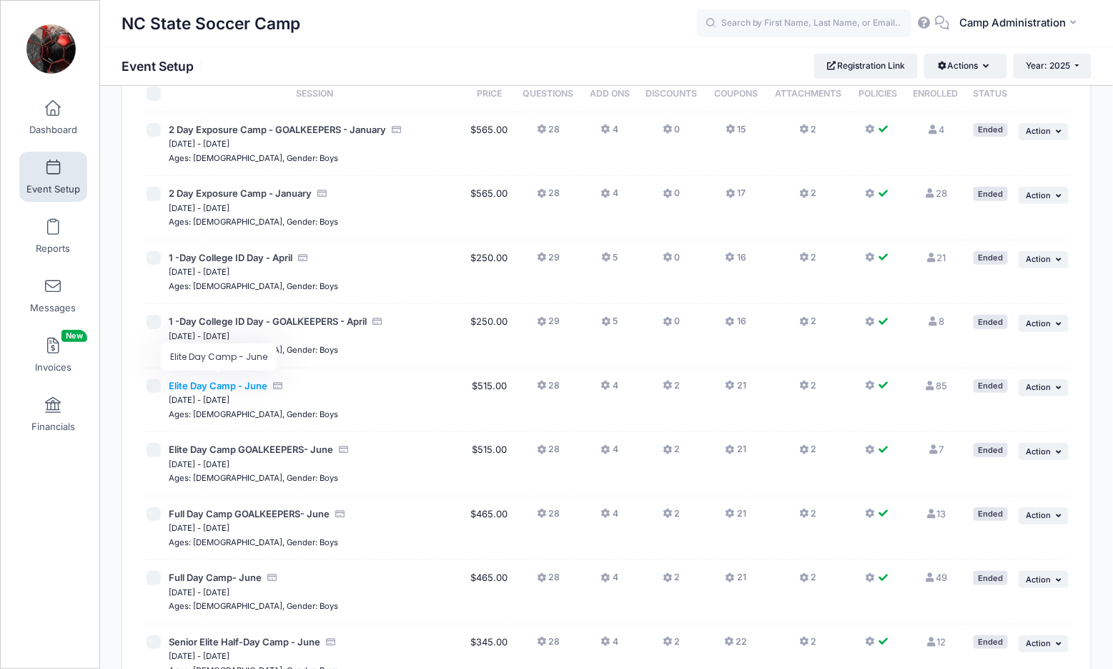
click at [241, 383] on span "Elite Day Camp - June" at bounding box center [218, 385] width 99 height 11
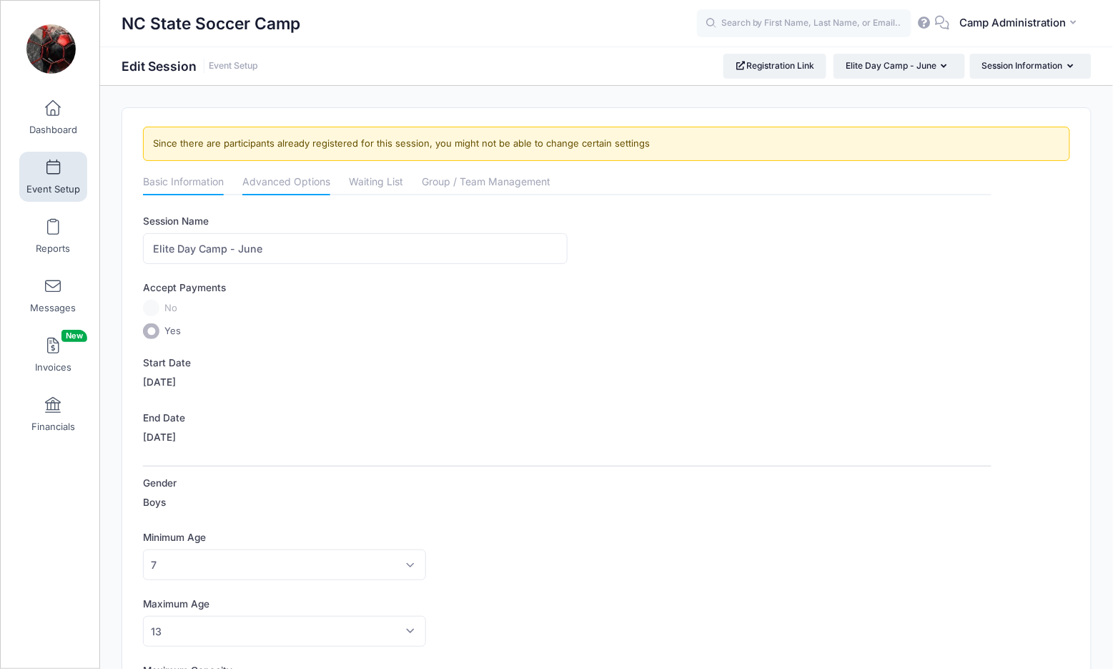
click at [302, 185] on link "Advanced Options" at bounding box center [286, 183] width 88 height 26
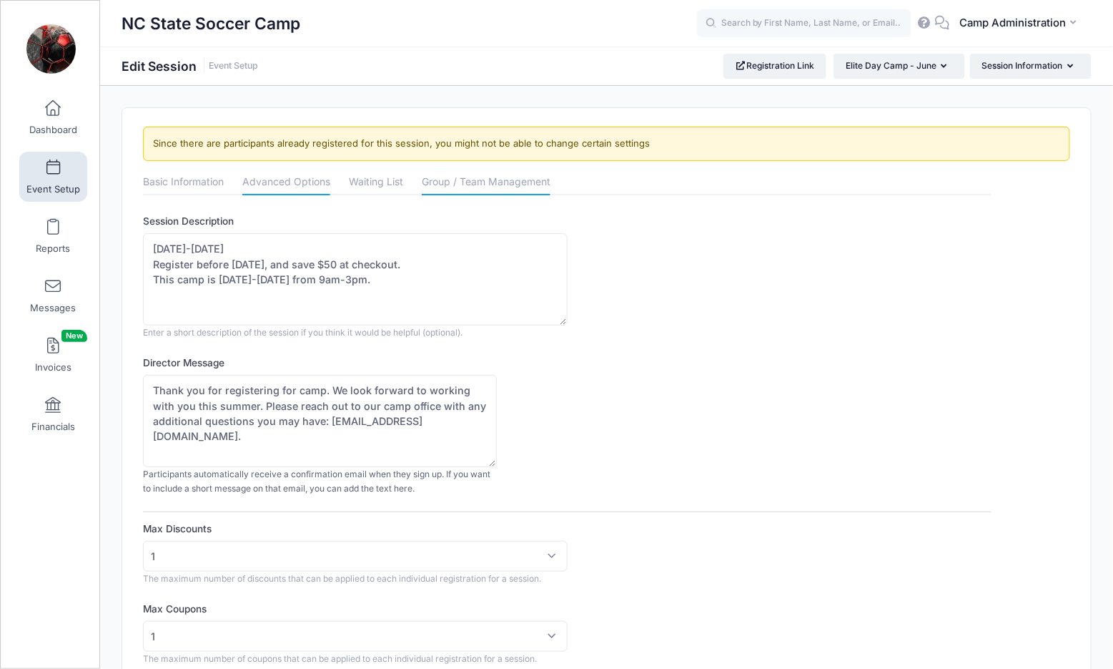
click at [498, 172] on link "Group / Team Management" at bounding box center [486, 183] width 129 height 26
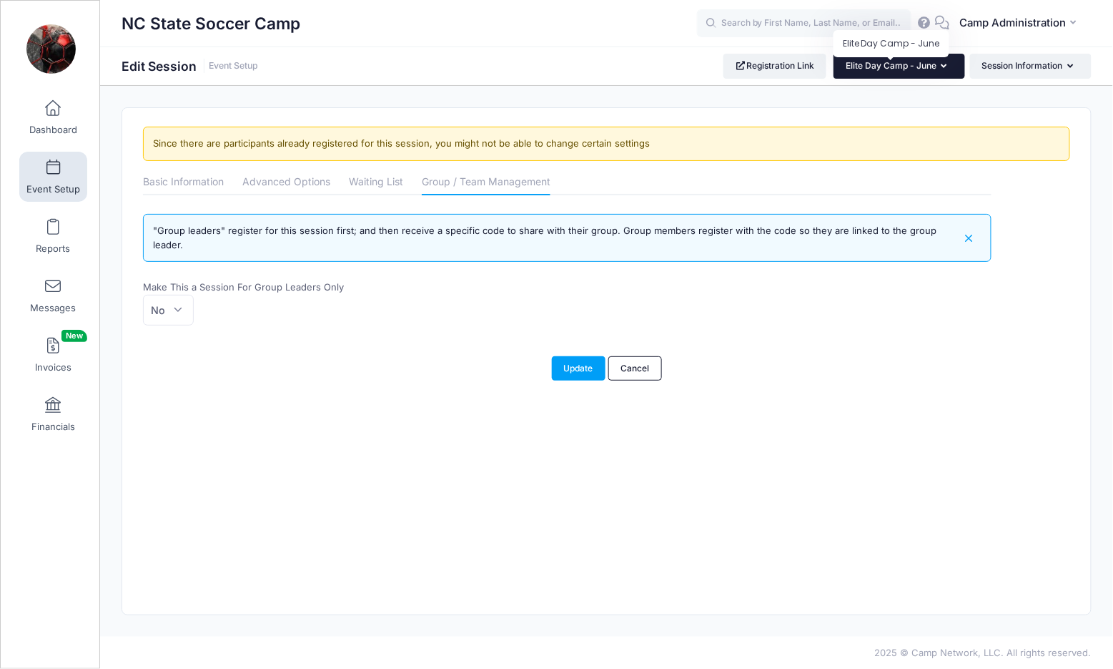
click at [934, 64] on span "Elite Day Camp - June" at bounding box center [891, 65] width 91 height 11
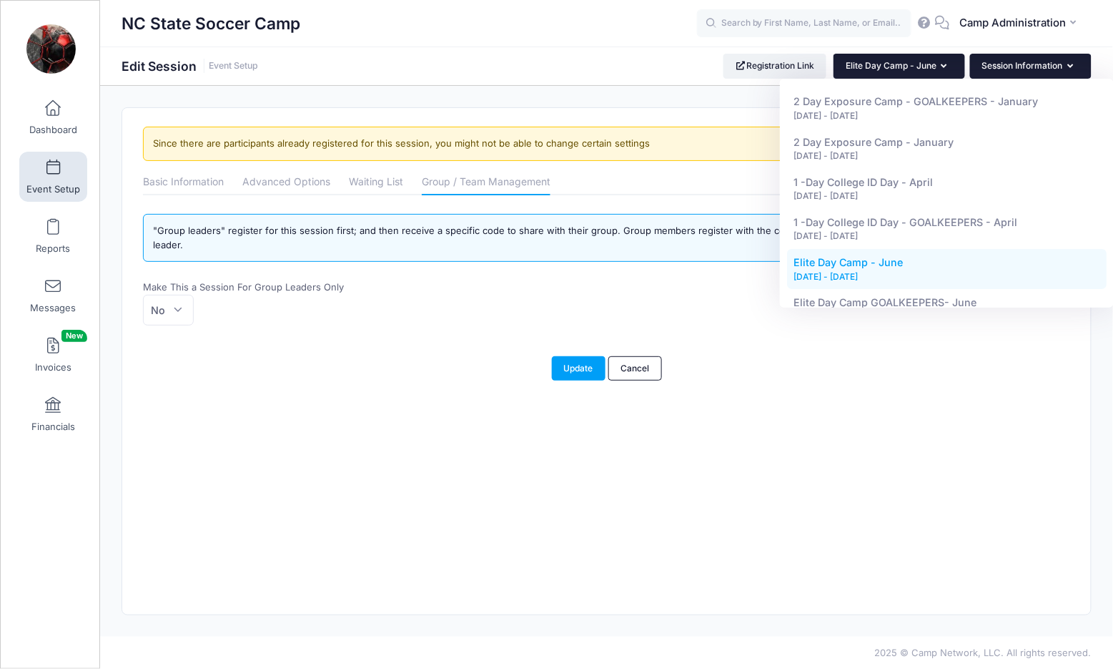
click at [1000, 65] on button "Session Information" at bounding box center [1031, 66] width 122 height 24
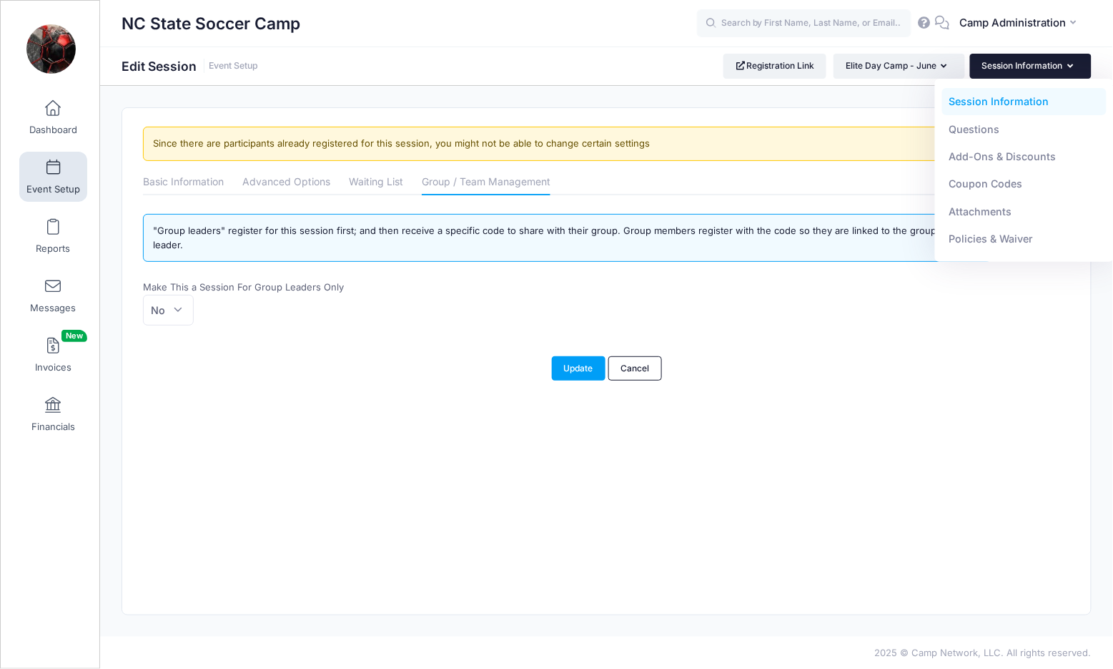
click at [832, 154] on div "Since there are participants already registered for this session, you might not…" at bounding box center [606, 144] width 927 height 34
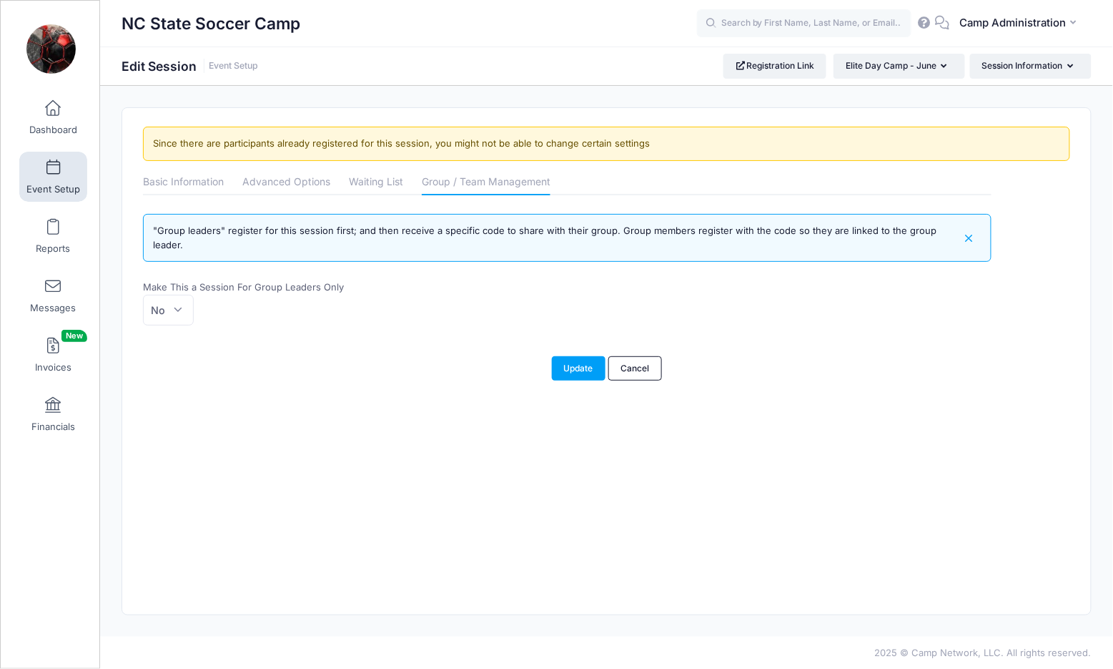
click at [53, 170] on span at bounding box center [53, 168] width 0 height 16
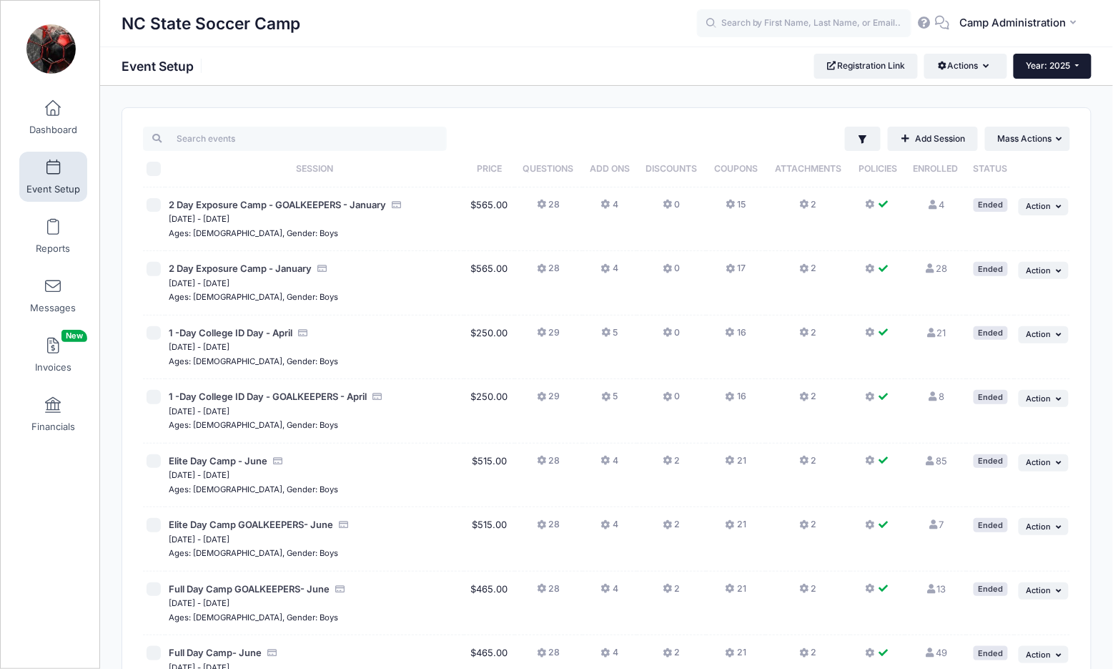
click at [1057, 67] on span "Year: 2025" at bounding box center [1049, 65] width 44 height 11
click at [1052, 87] on link "Year: 2026" at bounding box center [1060, 93] width 93 height 19
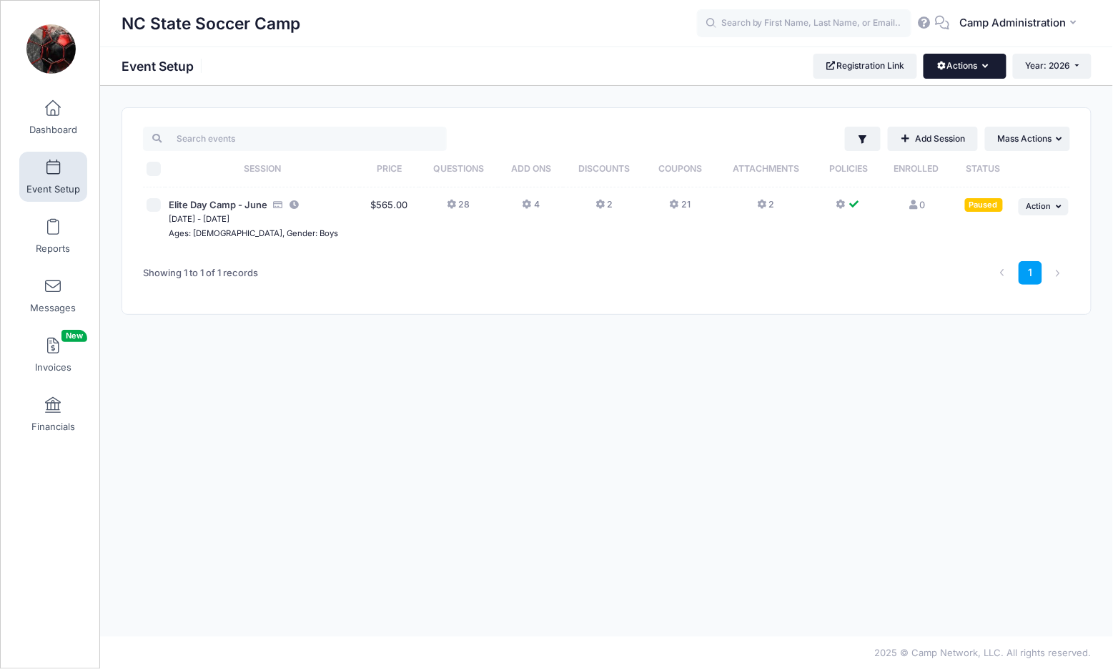
click at [983, 72] on button "Actions" at bounding box center [965, 66] width 82 height 24
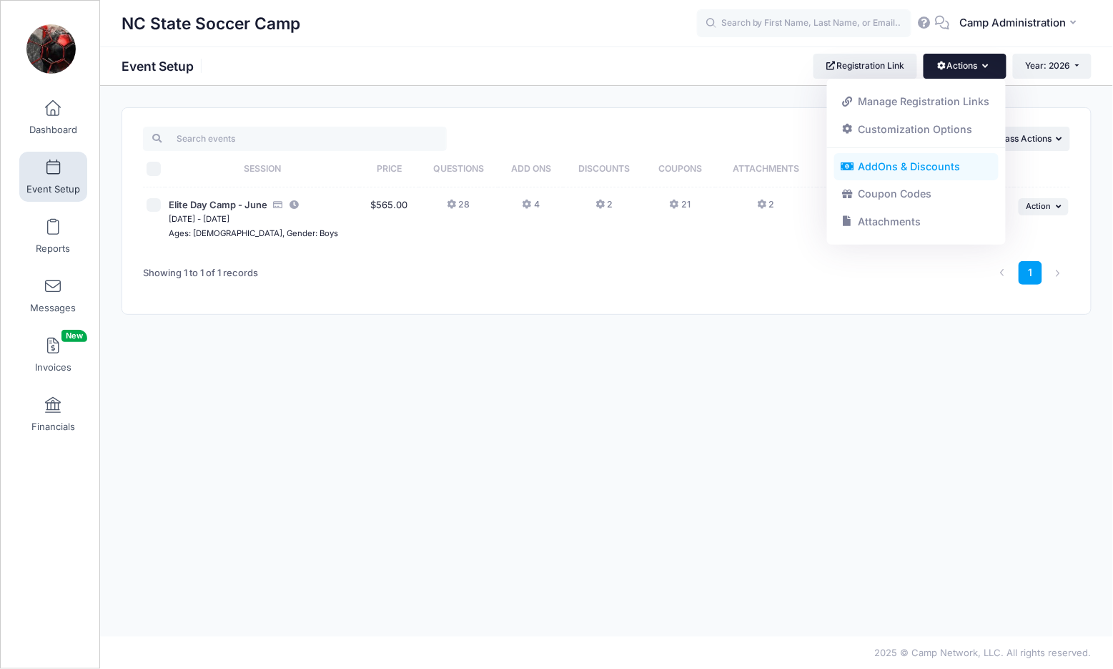
click at [927, 165] on link "AddOns & Discounts" at bounding box center [916, 166] width 165 height 27
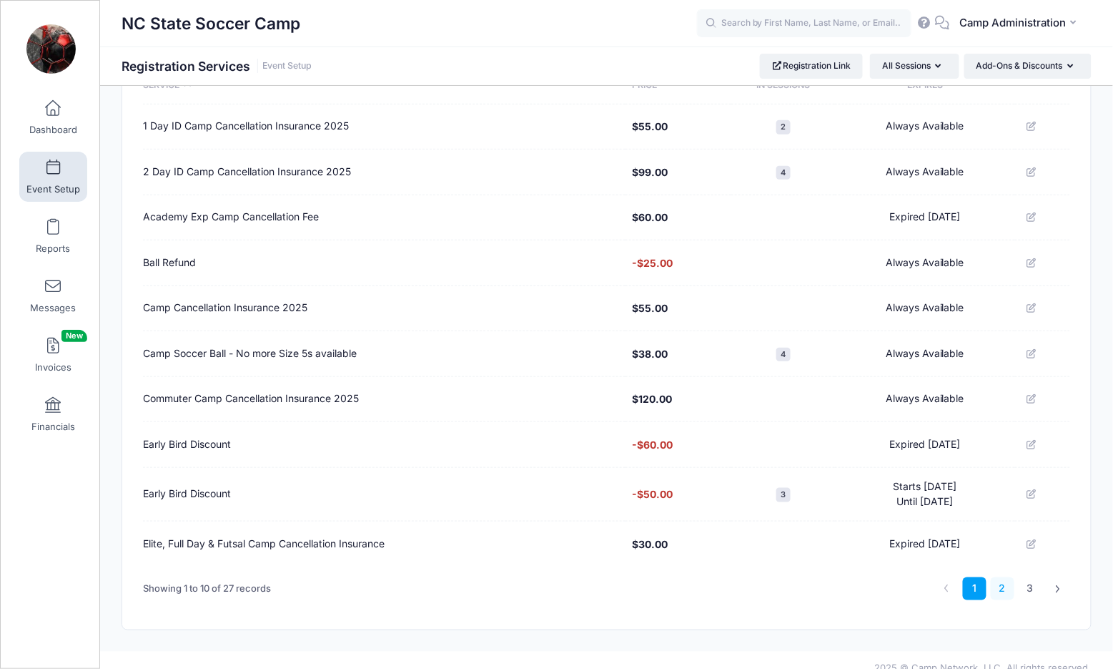
click at [1002, 577] on link "2" at bounding box center [1003, 589] width 24 height 24
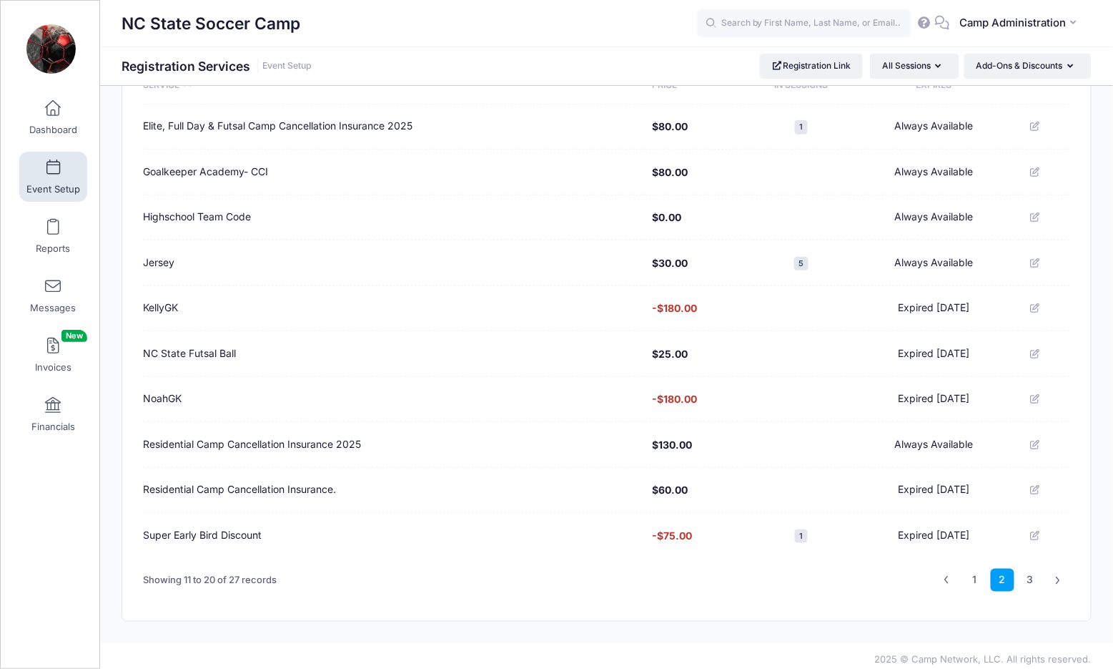
scroll to position [177, 0]
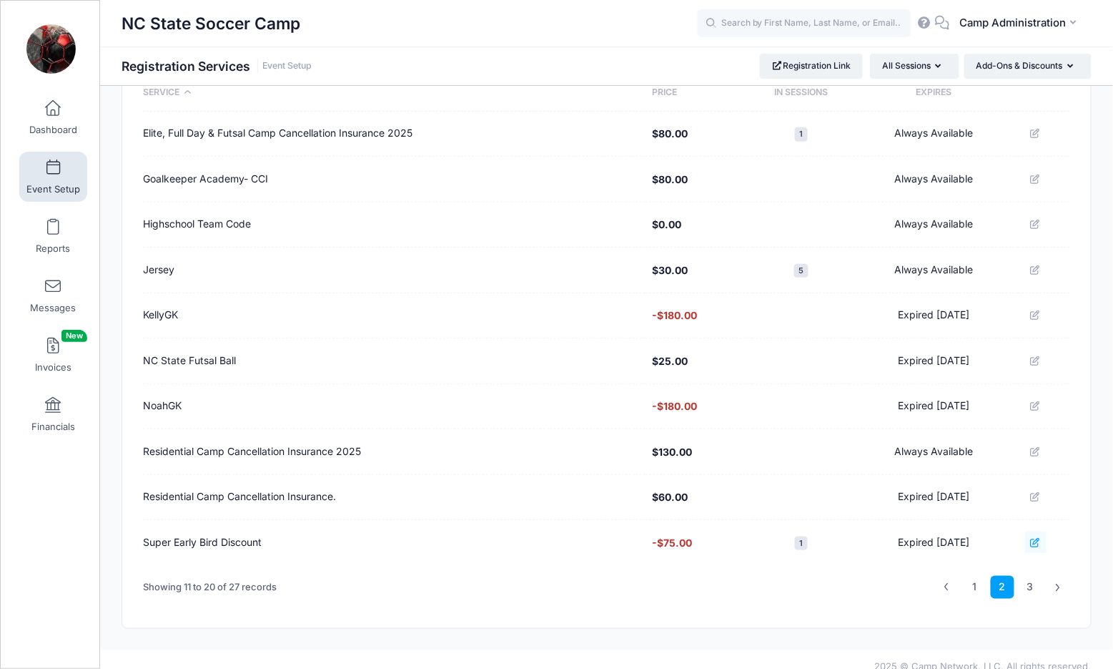
click at [1035, 538] on icon at bounding box center [1035, 542] width 11 height 9
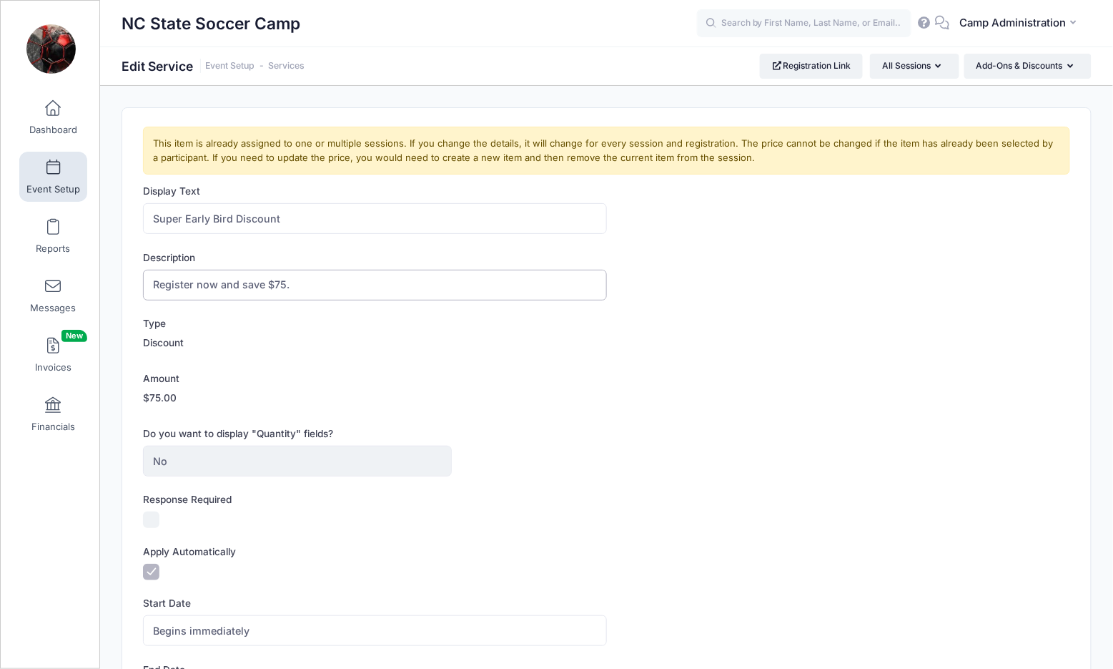
click at [393, 275] on input "Register now and save $75." at bounding box center [374, 285] width 463 height 31
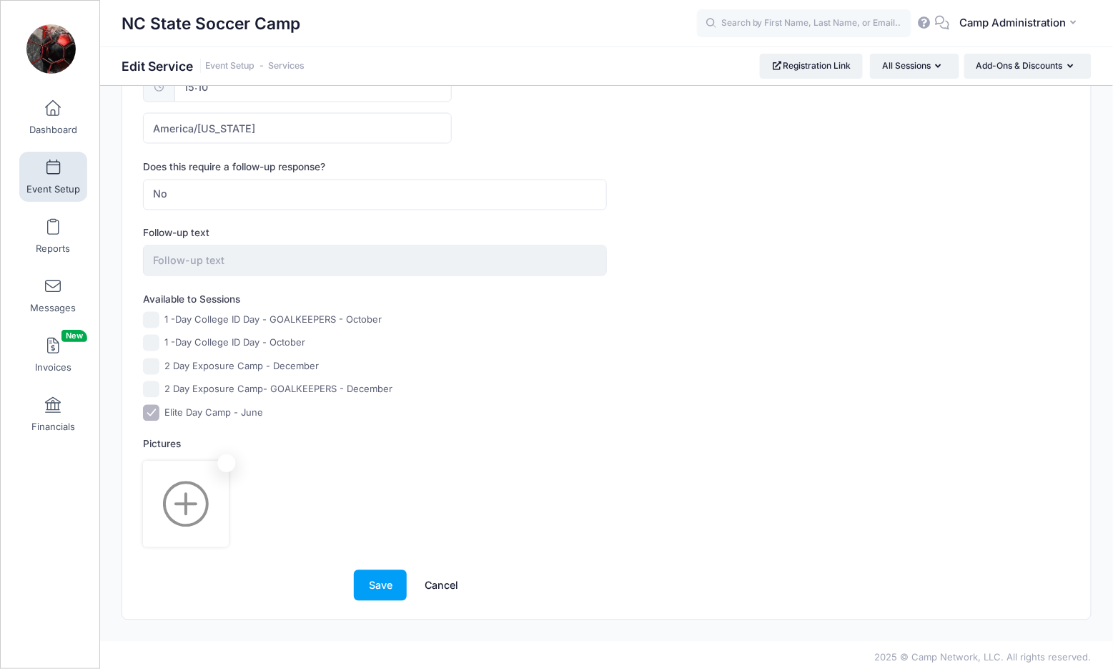
scroll to position [692, 0]
click at [439, 578] on link "Cancel" at bounding box center [441, 586] width 63 height 31
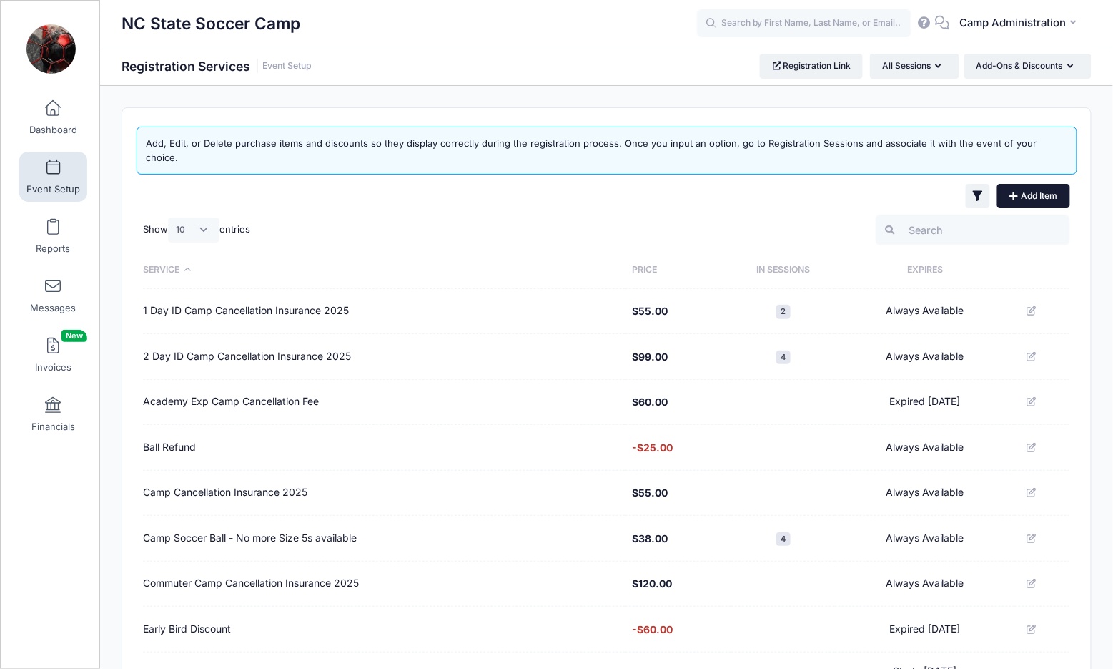
click at [1029, 185] on link "Add Item" at bounding box center [1033, 196] width 73 height 24
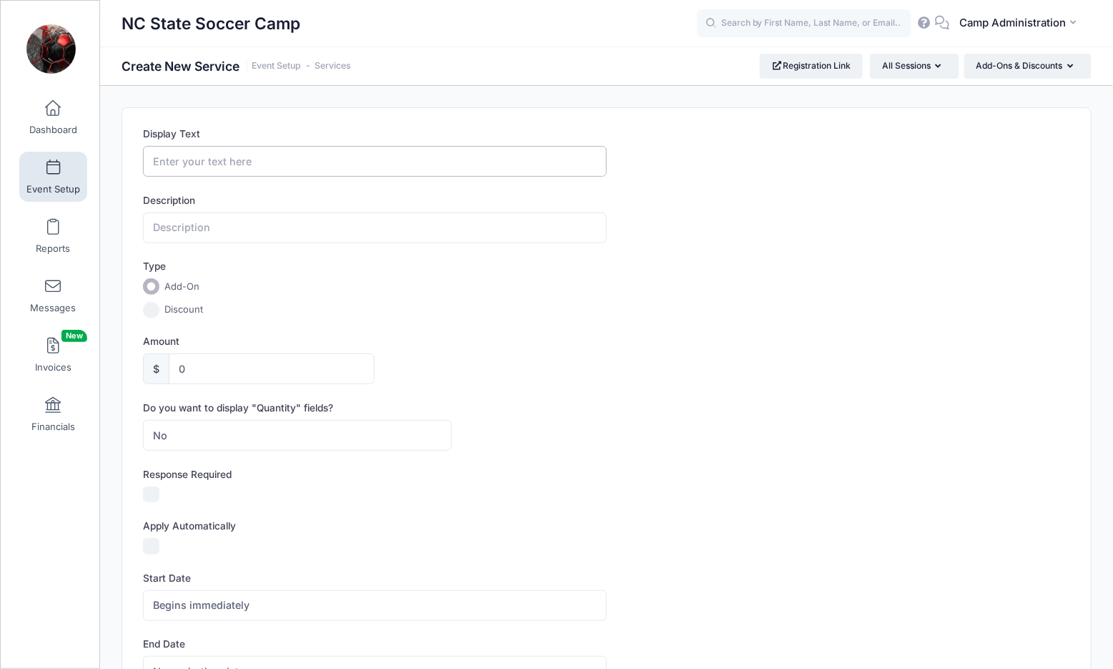
click at [323, 147] on input "Display Text" at bounding box center [374, 161] width 463 height 31
type input "E"
type input "Super Early Bird Discount"
click at [292, 234] on input "text" at bounding box center [374, 227] width 463 height 31
paste input "Register now and save $75."
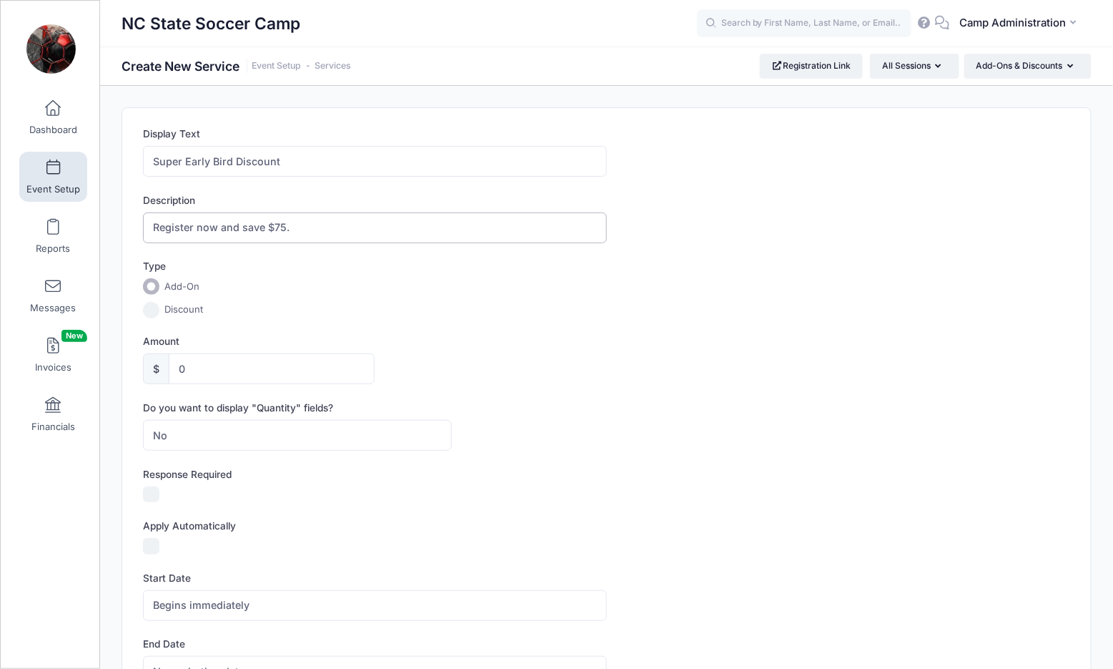
click at [280, 227] on input "Register now and save $75." at bounding box center [374, 227] width 463 height 31
type input "Register now and save $100."
click at [237, 368] on input "0" at bounding box center [272, 368] width 206 height 31
type input "0100"
click at [196, 308] on label "Discount" at bounding box center [183, 309] width 39 height 14
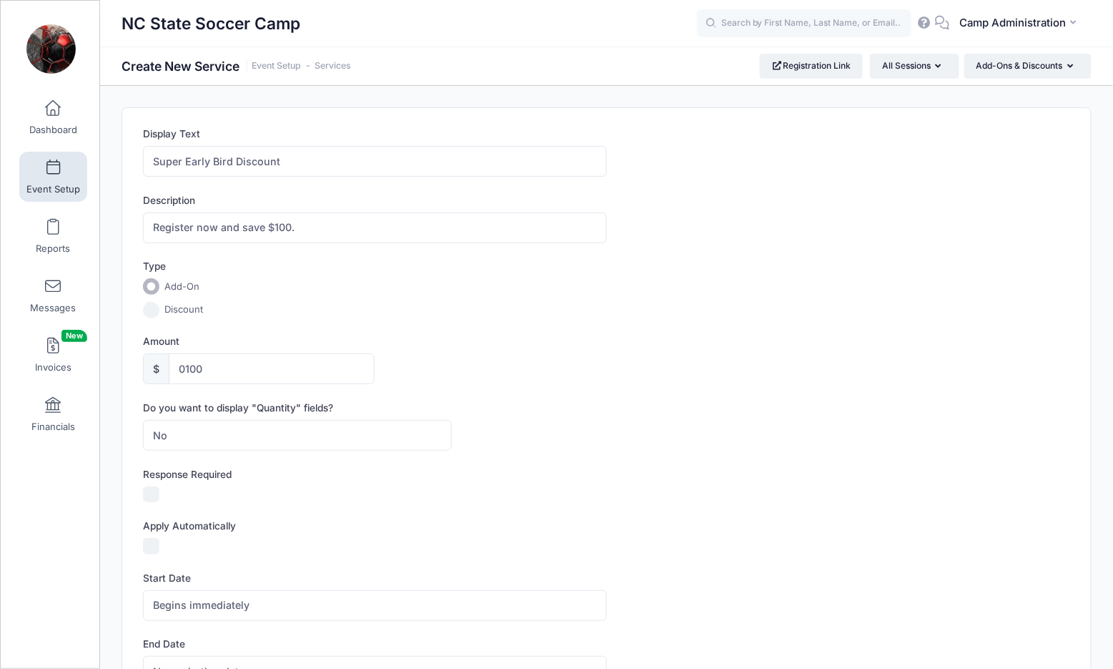
click at [159, 308] on input "Discount" at bounding box center [151, 310] width 16 height 16
radio input "true"
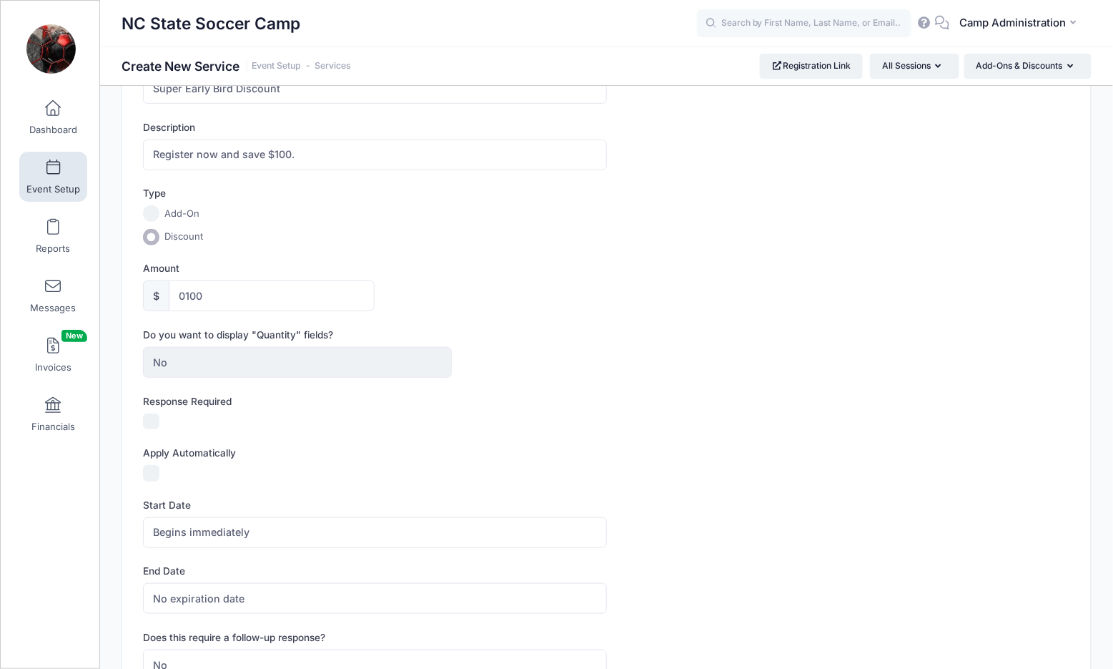
scroll to position [113, 0]
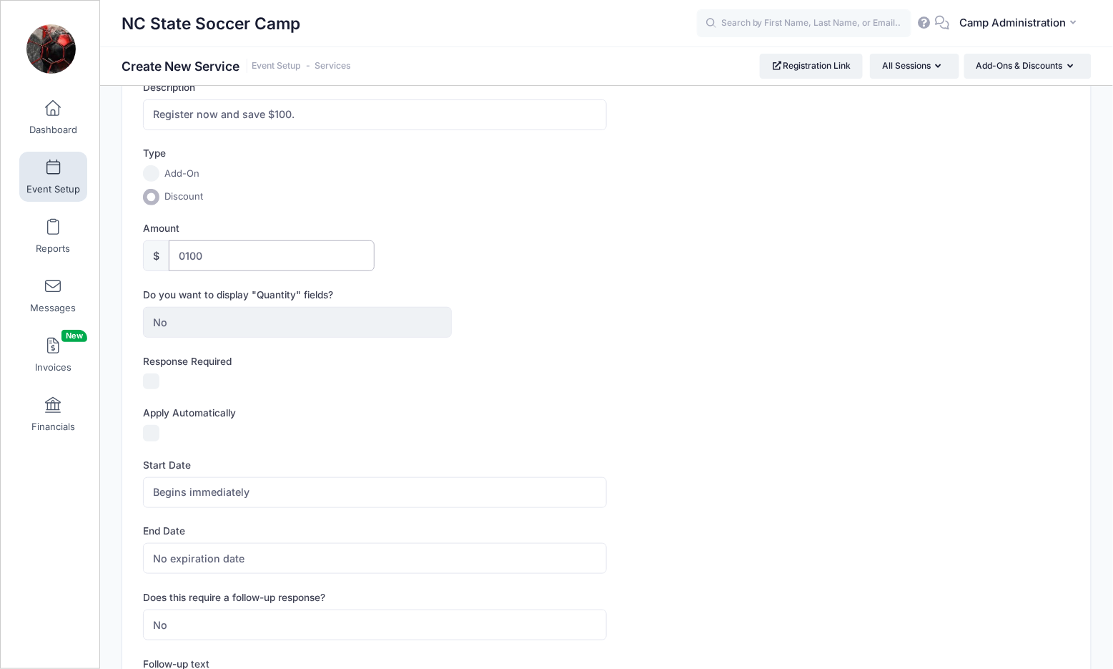
click at [188, 250] on input "0100" at bounding box center [272, 255] width 206 height 31
type input "100"
click at [456, 465] on label "Start Date" at bounding box center [374, 465] width 463 height 14
click at [151, 434] on input "Apply Automatically" at bounding box center [151, 433] width 16 height 16
checkbox input "true"
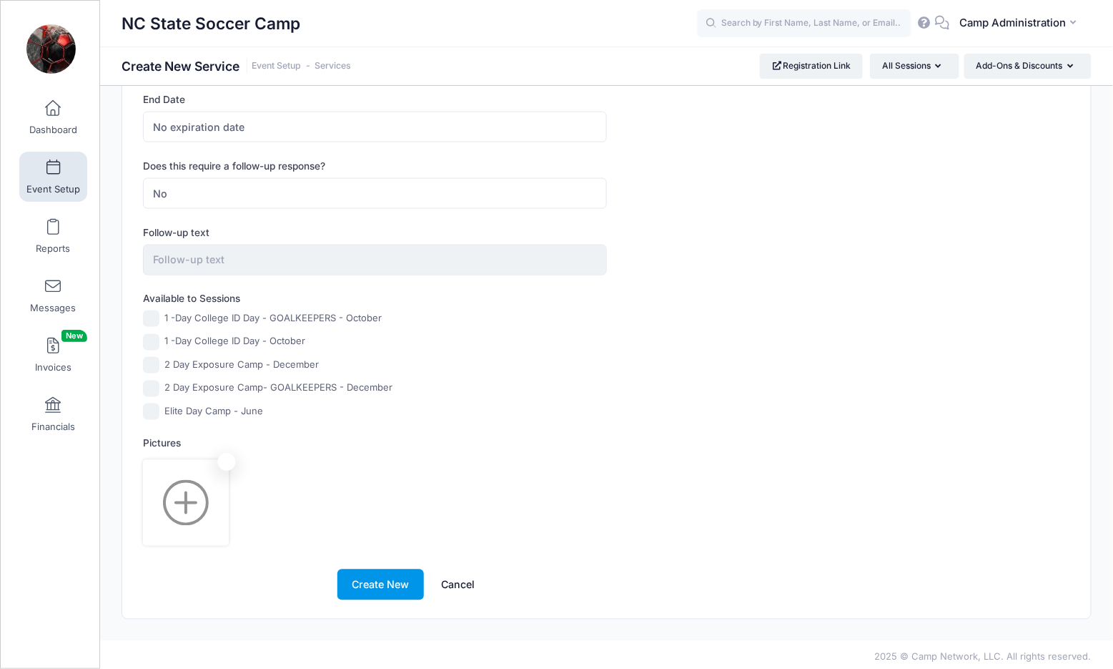
scroll to position [543, 0]
click at [246, 415] on label "Elite Day Camp - June" at bounding box center [213, 412] width 99 height 14
click at [159, 415] on input "Elite Day Camp - June" at bounding box center [151, 412] width 16 height 16
checkbox input "true"
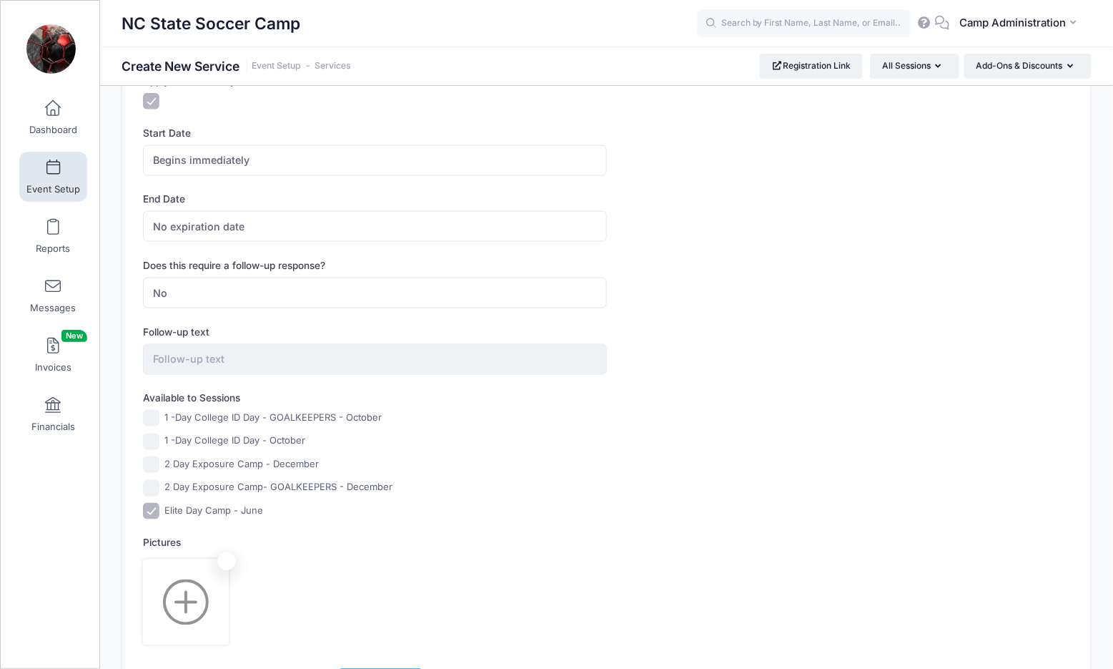
scroll to position [412, 0]
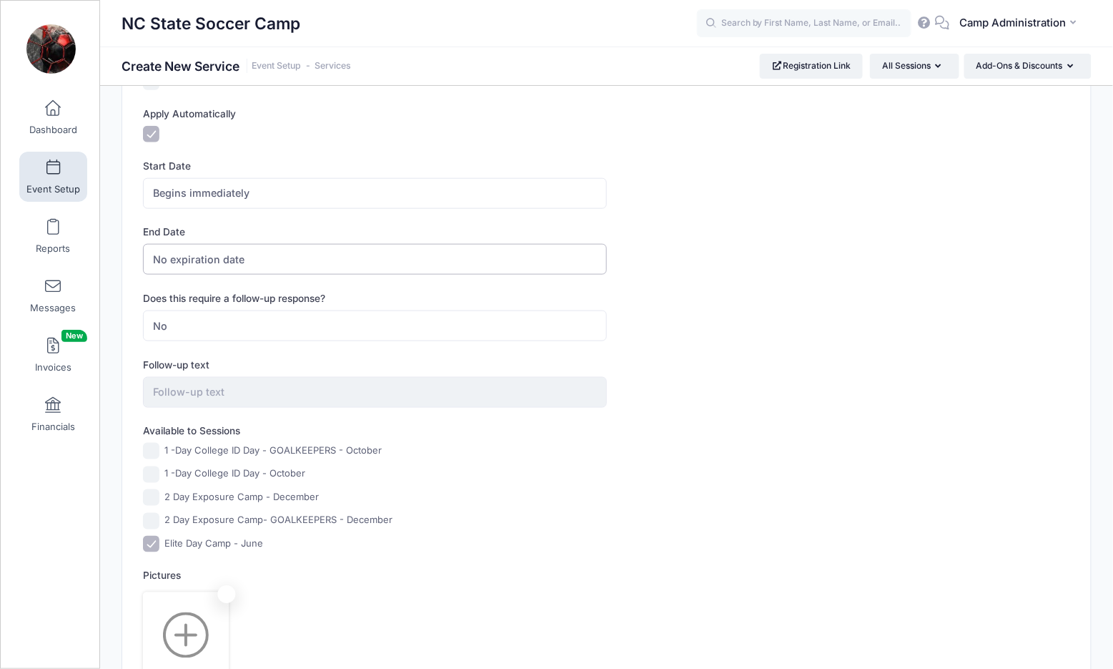
click at [265, 250] on span "No expiration date" at bounding box center [374, 259] width 463 height 31
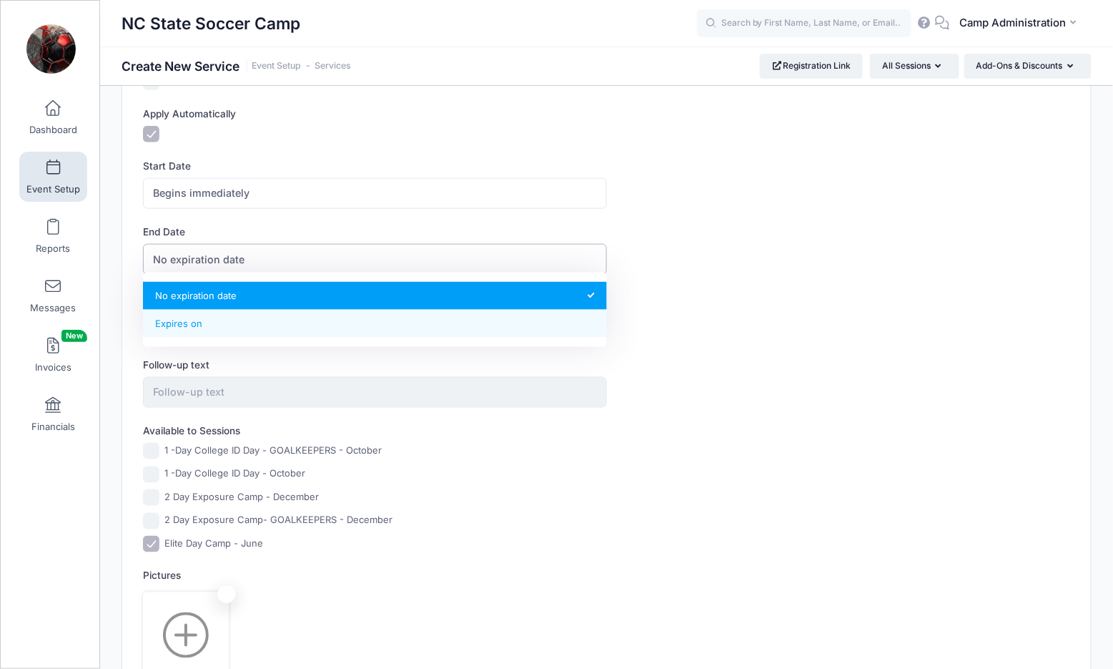
select select "1"
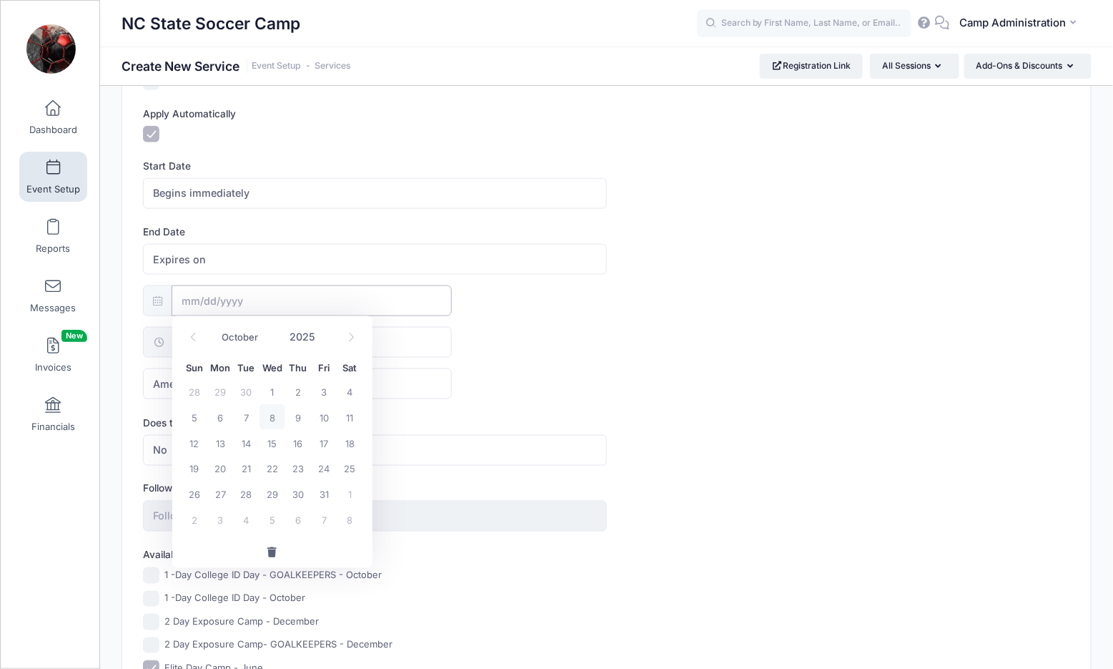
click at [230, 306] on input "text" at bounding box center [312, 300] width 280 height 31
click at [351, 337] on icon at bounding box center [351, 336] width 9 height 9
select select "11"
click at [275, 492] on span "31" at bounding box center [273, 494] width 26 height 26
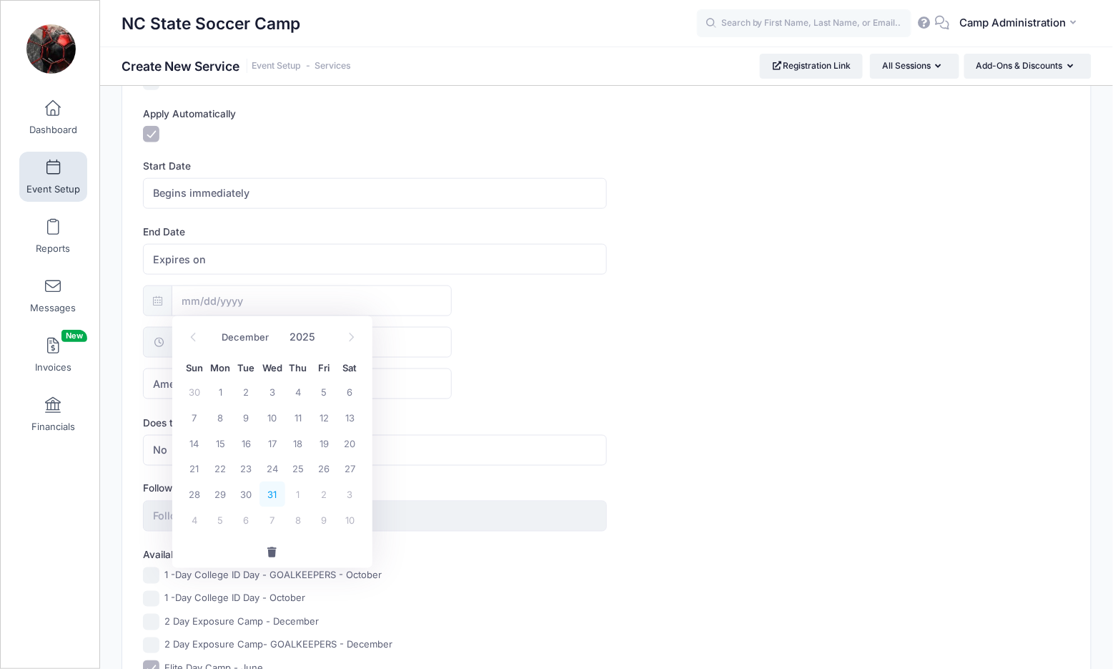
type input "12/31/2025"
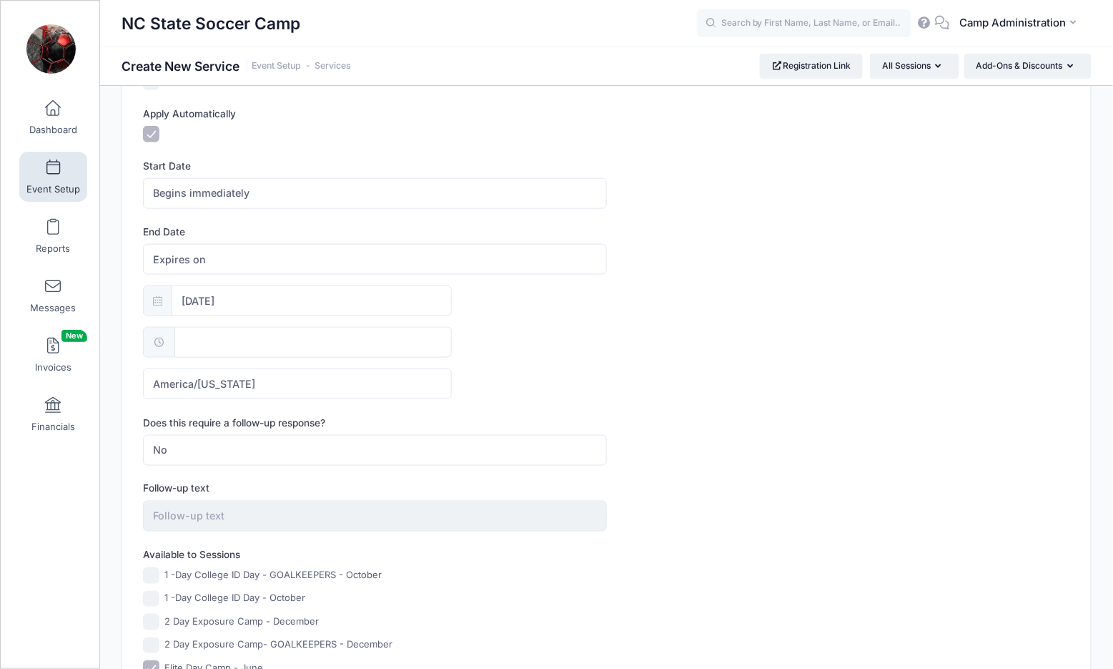
click at [242, 336] on input "text" at bounding box center [313, 342] width 278 height 31
type input "11"
type input "23:00"
click at [297, 366] on input "00" at bounding box center [299, 372] width 80 height 29
type input "11"
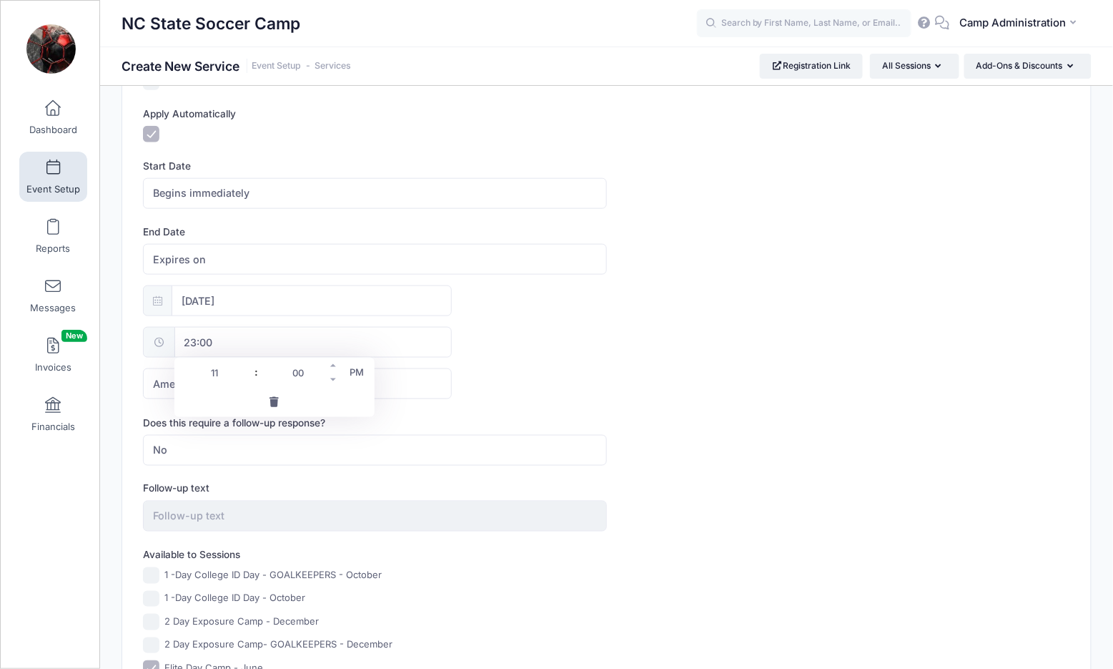
click at [303, 371] on input "00" at bounding box center [299, 372] width 80 height 29
type input "59"
type input "23:59"
click at [591, 400] on form "Display Text Super Early Bird Discount Description Register now and save $100. …" at bounding box center [606, 286] width 927 height 1142
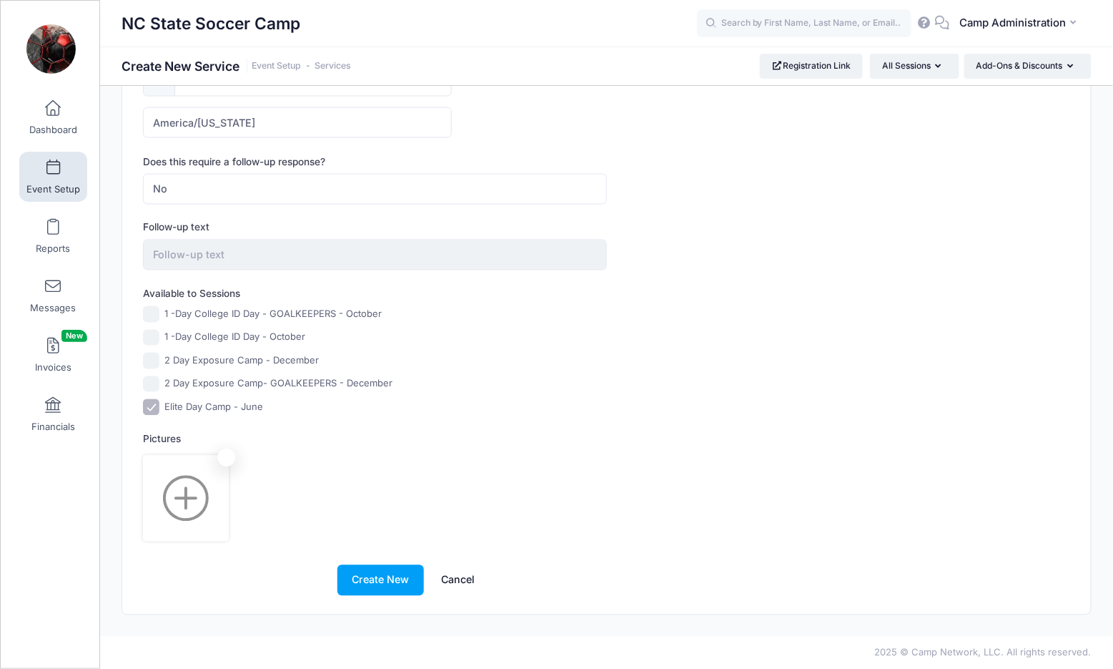
scroll to position [668, 0]
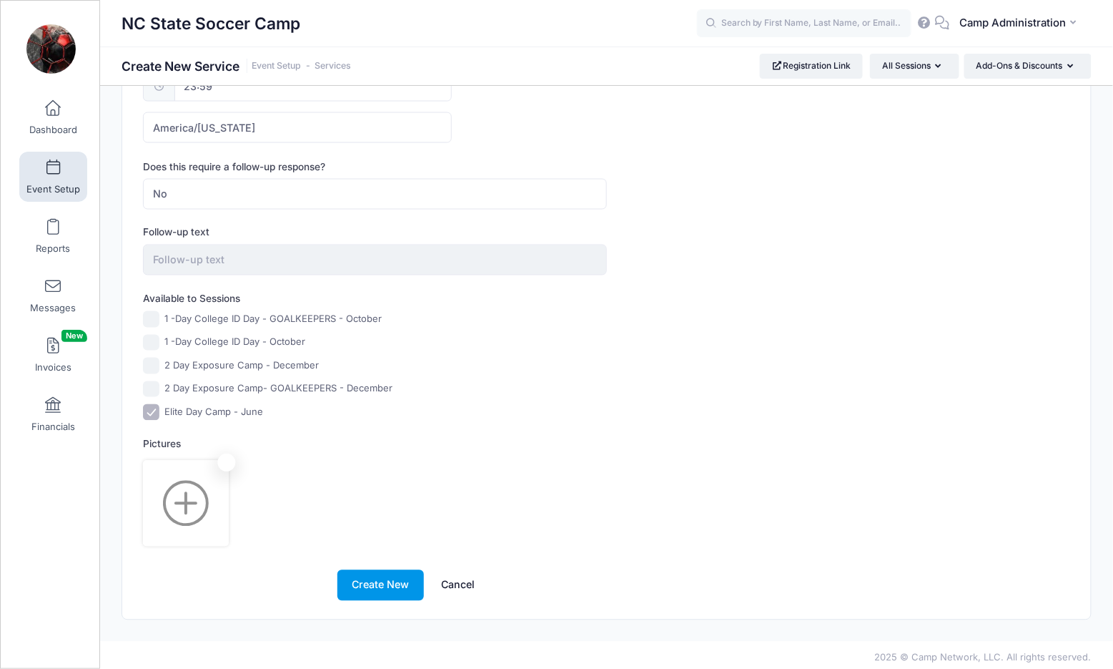
click at [382, 583] on button "Create New" at bounding box center [380, 585] width 87 height 31
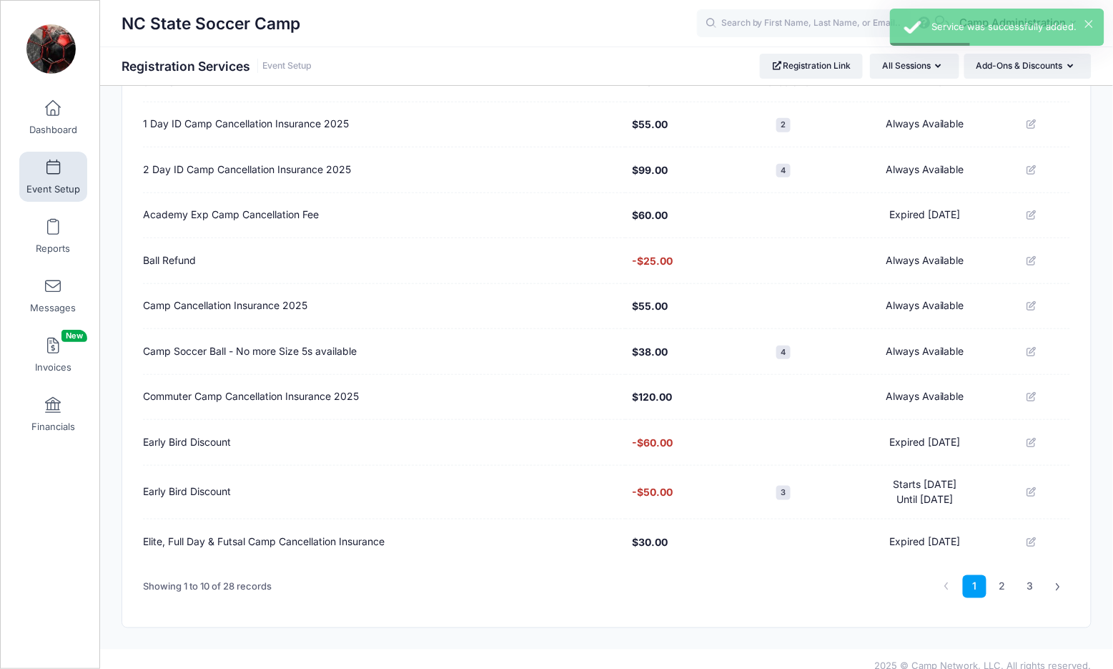
scroll to position [184, 0]
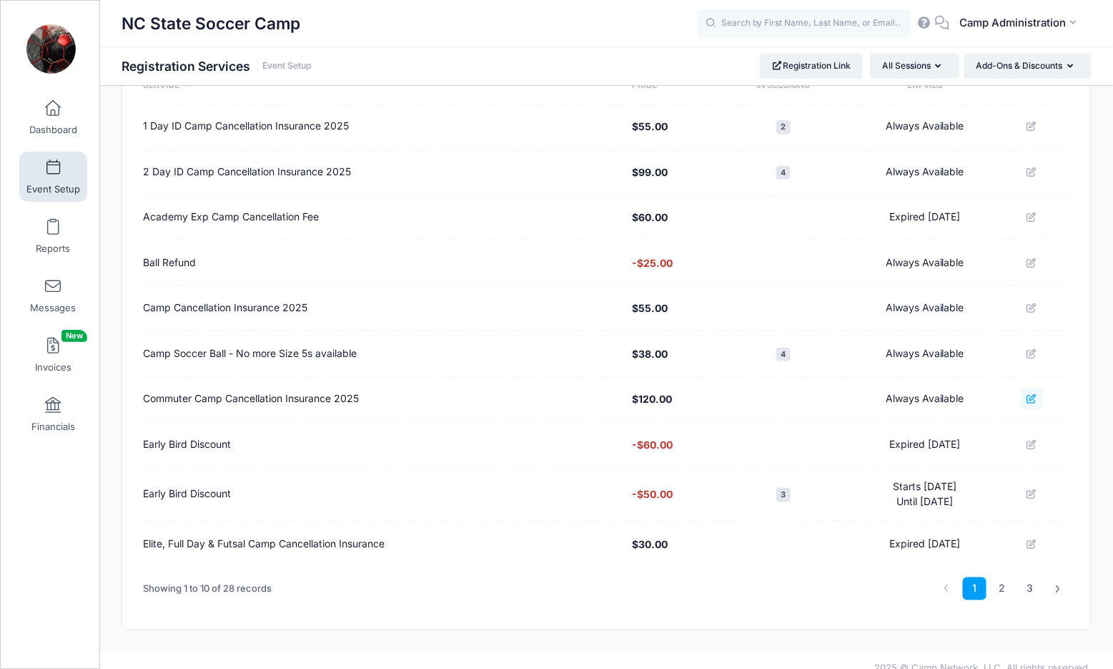
click at [1032, 394] on icon at bounding box center [1032, 398] width 11 height 9
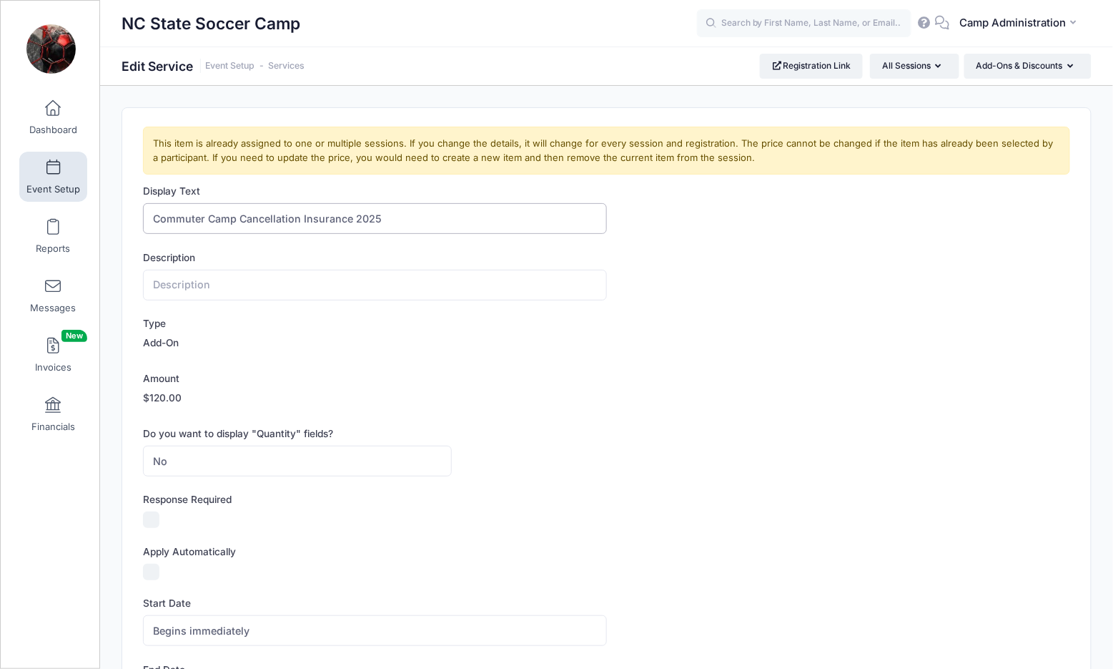
click at [370, 221] on input "Commuter Camp Cancellation Insurance 2025" at bounding box center [374, 218] width 463 height 31
type input "Commuter Camp Cancellation Insurance"
click at [607, 374] on div "Amount $120.00" at bounding box center [606, 390] width 927 height 39
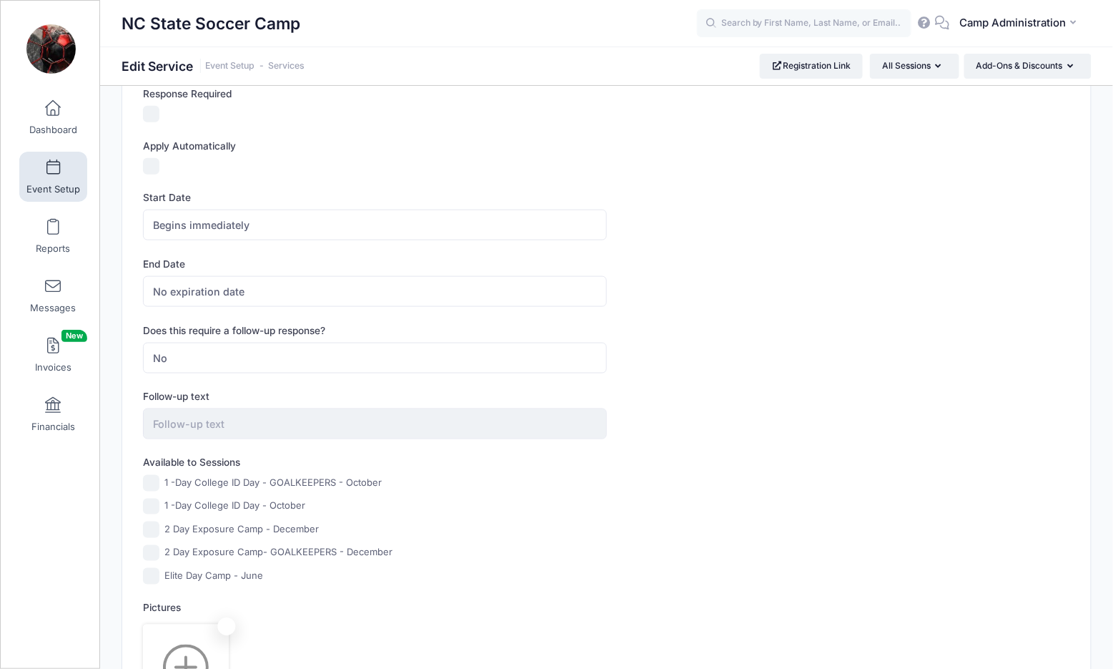
scroll to position [531, 0]
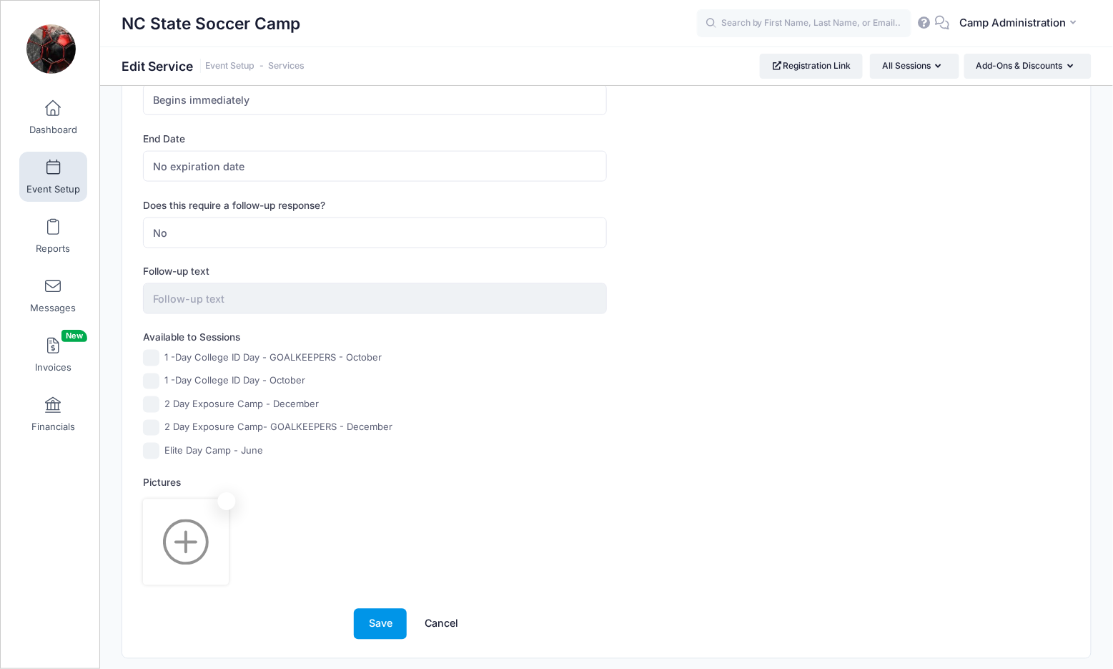
click at [377, 614] on button "Save" at bounding box center [380, 623] width 53 height 31
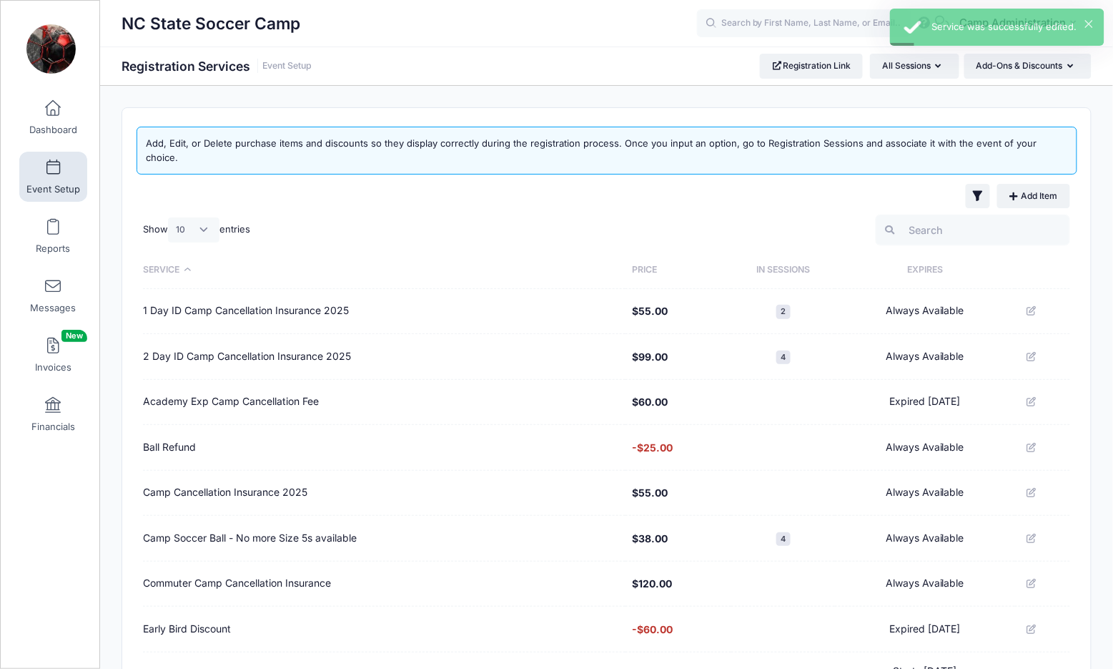
click at [323, 347] on td "2 Day ID Camp Cancellation Insurance 2025" at bounding box center [384, 357] width 482 height 46
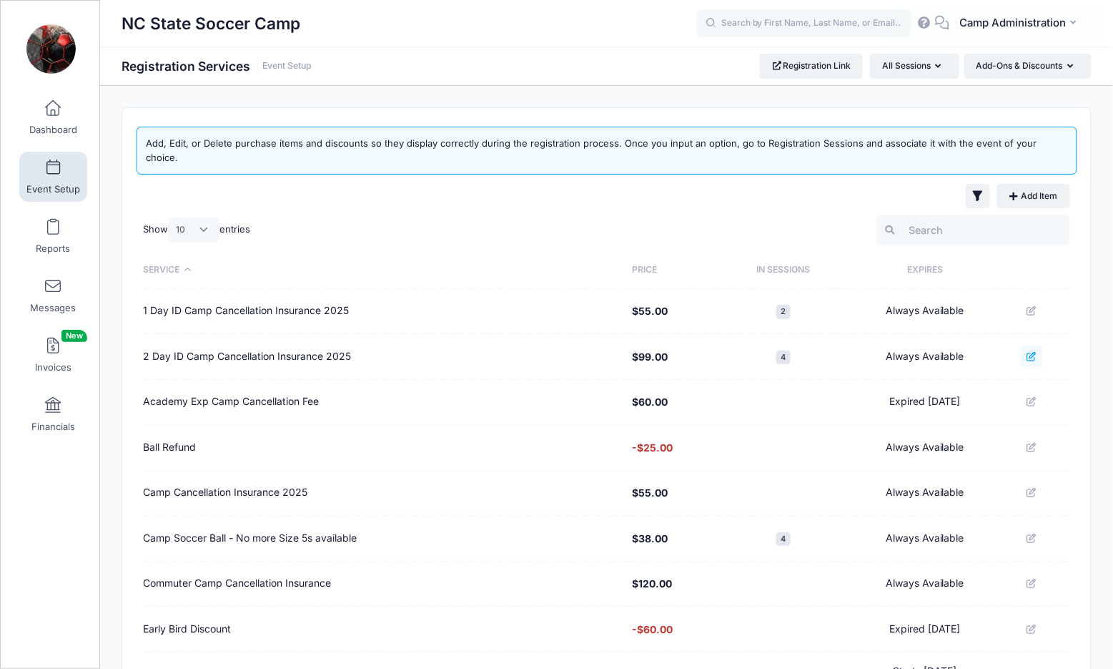
click at [1030, 352] on icon at bounding box center [1032, 356] width 11 height 9
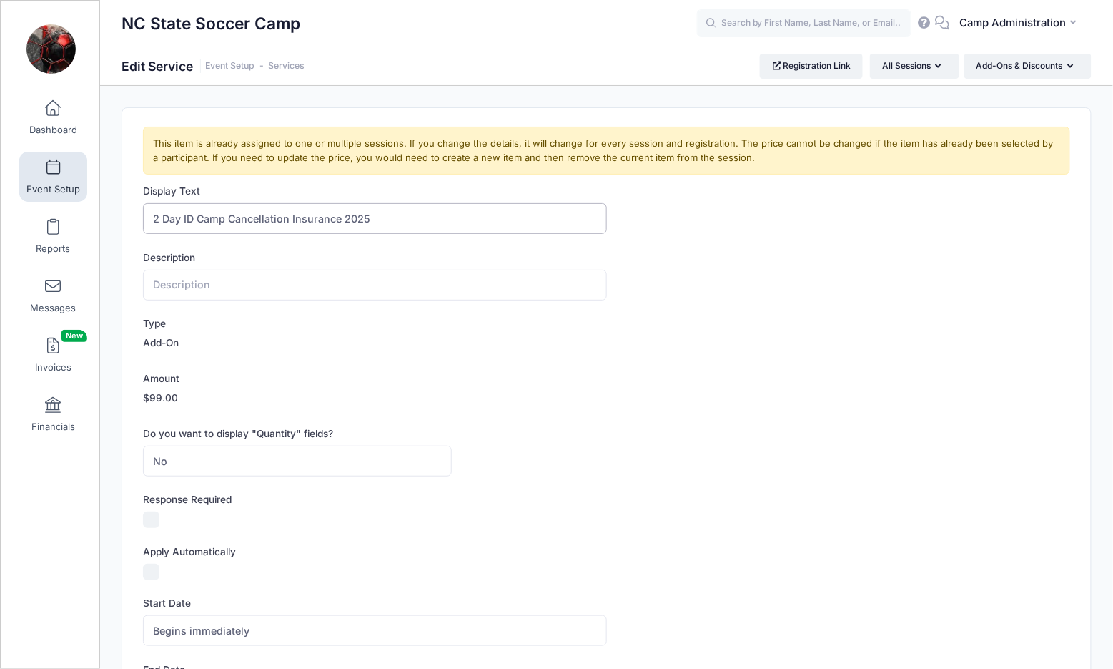
click at [350, 222] on input "2 Day ID Camp Cancellation Insurance 2025" at bounding box center [374, 218] width 463 height 31
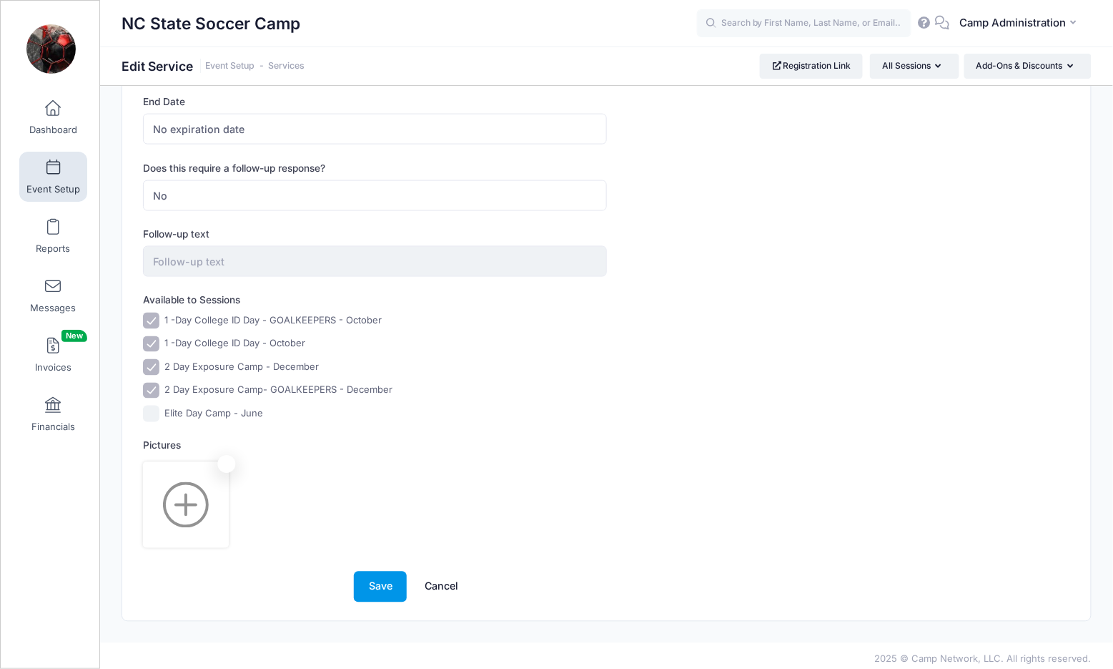
scroll to position [566, 0]
type input "2 Day ID Camp Cancellation Insurance"
click at [378, 588] on button "Save" at bounding box center [380, 588] width 53 height 31
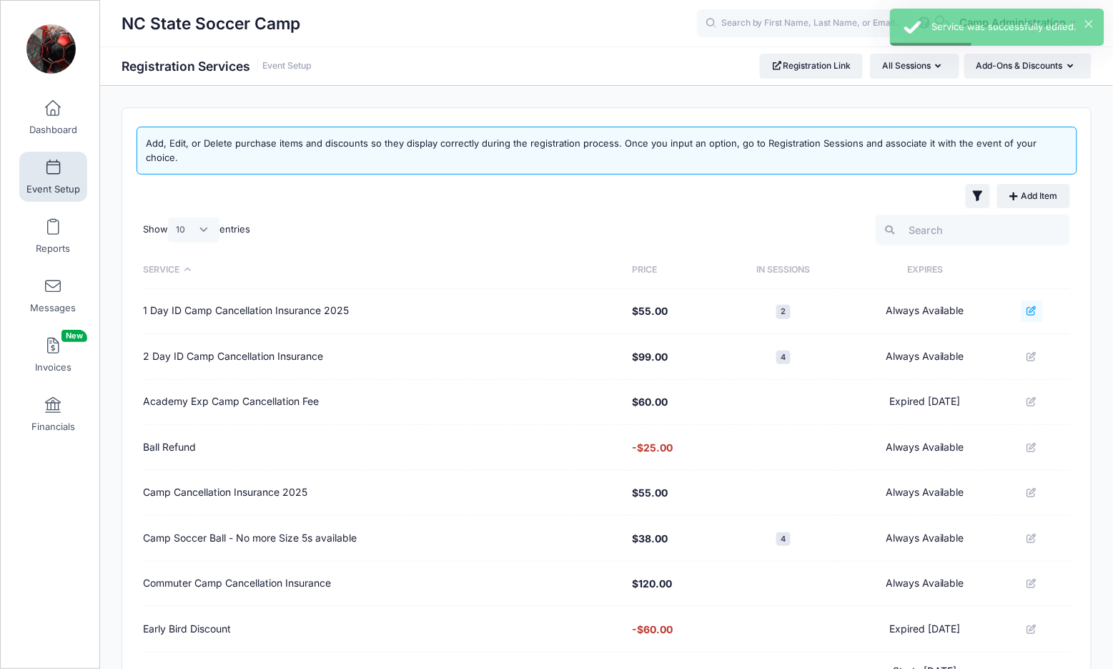
click at [1032, 306] on icon at bounding box center [1032, 310] width 11 height 9
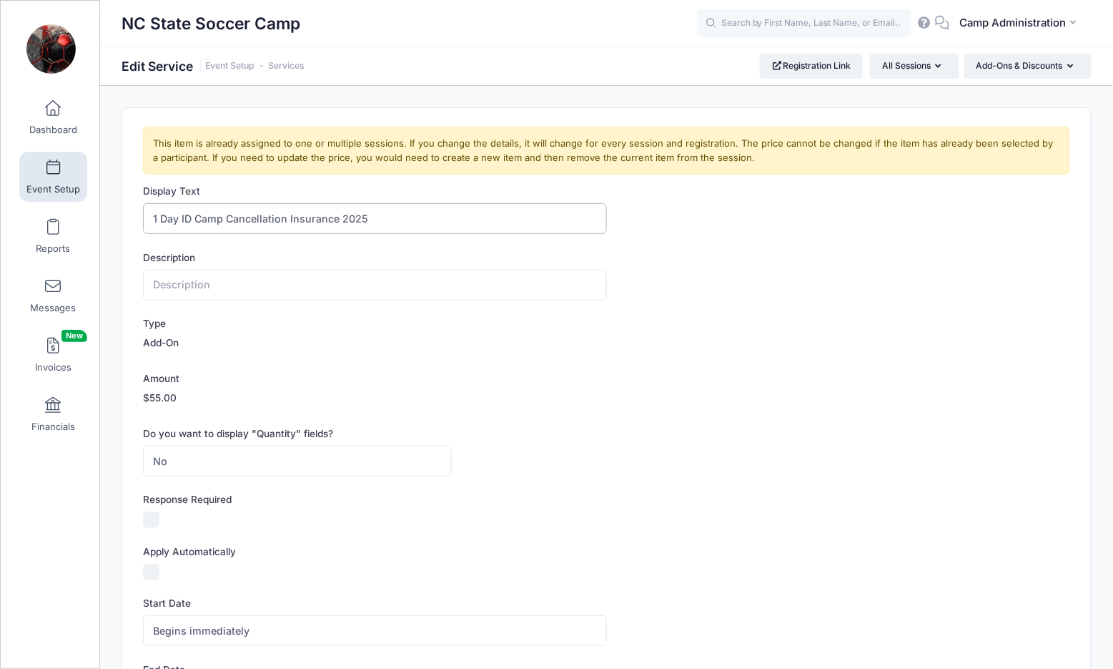
click at [350, 218] on input "1 Day ID Camp Cancellation Insurance 2025" at bounding box center [374, 218] width 463 height 31
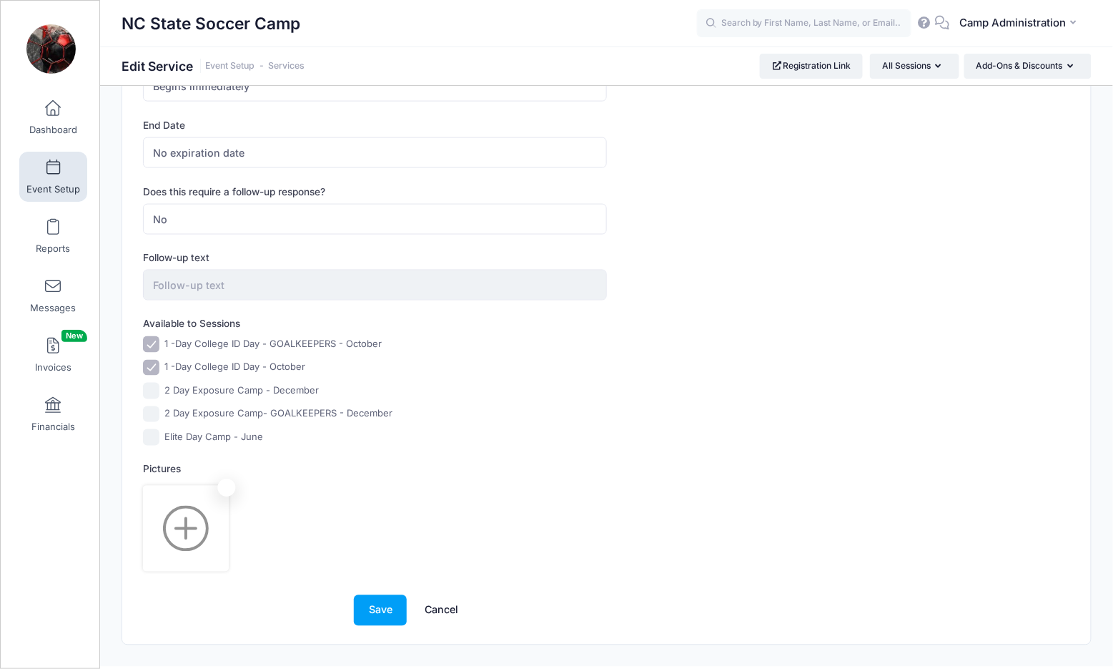
scroll to position [566, 0]
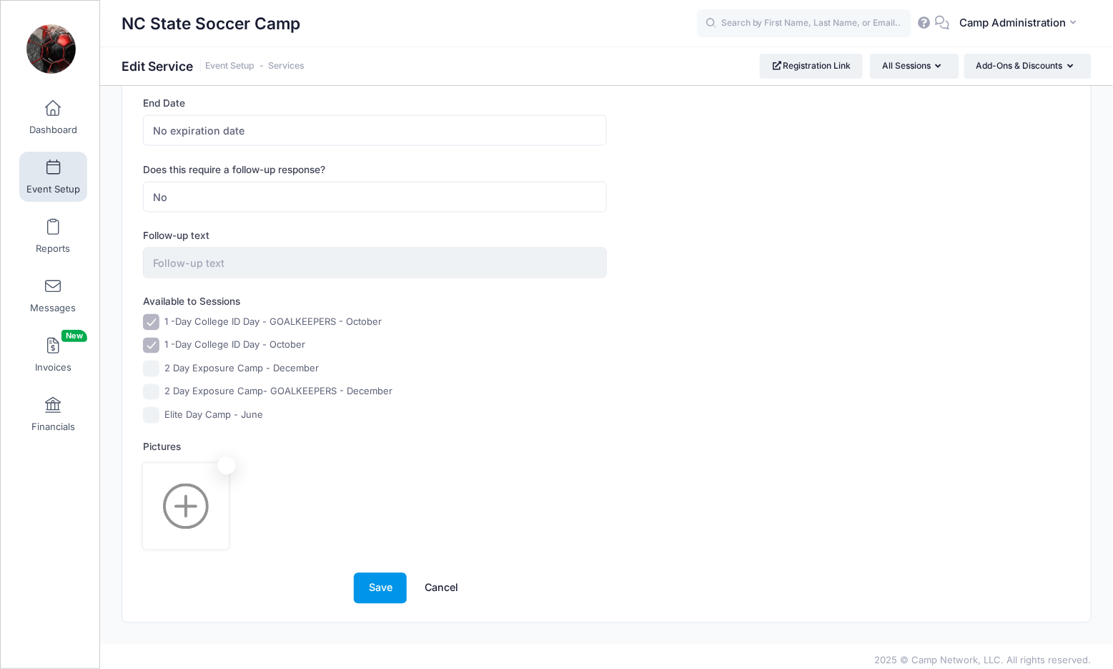
type input "1 Day ID Camp Cancellation Insurance"
click at [360, 573] on button "Save" at bounding box center [380, 588] width 53 height 31
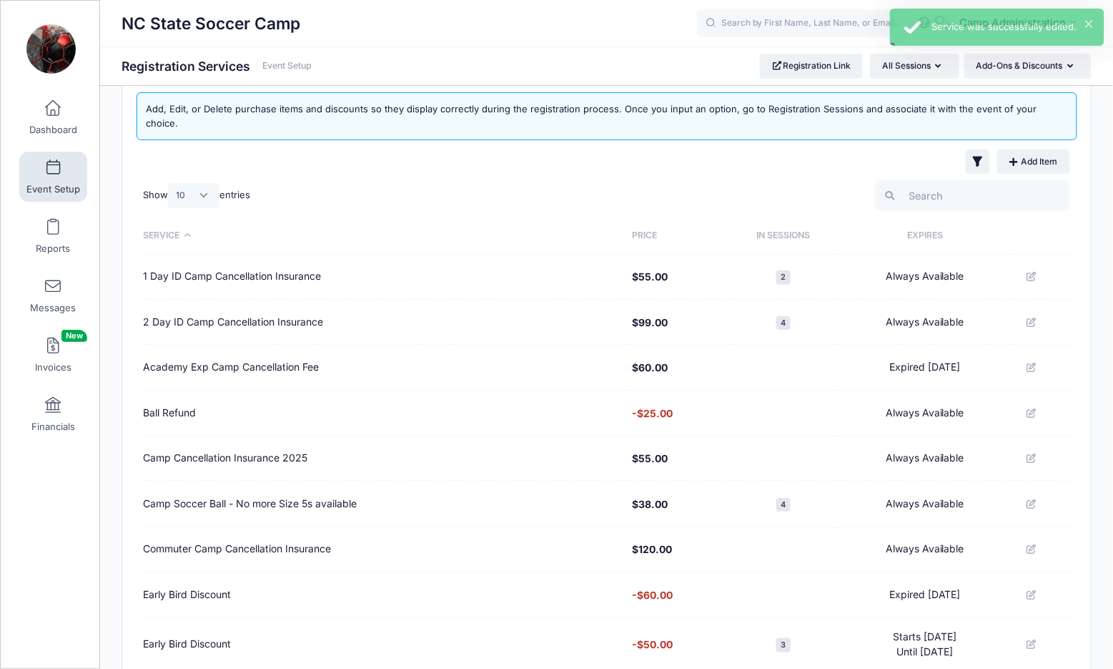
scroll to position [39, 0]
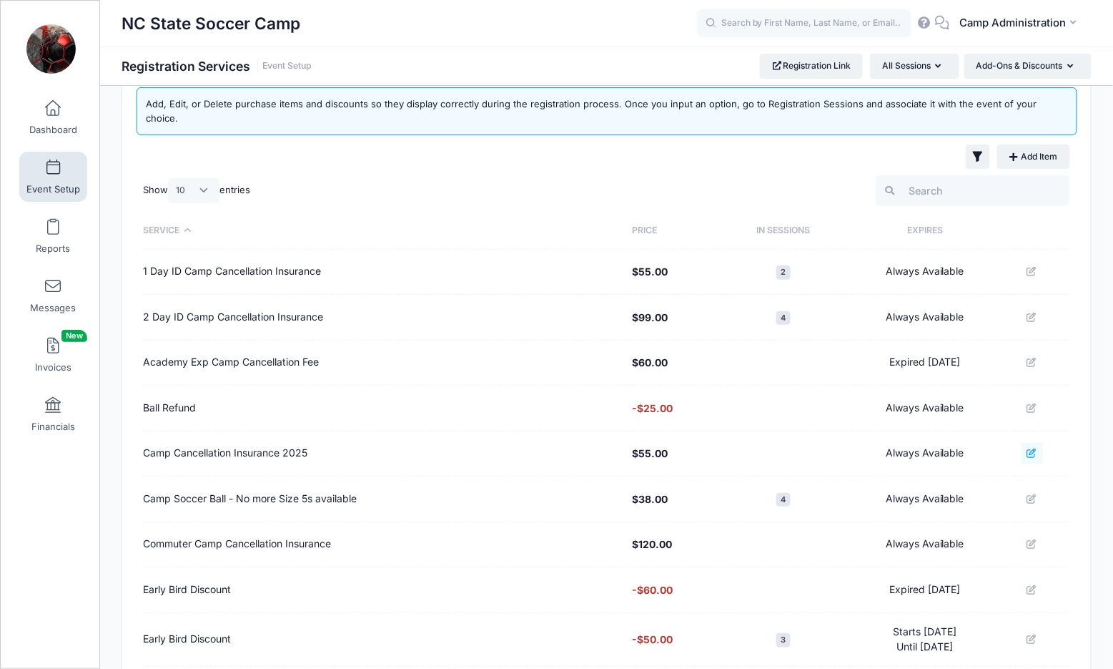
click at [1041, 445] on button at bounding box center [1032, 453] width 21 height 21
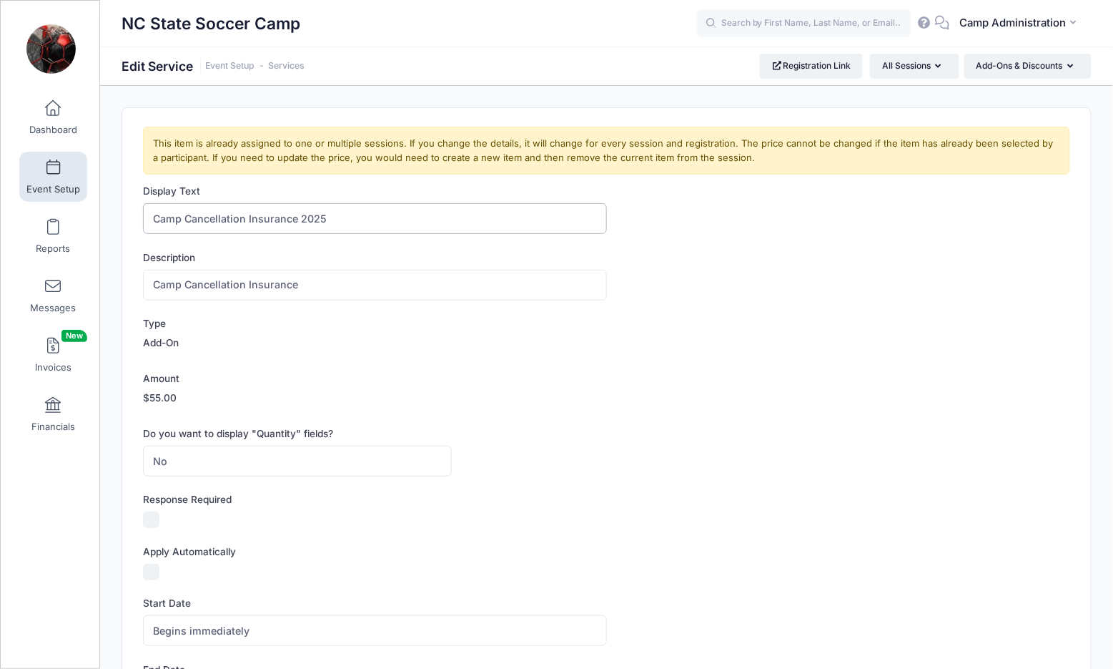
click at [317, 219] on input "Camp Cancellation Insurance 2025" at bounding box center [374, 218] width 463 height 31
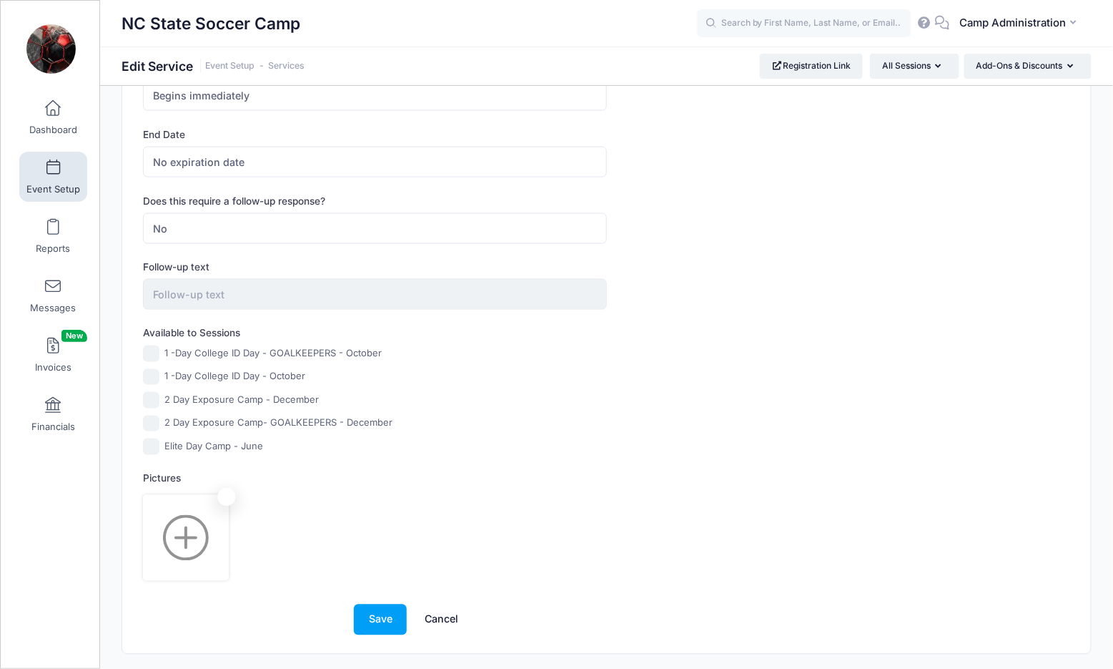
scroll to position [566, 0]
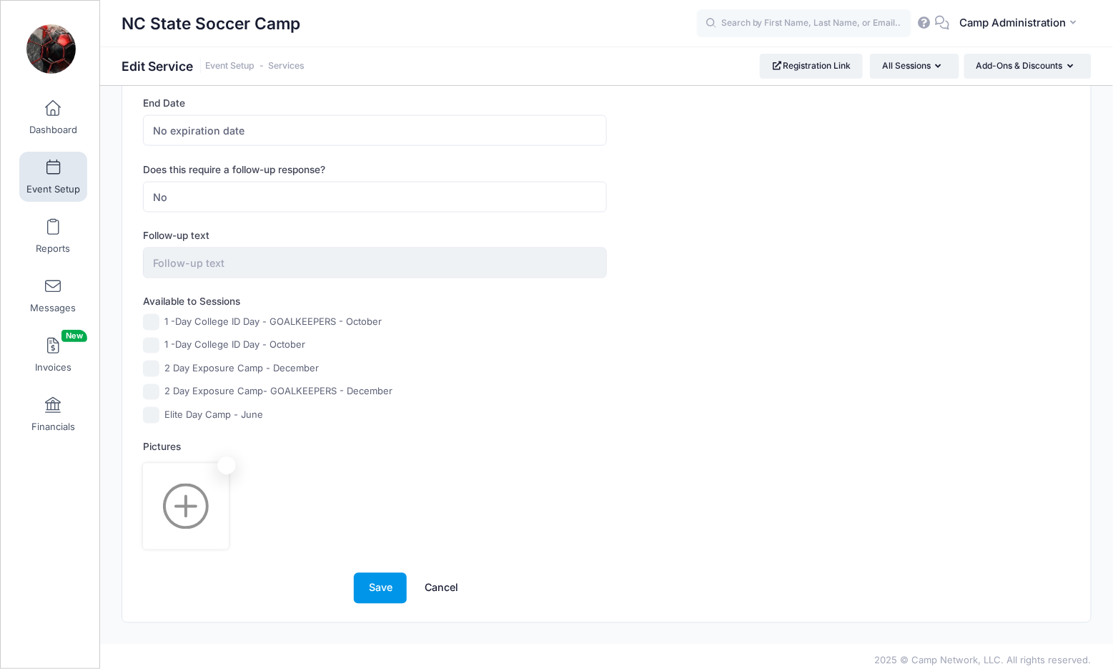
type input "Camp Cancellation Insurance"
click at [378, 575] on button "Save" at bounding box center [380, 588] width 53 height 31
